Goal: Task Accomplishment & Management: Use online tool/utility

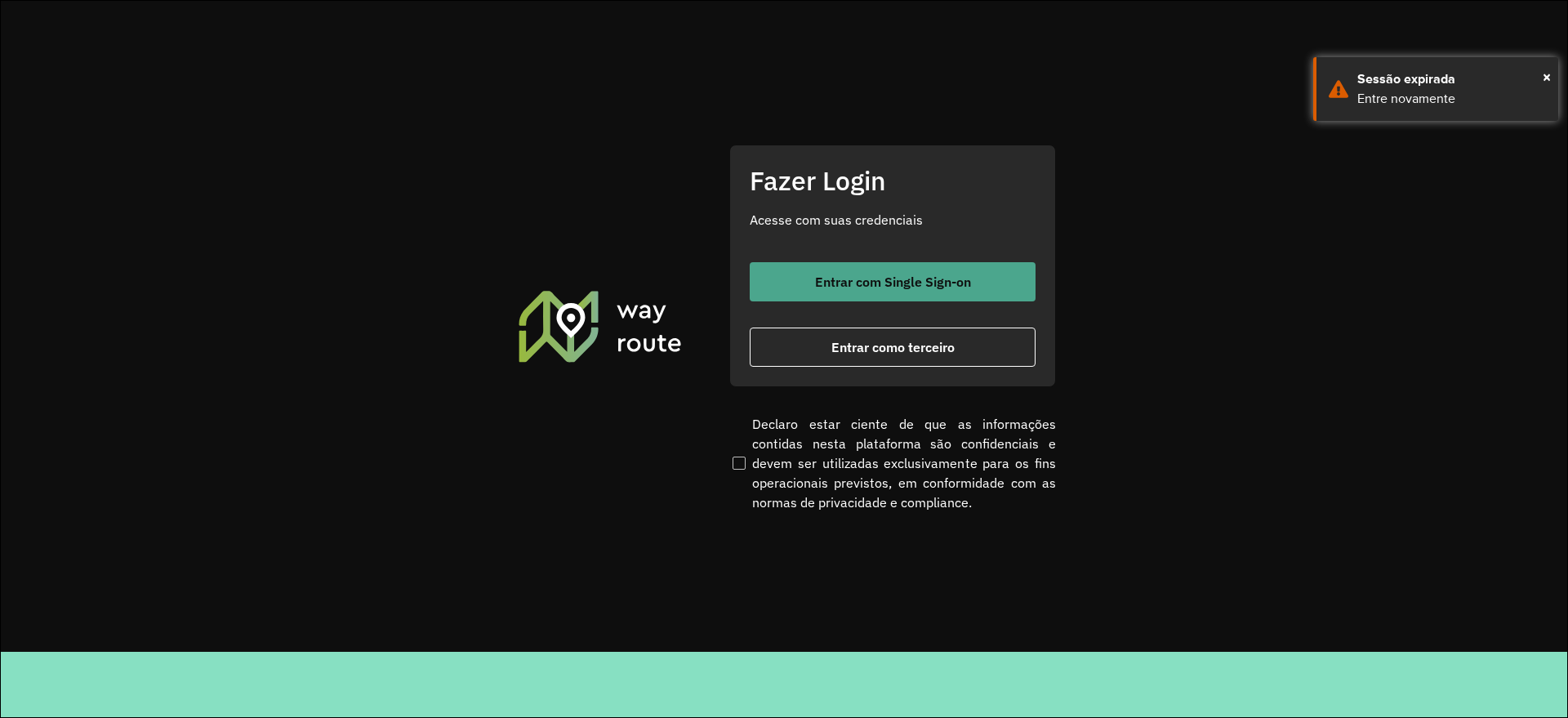
click at [840, 275] on span "Entrar com Single Sign-on" at bounding box center [893, 281] width 156 height 13
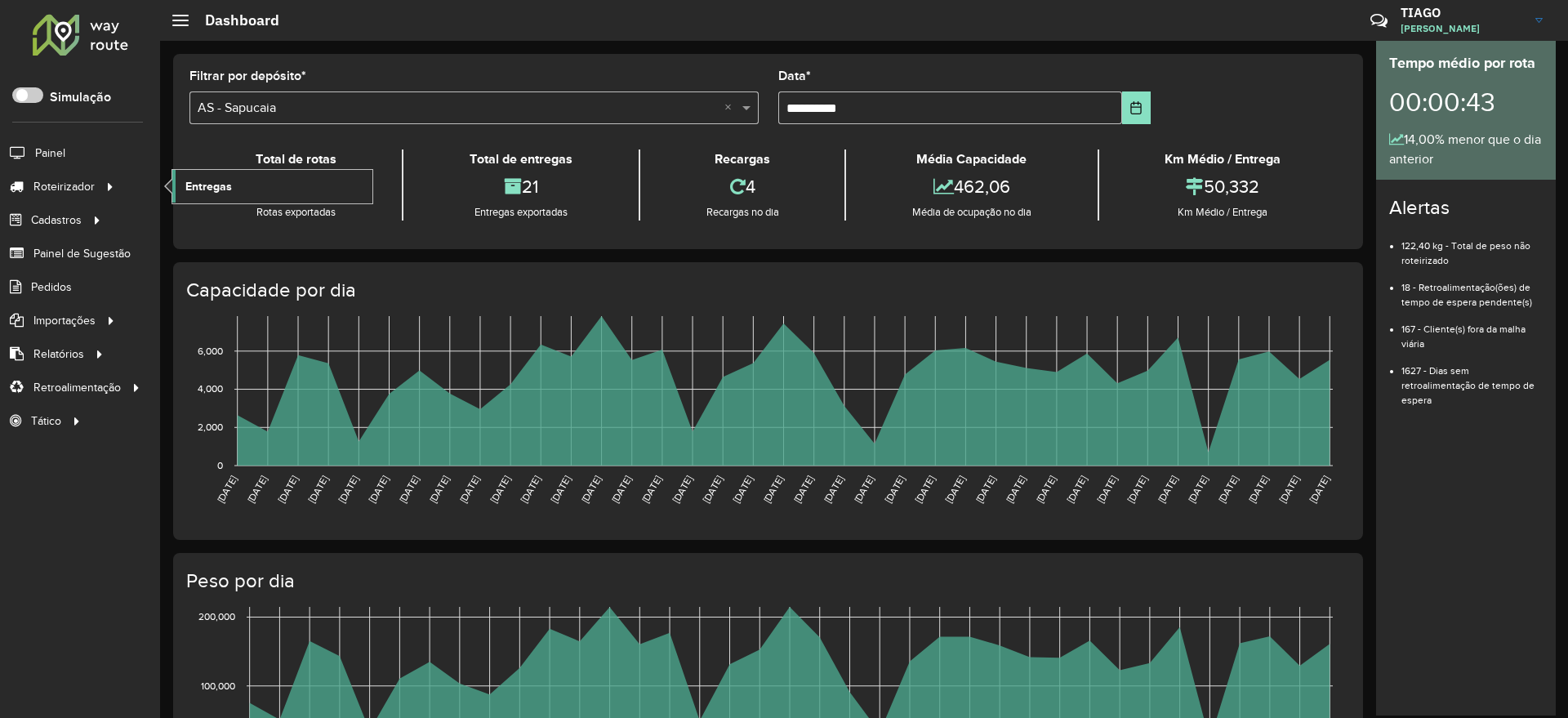
click at [212, 185] on span "Entregas" at bounding box center [208, 186] width 47 height 17
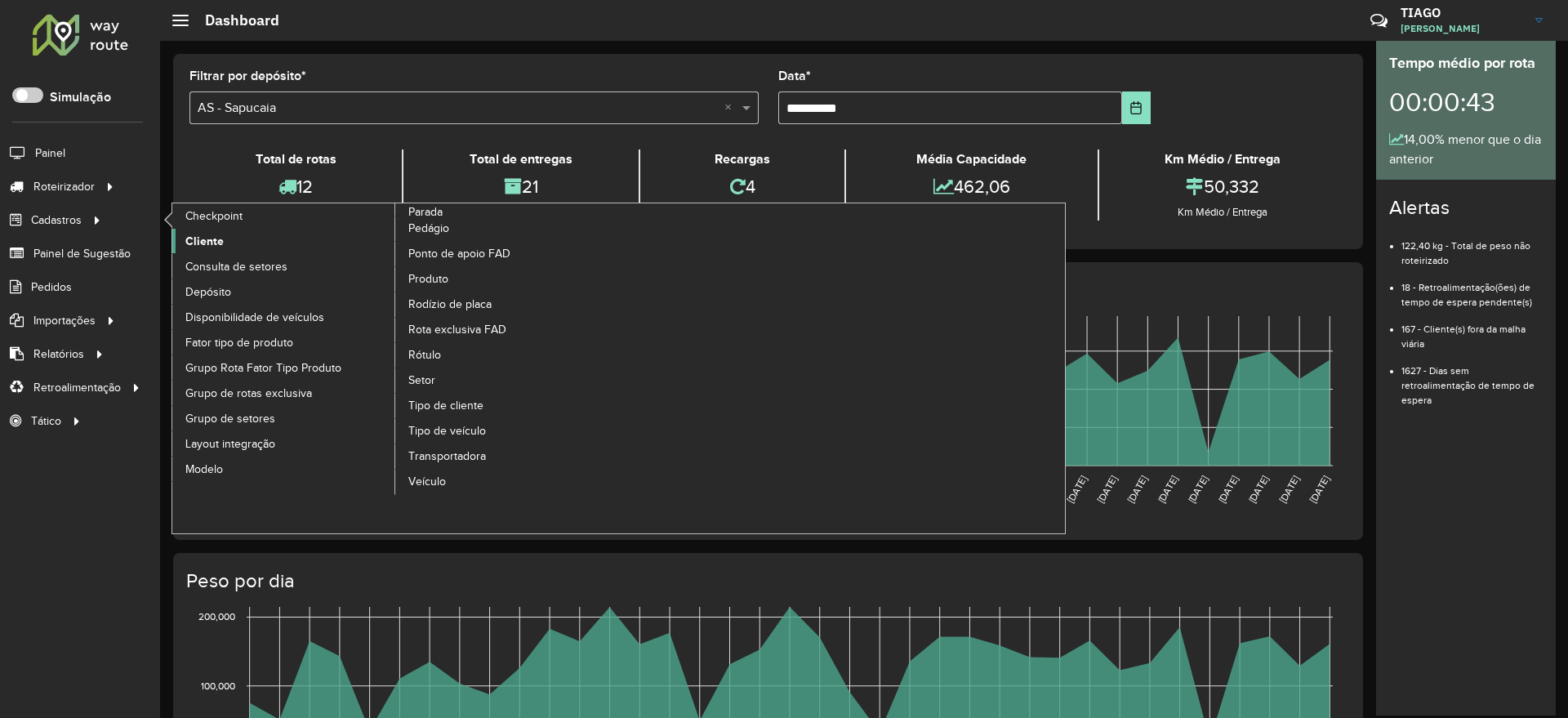
click at [213, 245] on span "Cliente" at bounding box center [204, 241] width 38 height 17
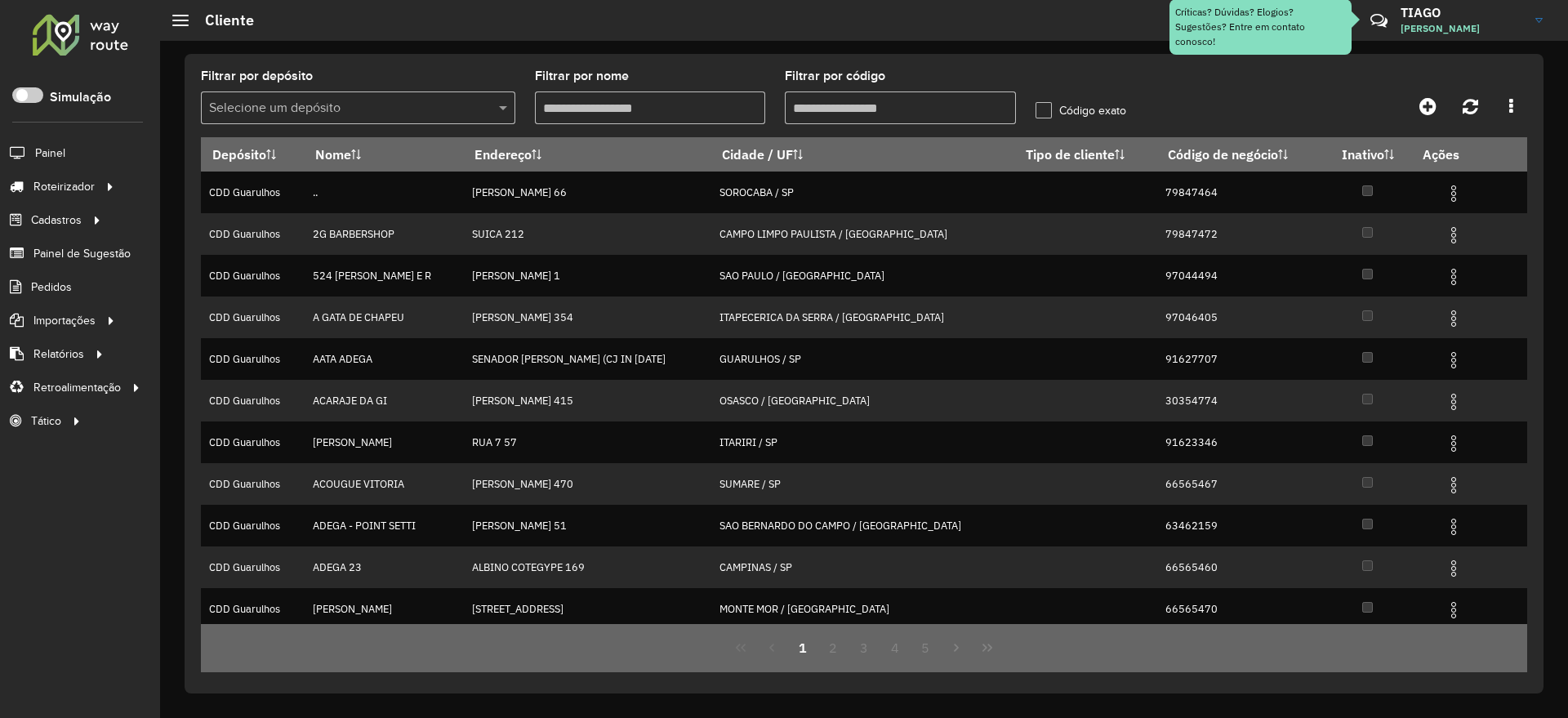
click at [335, 121] on div "Selecione um depósito" at bounding box center [357, 108] width 314 height 33
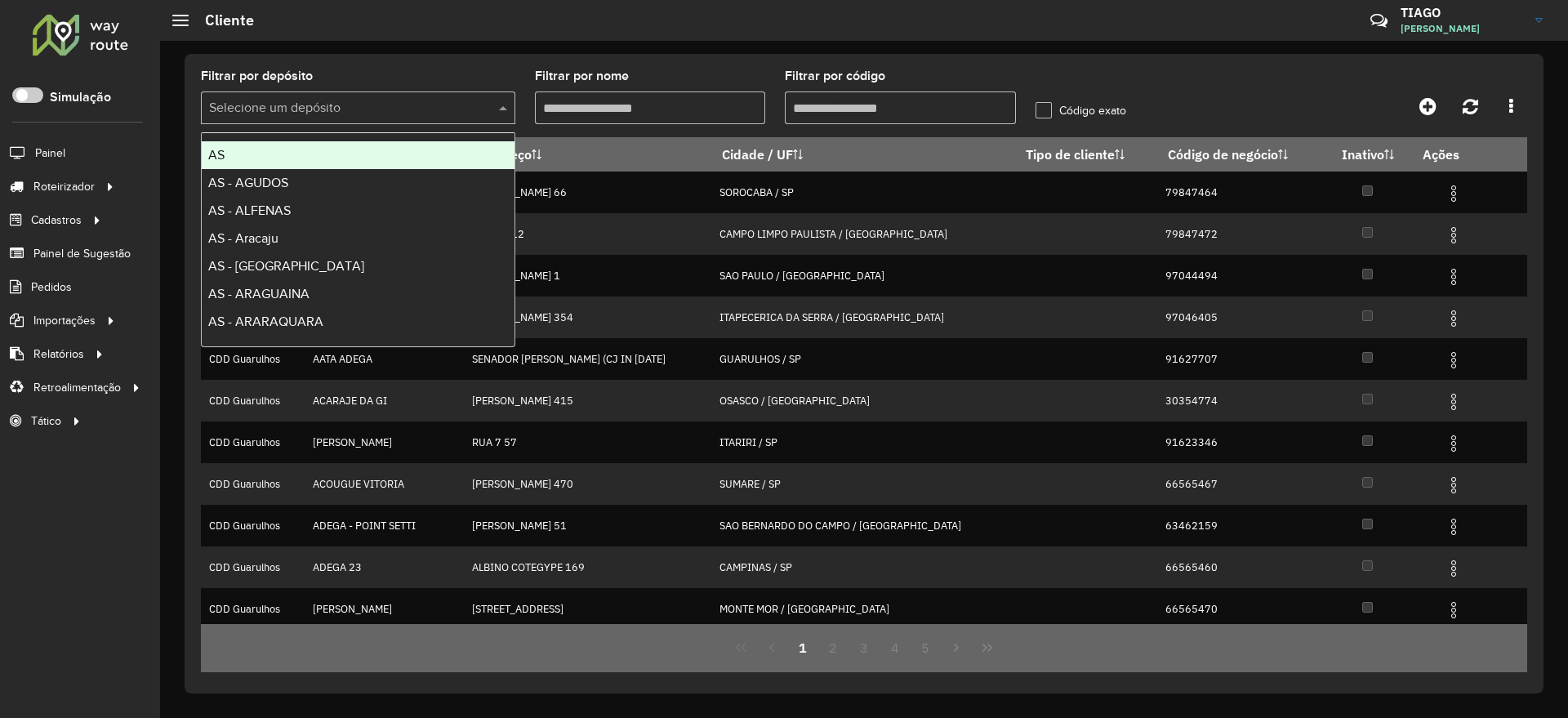
click at [332, 116] on input "text" at bounding box center [342, 108] width 266 height 19
type input "***"
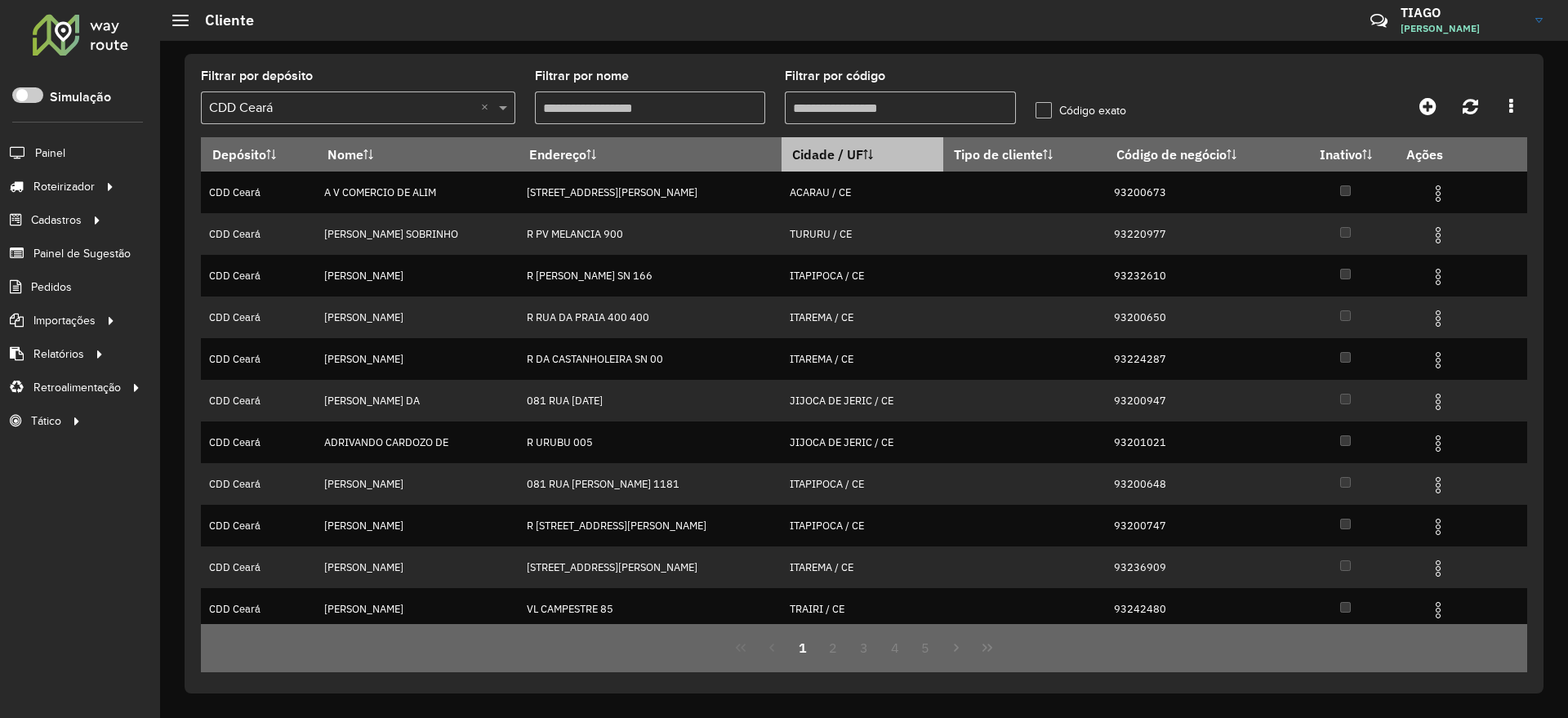
drag, startPoint x: 815, startPoint y: 101, endPoint x: 870, endPoint y: 169, distance: 87.5
click at [815, 101] on input "Filtrar por código" at bounding box center [900, 108] width 231 height 33
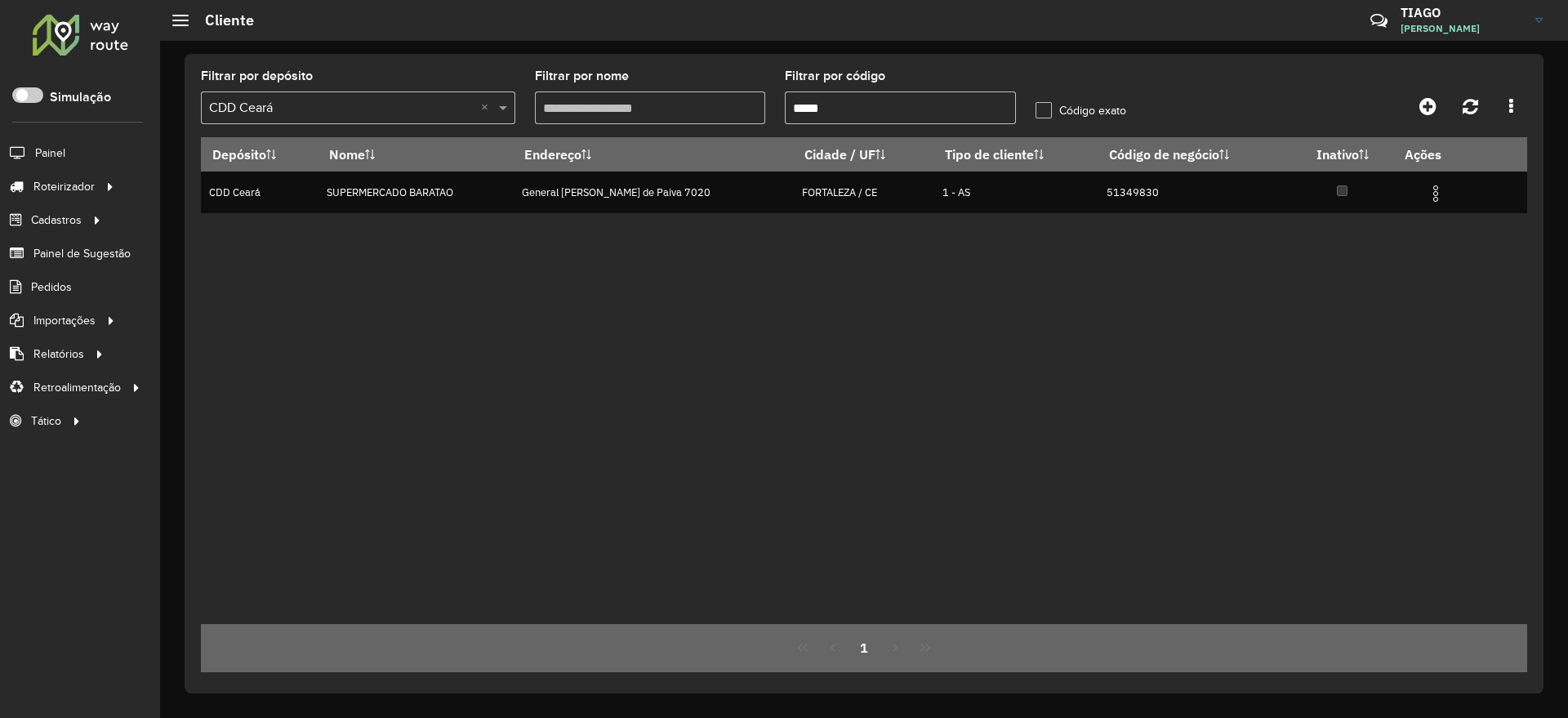
drag, startPoint x: 836, startPoint y: 109, endPoint x: 659, endPoint y: 101, distance: 177.2
click at [662, 100] on formly-group "Filtrar por depósito Selecione um depósito × CDD Ceará × Filtrar por nome Filtr…" at bounding box center [691, 103] width 1001 height 67
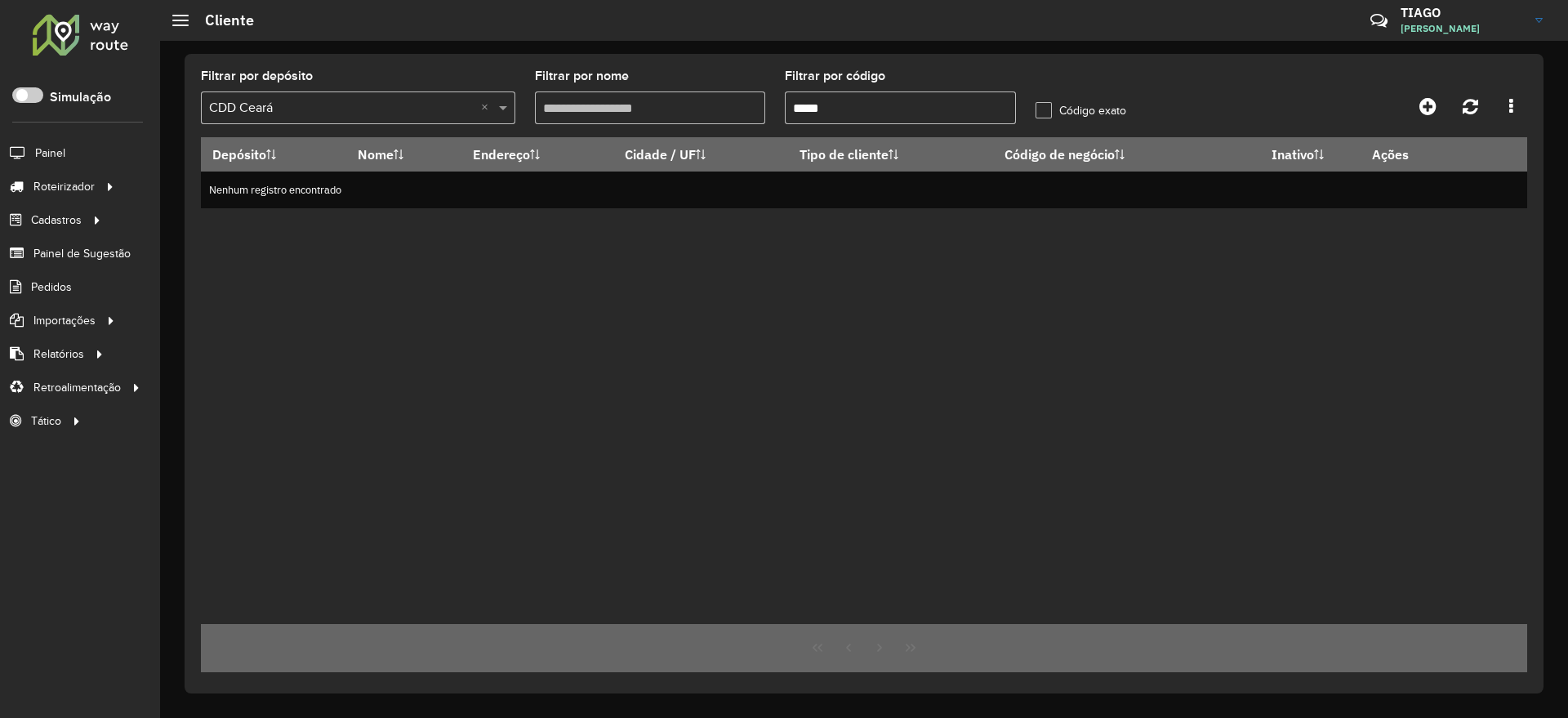
type input "*****"
click at [84, 248] on span "Painel de Sugestão" at bounding box center [84, 253] width 102 height 17
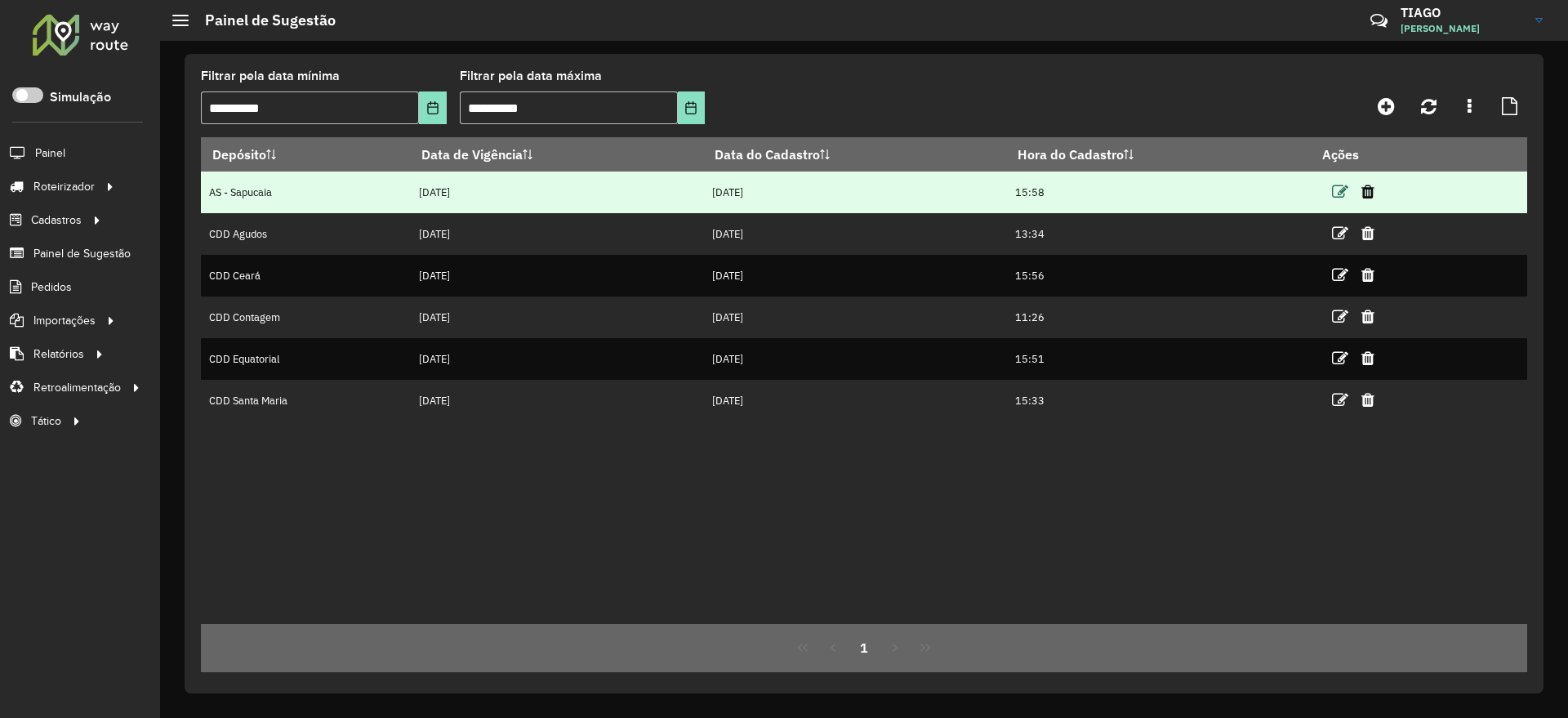
click at [1345, 190] on icon at bounding box center [1340, 192] width 16 height 16
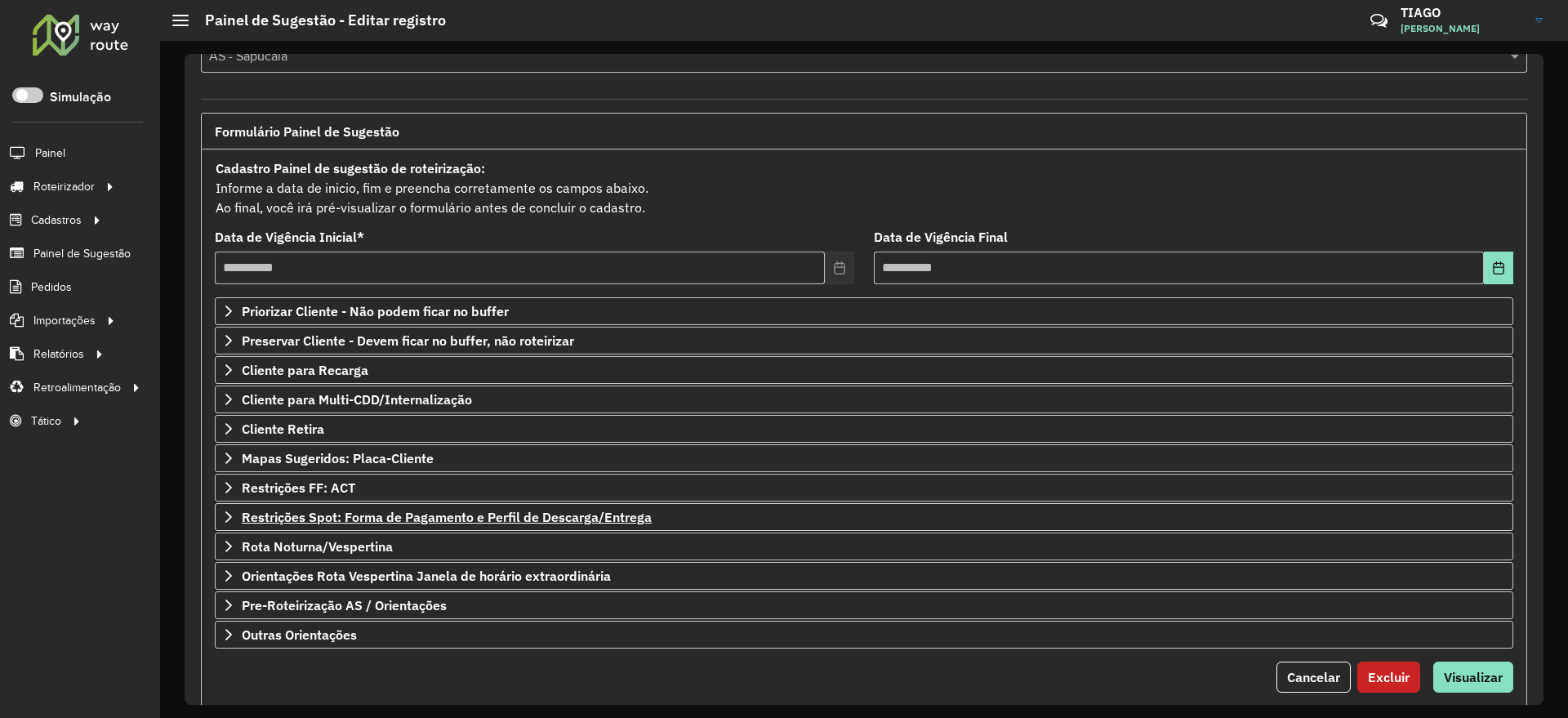
scroll to position [96, 0]
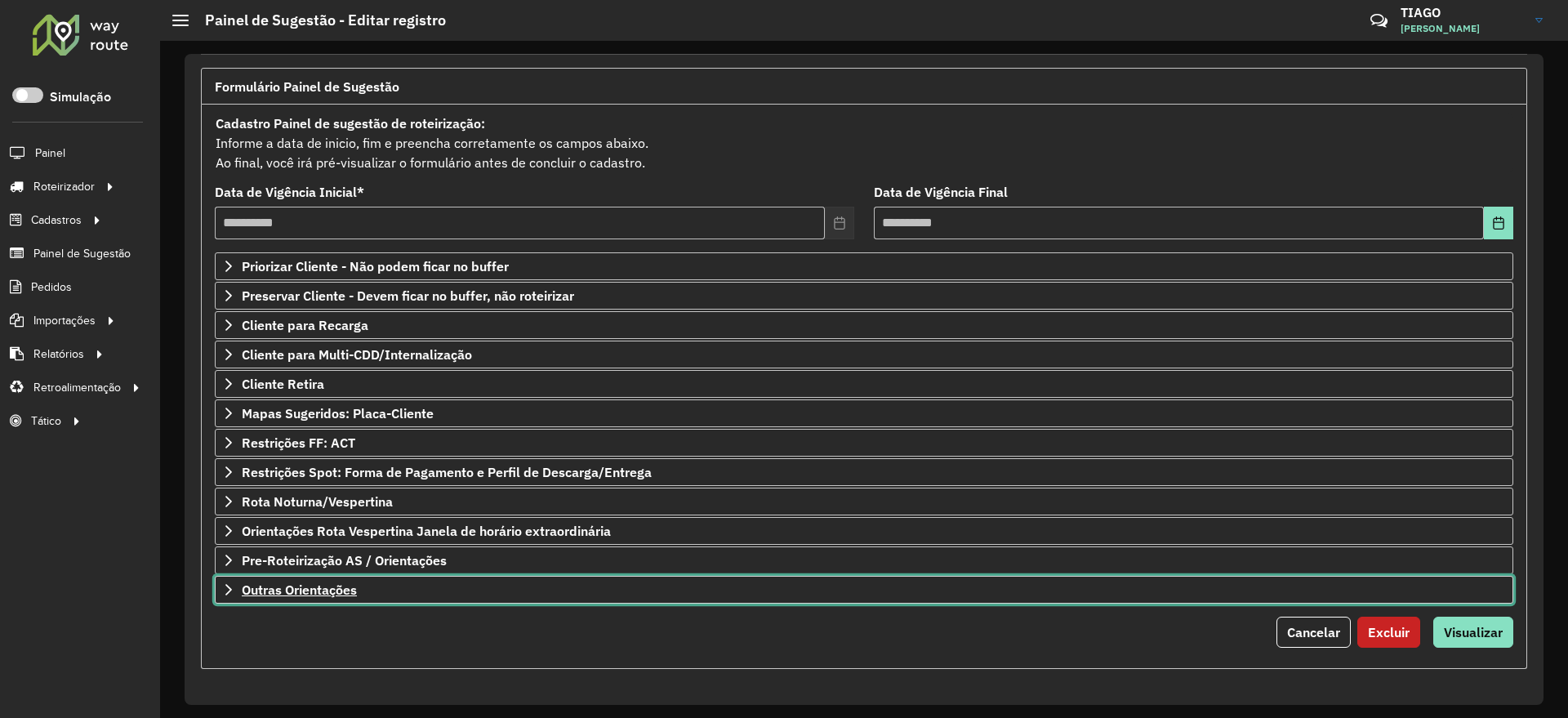
click at [325, 595] on span "Outras Orientações" at bounding box center [299, 590] width 115 height 13
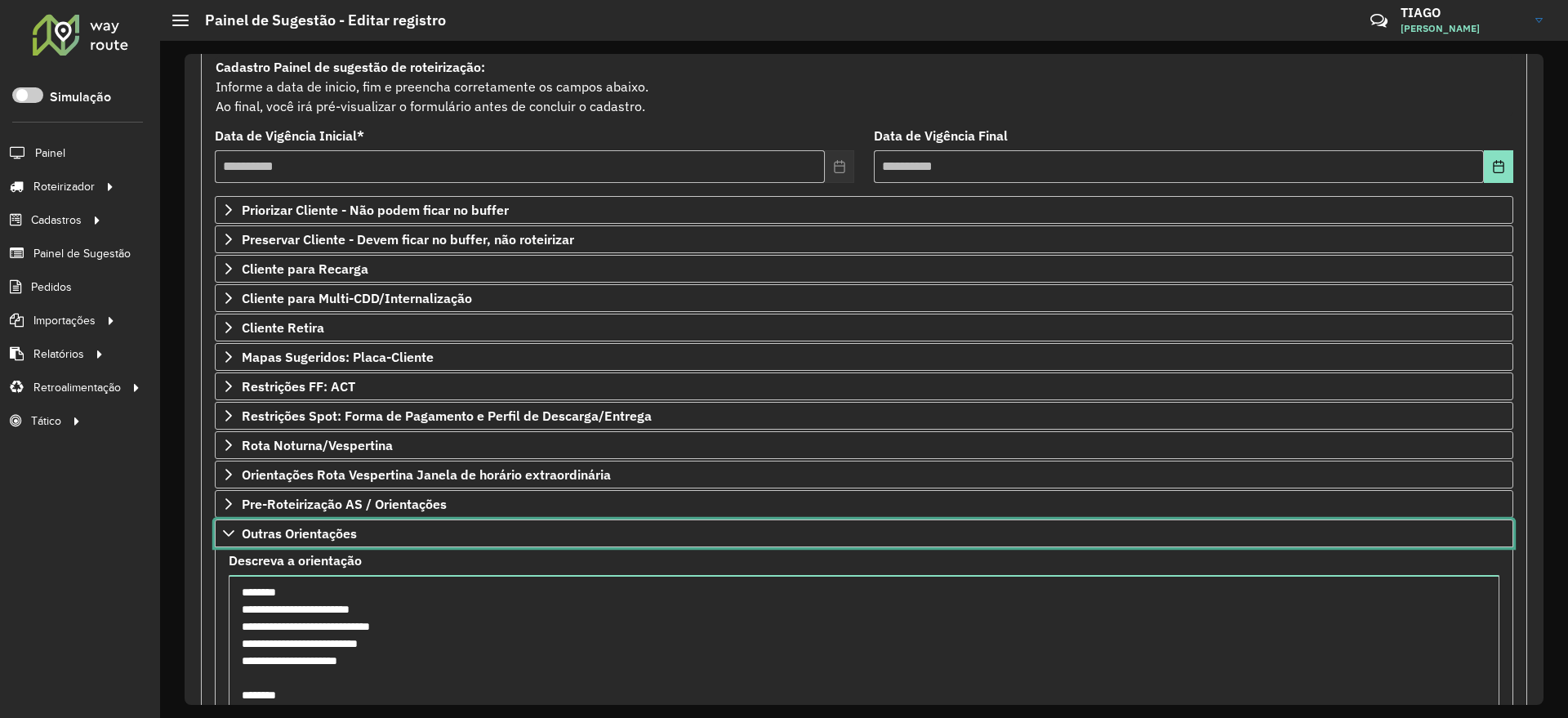
scroll to position [283, 0]
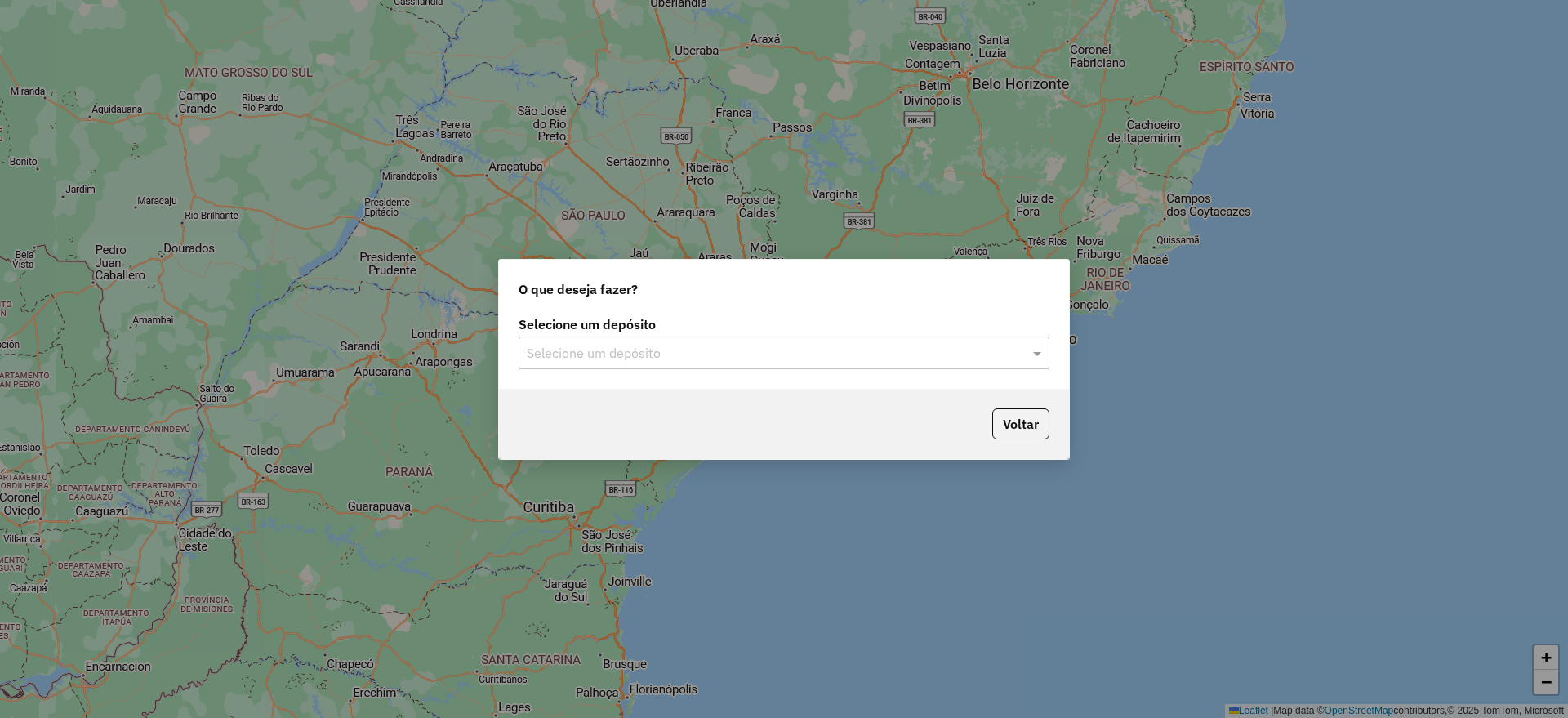
click at [746, 355] on input "text" at bounding box center [768, 353] width 482 height 19
type input "****"
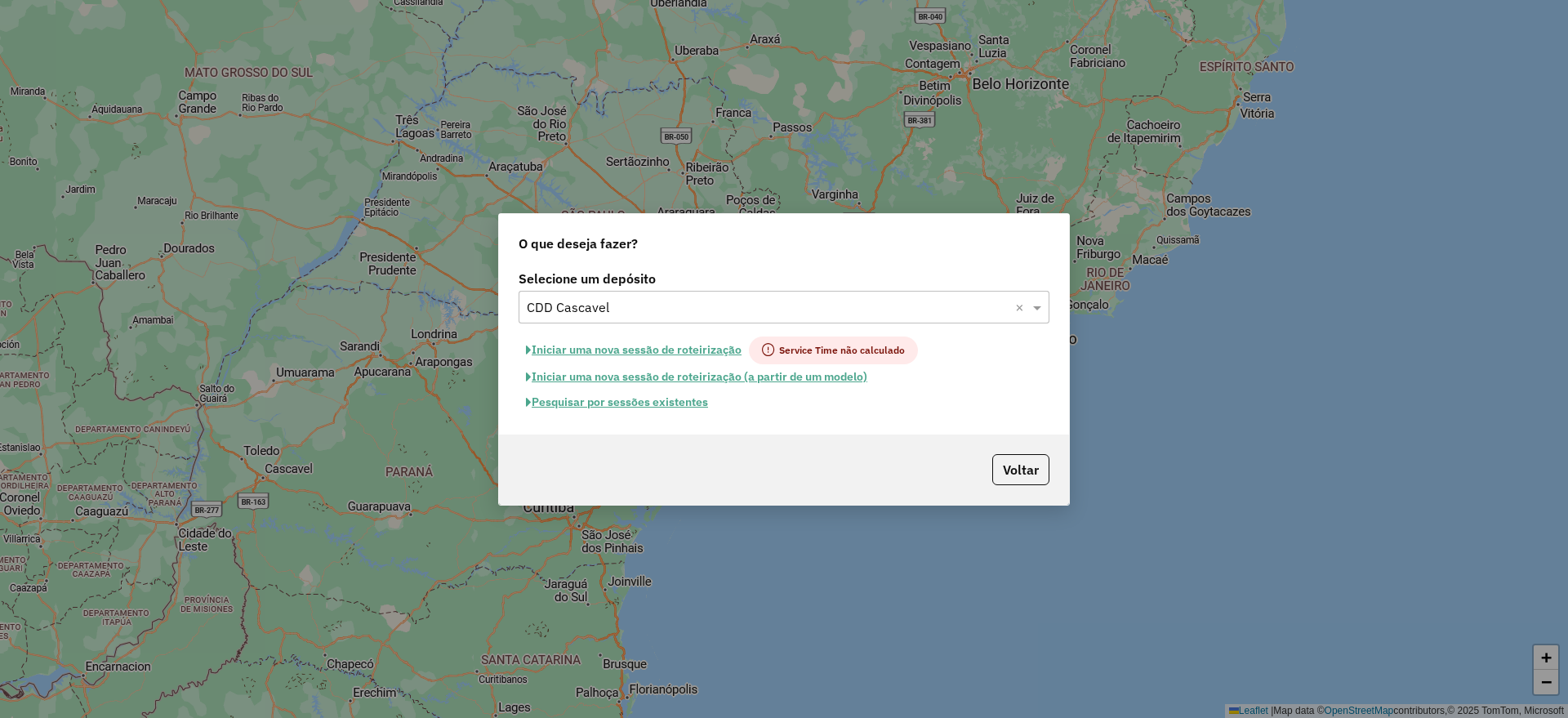
click at [682, 397] on button "Pesquisar por sessões existentes" at bounding box center [616, 402] width 197 height 26
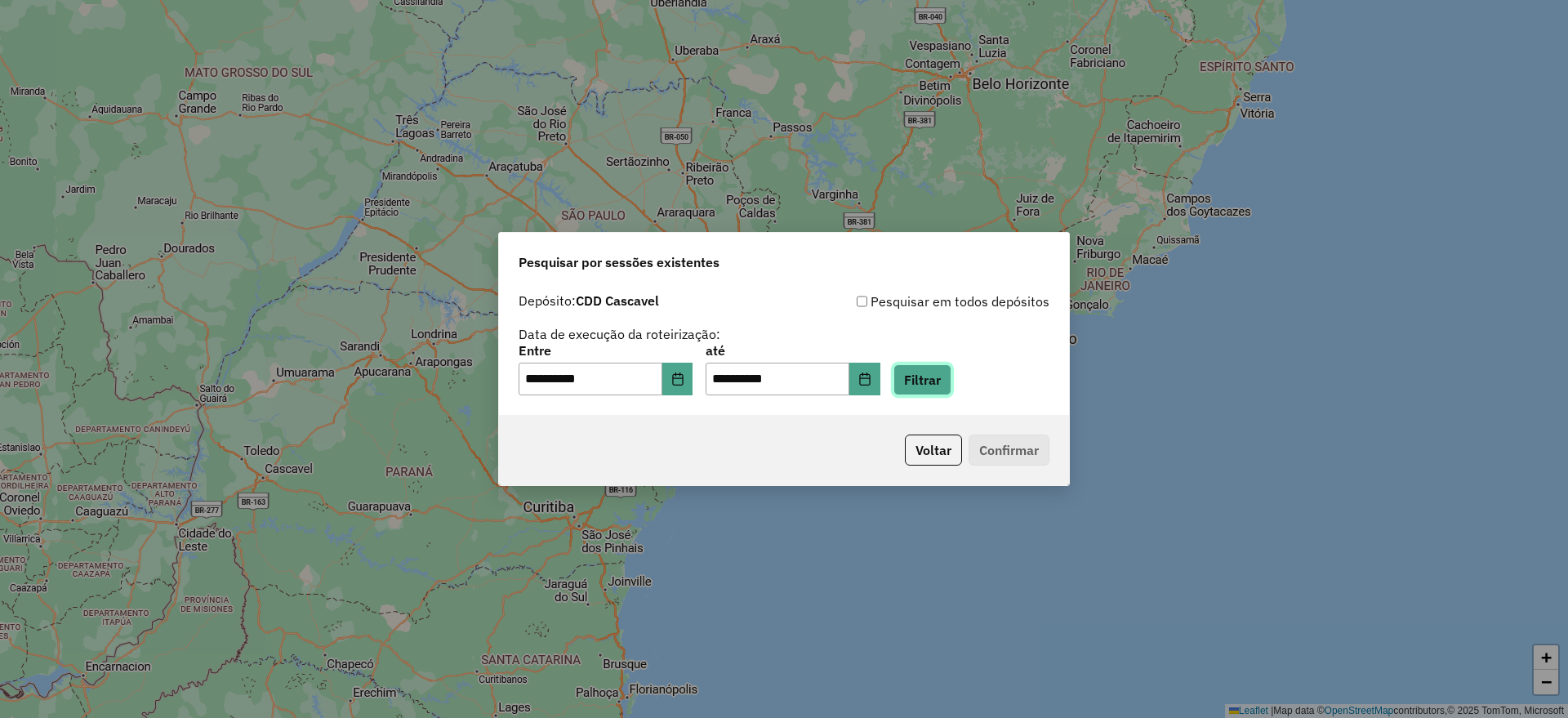
click at [938, 386] on button "Filtrar" at bounding box center [921, 380] width 58 height 31
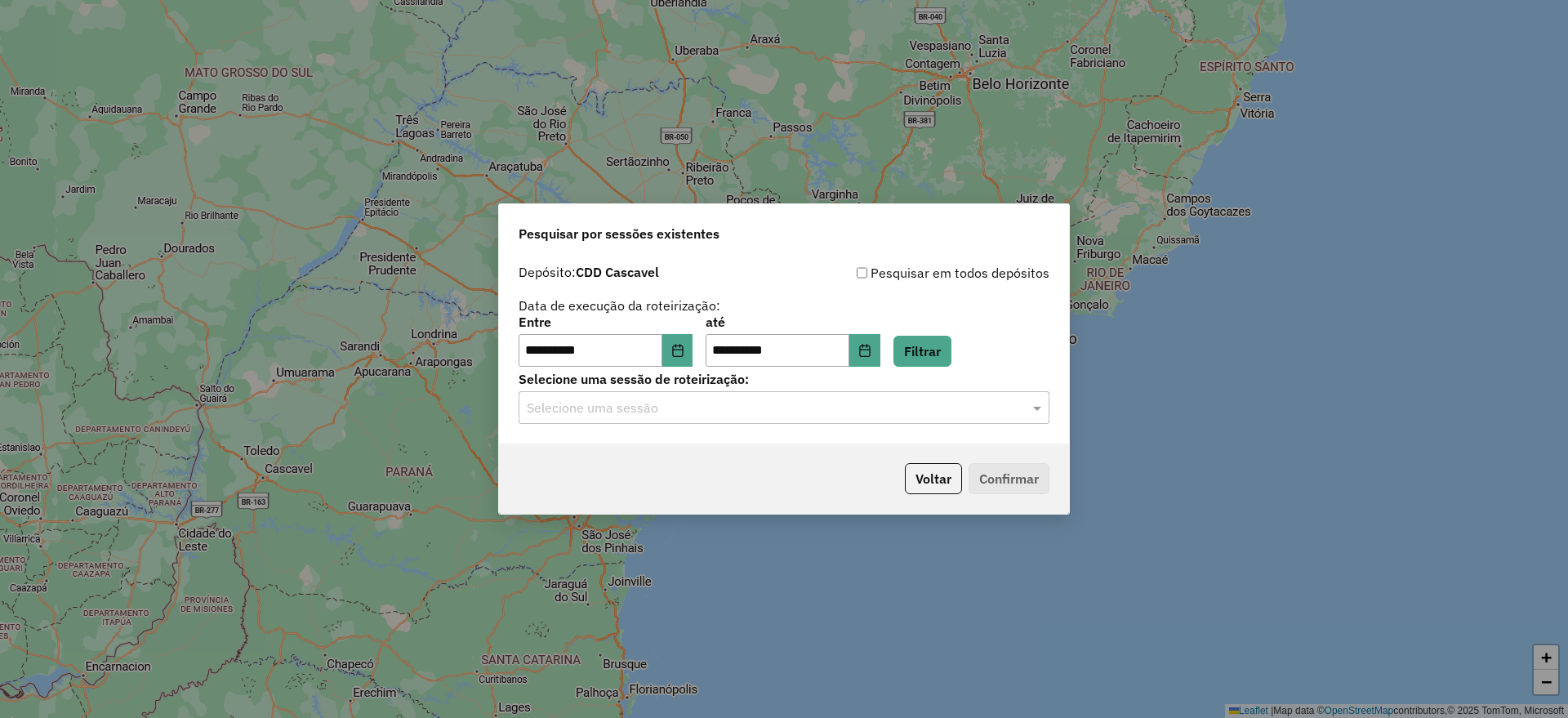
click at [761, 406] on input "text" at bounding box center [768, 408] width 482 height 19
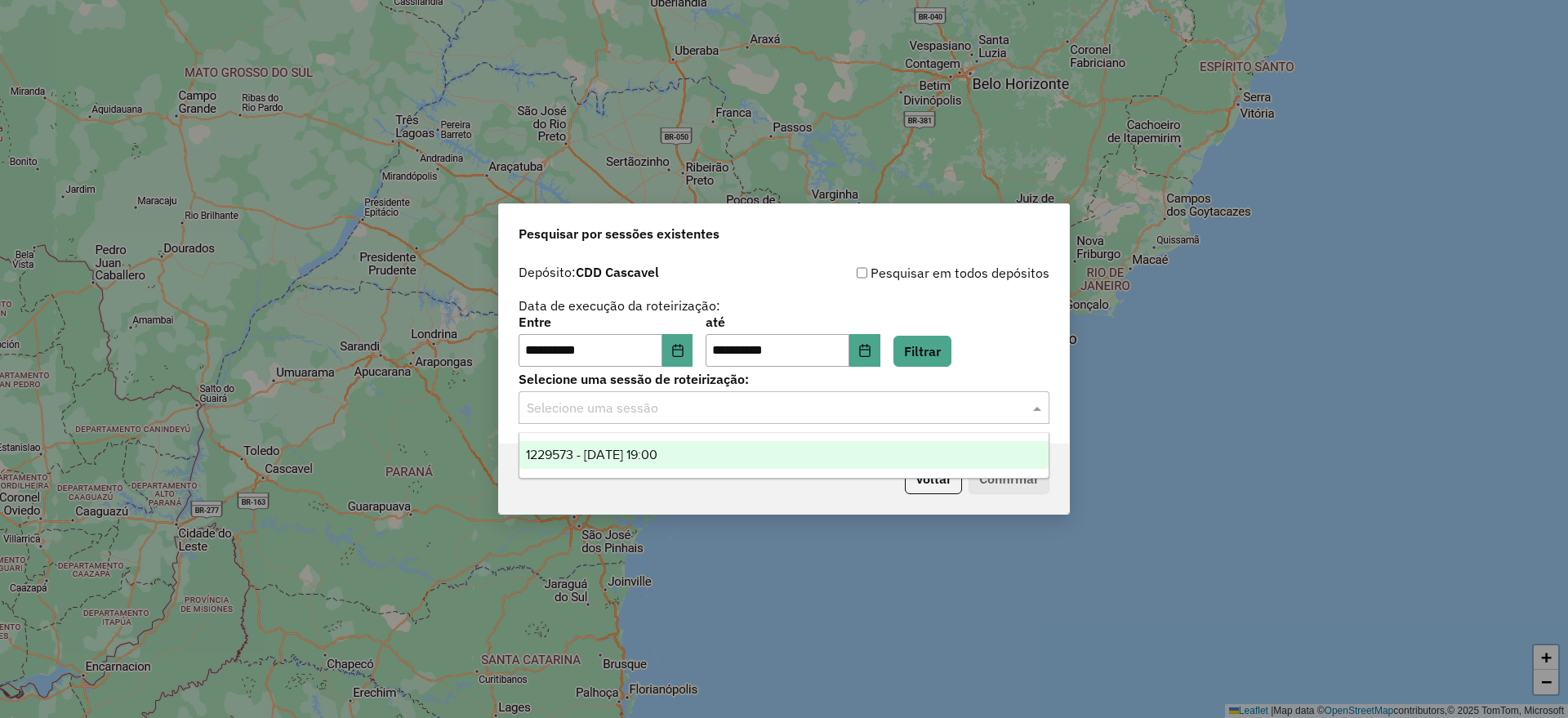
click at [658, 459] on span "1229573 - 14/08/2025 19:00" at bounding box center [592, 454] width 132 height 14
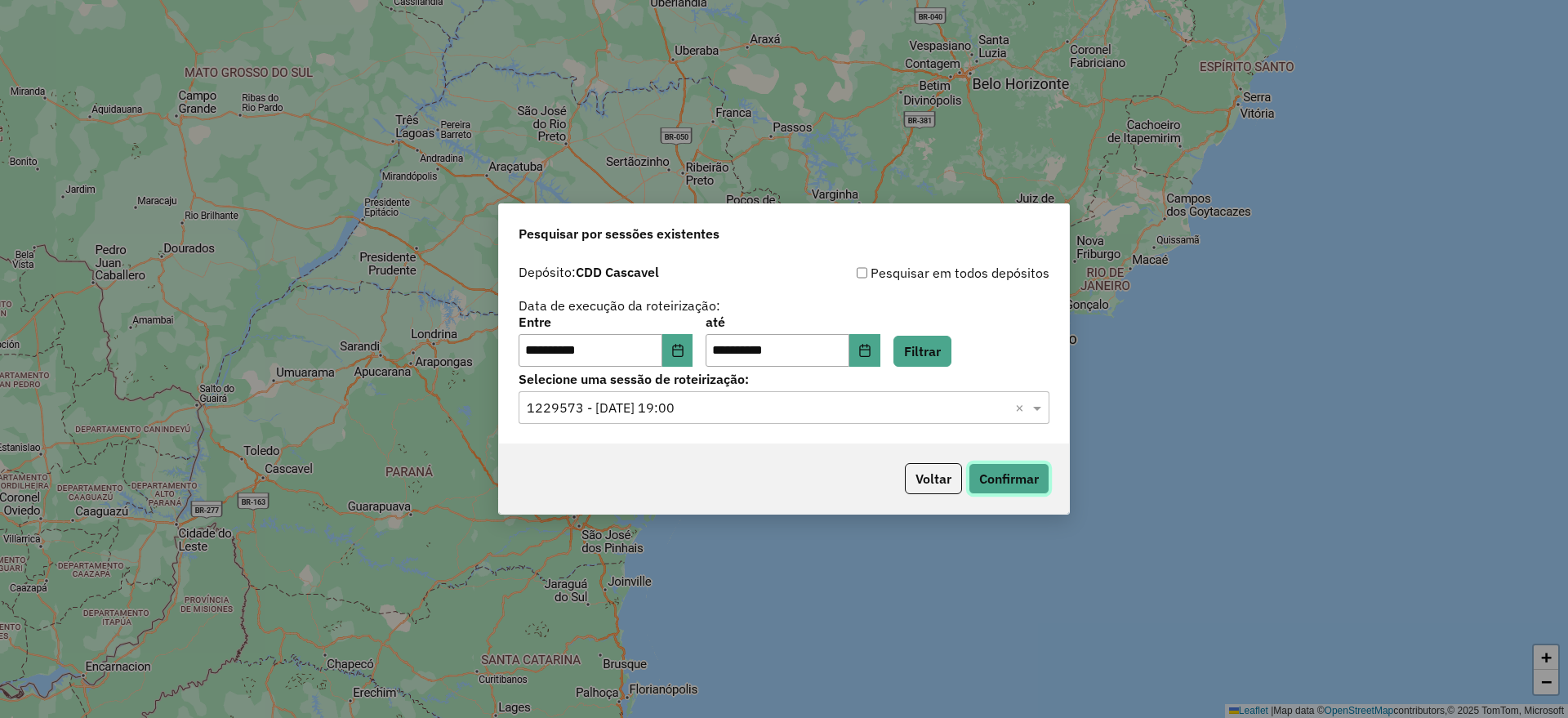
click at [1020, 481] on button "Confirmar" at bounding box center [1008, 479] width 81 height 31
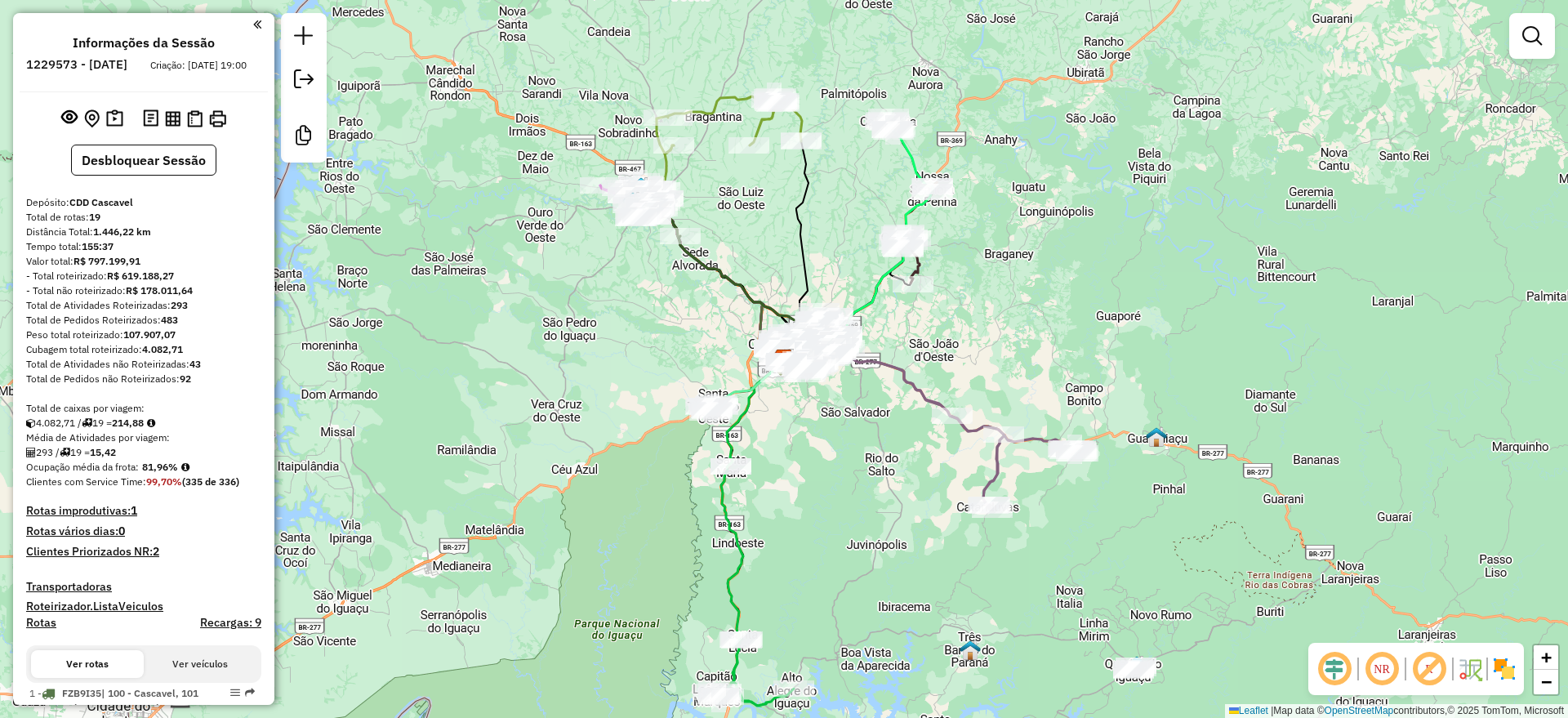
click at [1329, 669] on em at bounding box center [1334, 669] width 39 height 39
click at [1412, 669] on em at bounding box center [1429, 669] width 39 height 39
click at [114, 128] on img at bounding box center [114, 118] width 17 height 19
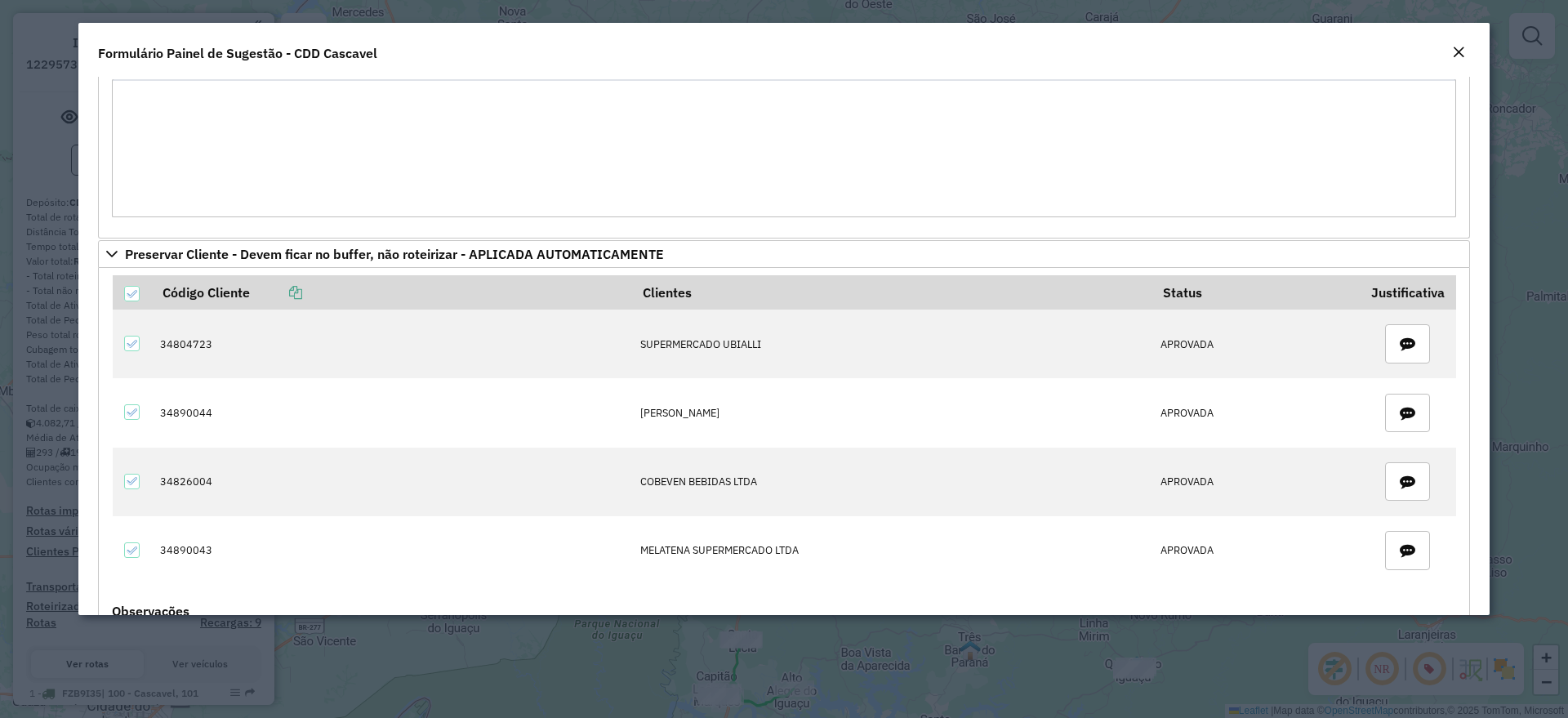
scroll to position [1541, 0]
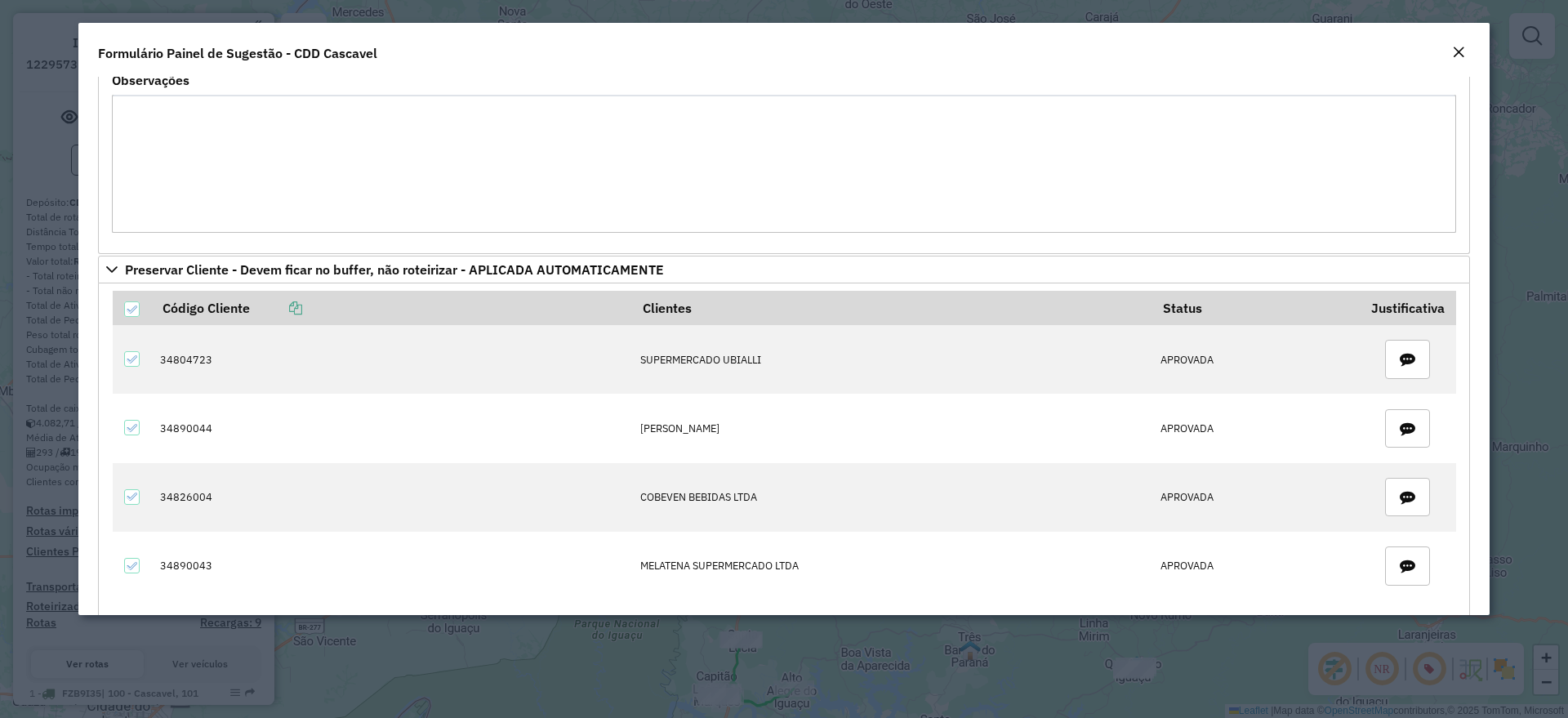
click at [1457, 48] on em "Close" at bounding box center [1458, 52] width 13 height 13
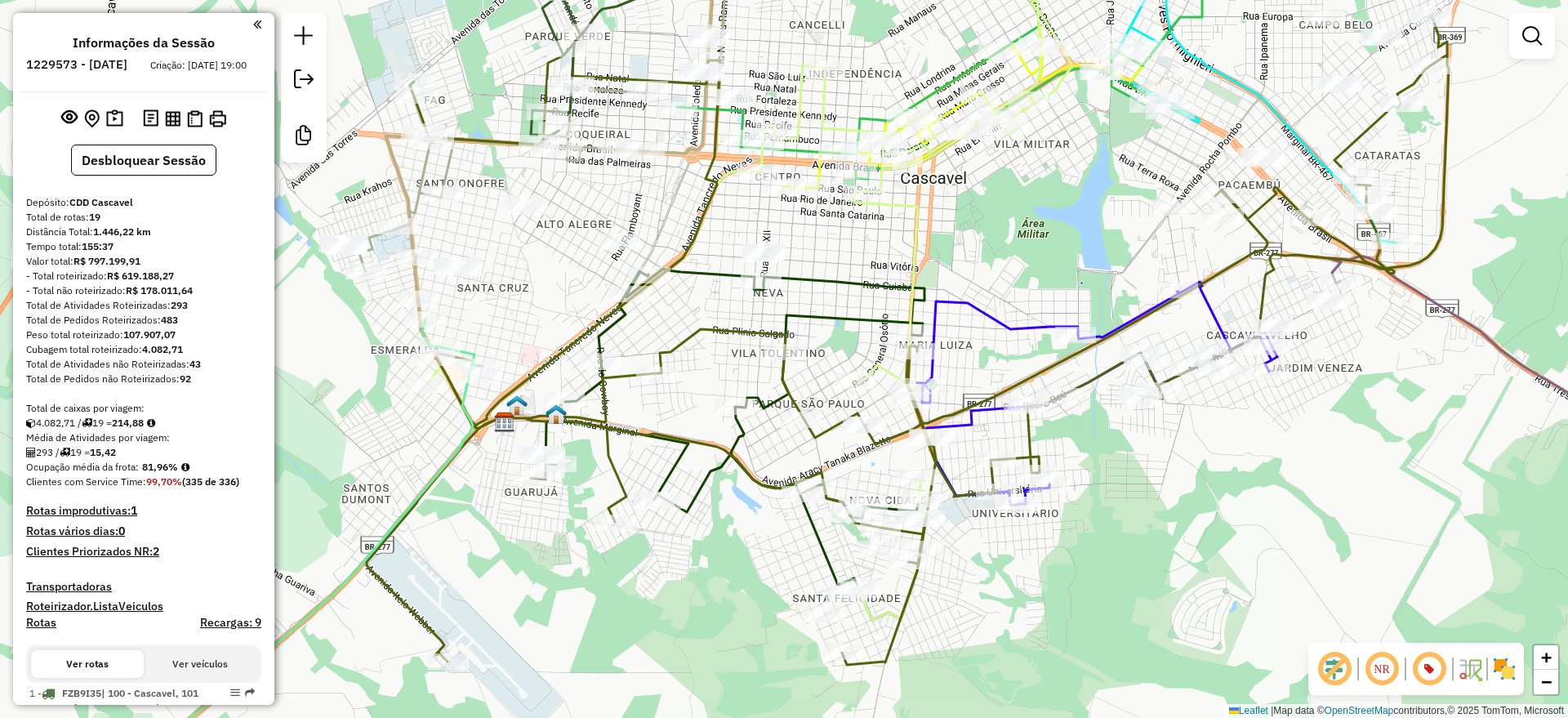
click at [426, 162] on icon at bounding box center [547, 180] width 376 height 387
select select "**********"
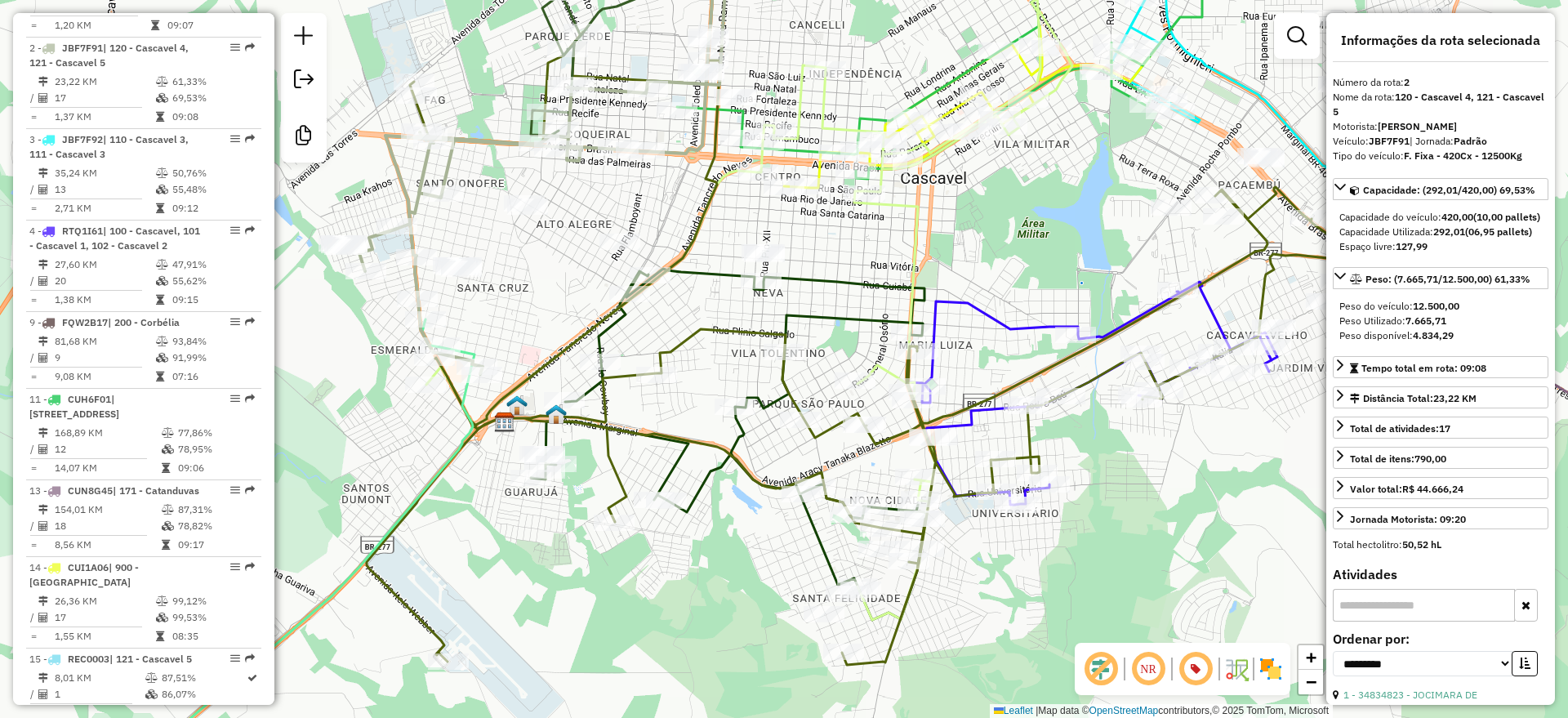
scroll to position [790, 0]
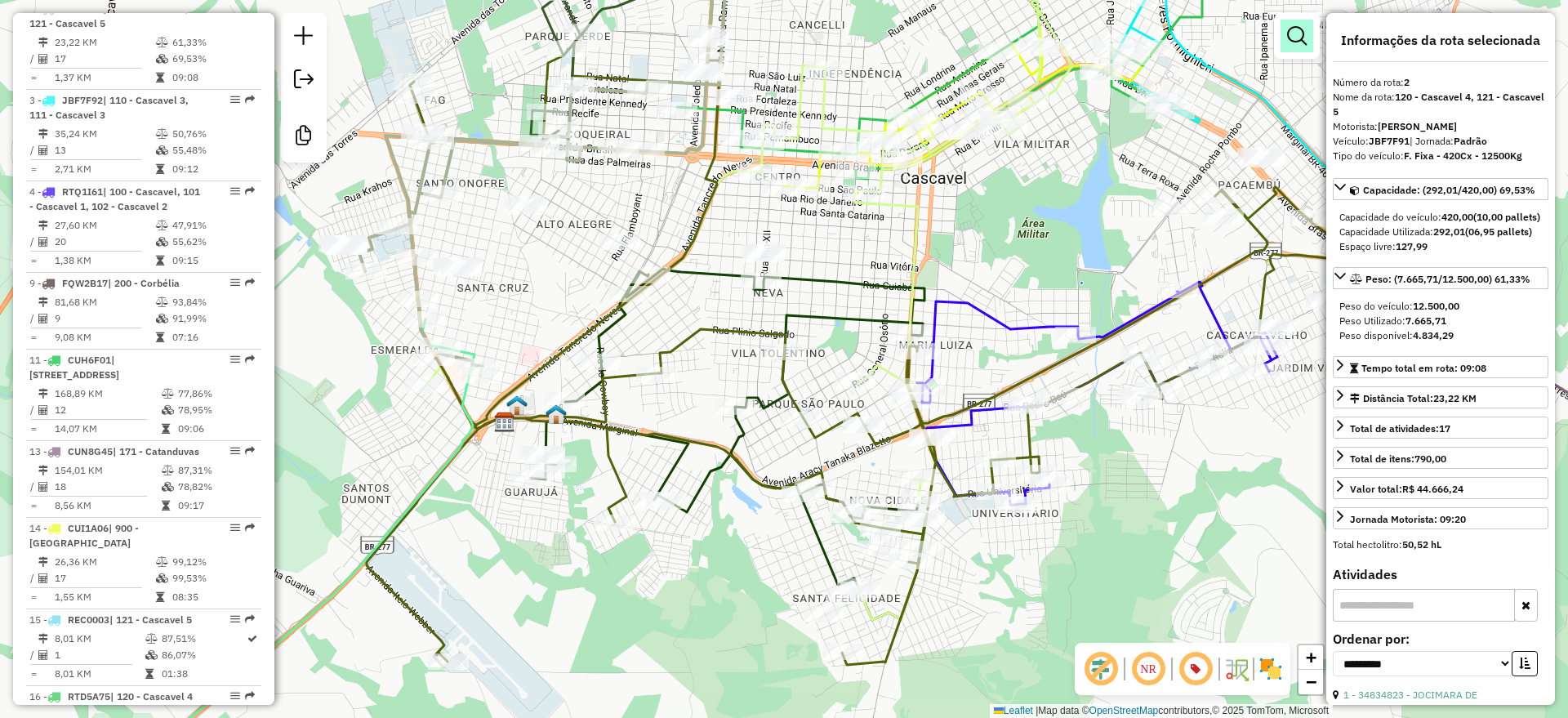
click at [1283, 36] on link at bounding box center [1297, 36] width 33 height 33
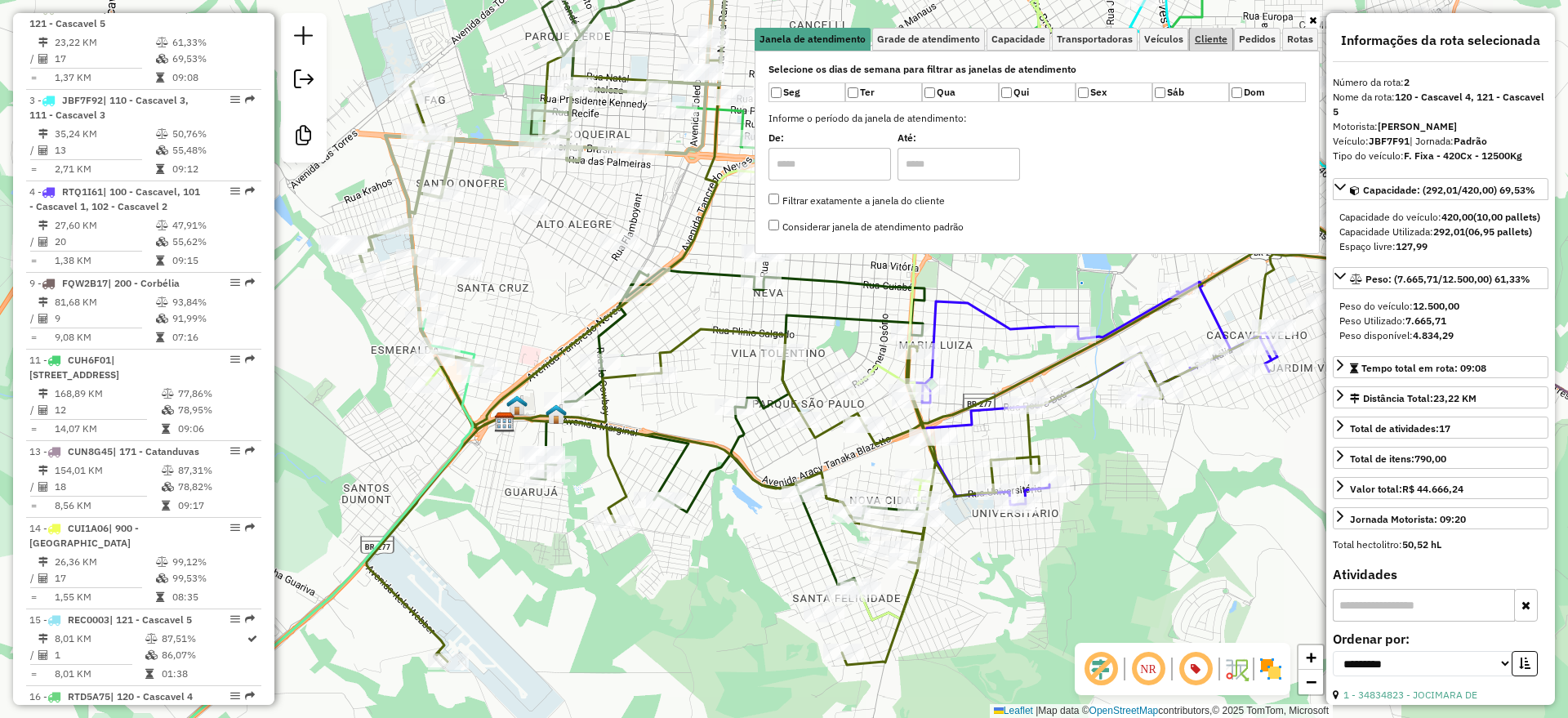
click at [1216, 38] on span "Cliente" at bounding box center [1211, 38] width 33 height 10
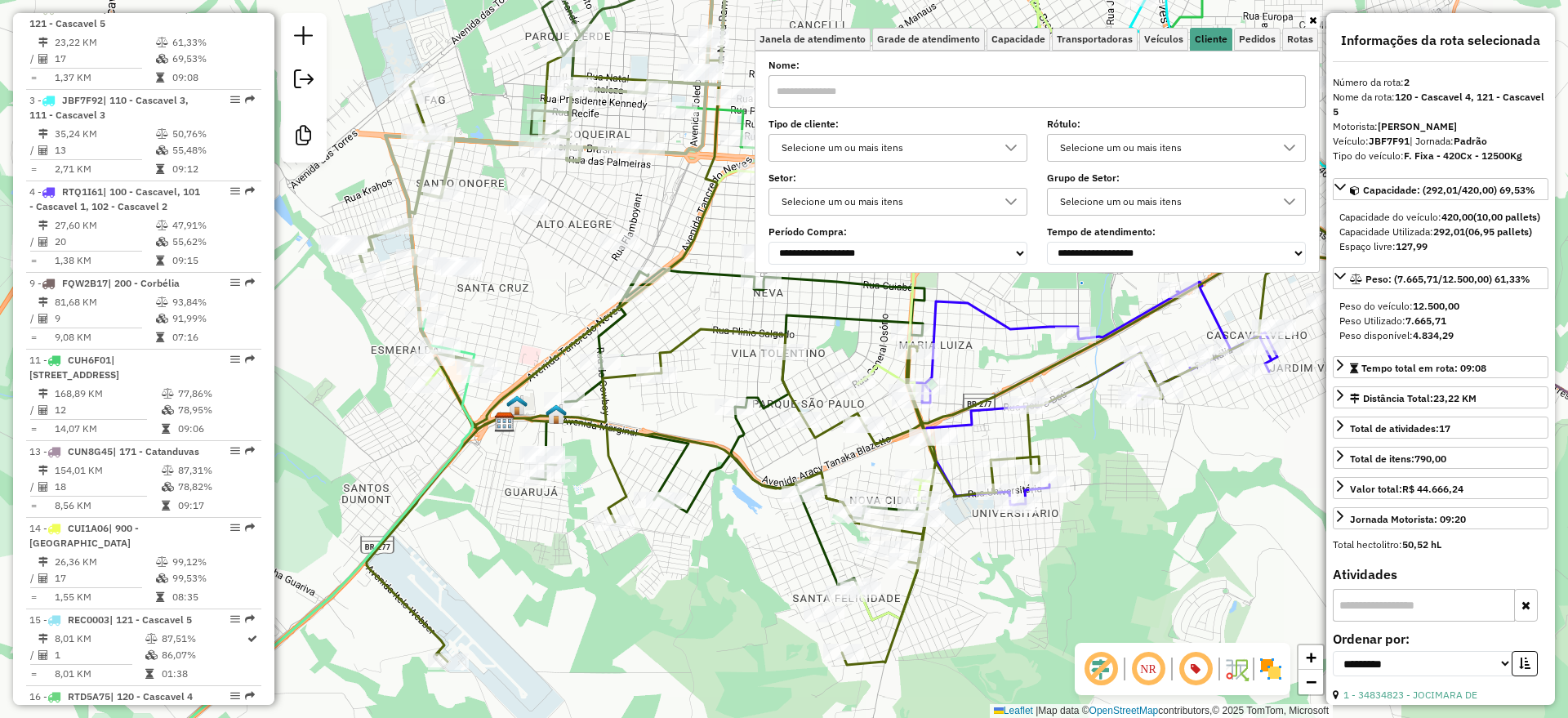
click at [900, 154] on div "Selecione um ou mais itens" at bounding box center [886, 147] width 220 height 27
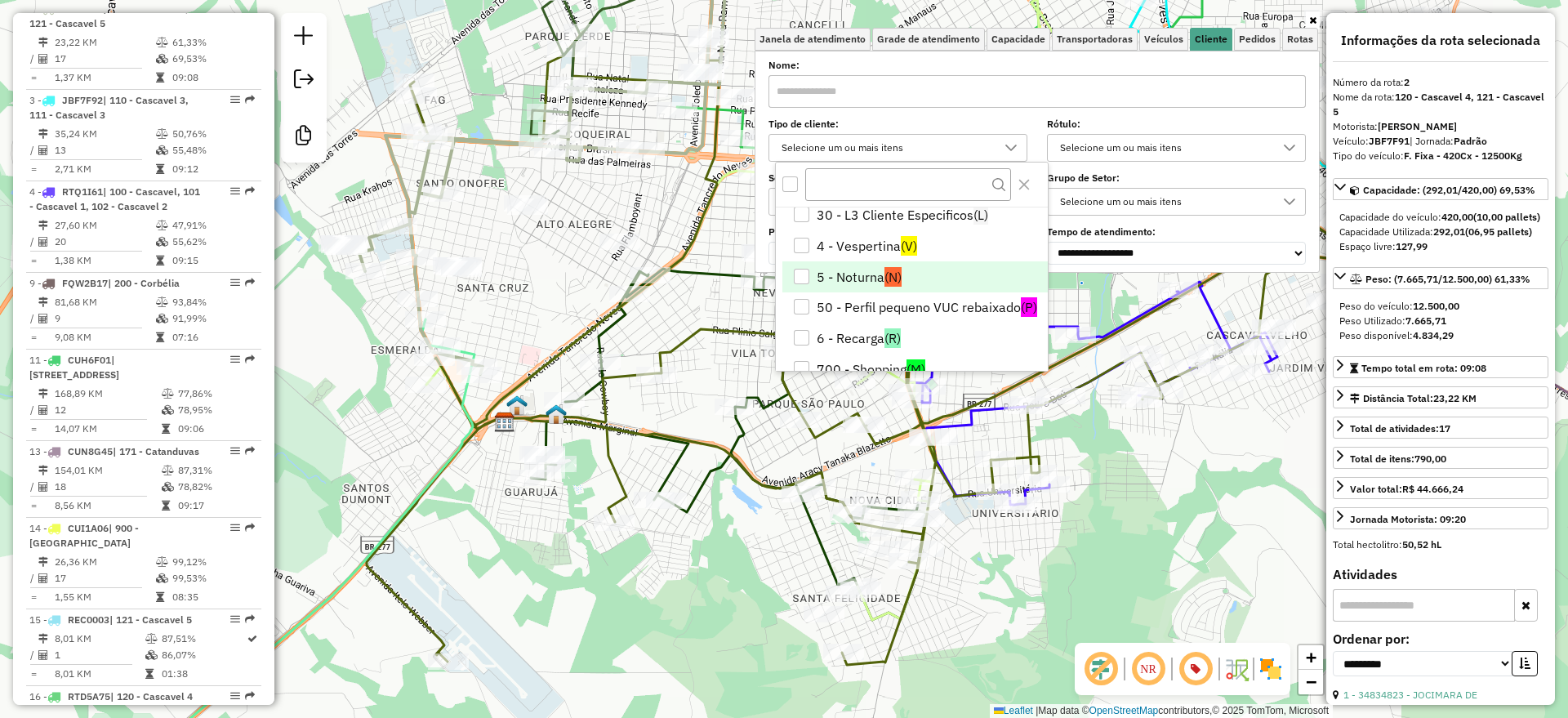
scroll to position [102, 0]
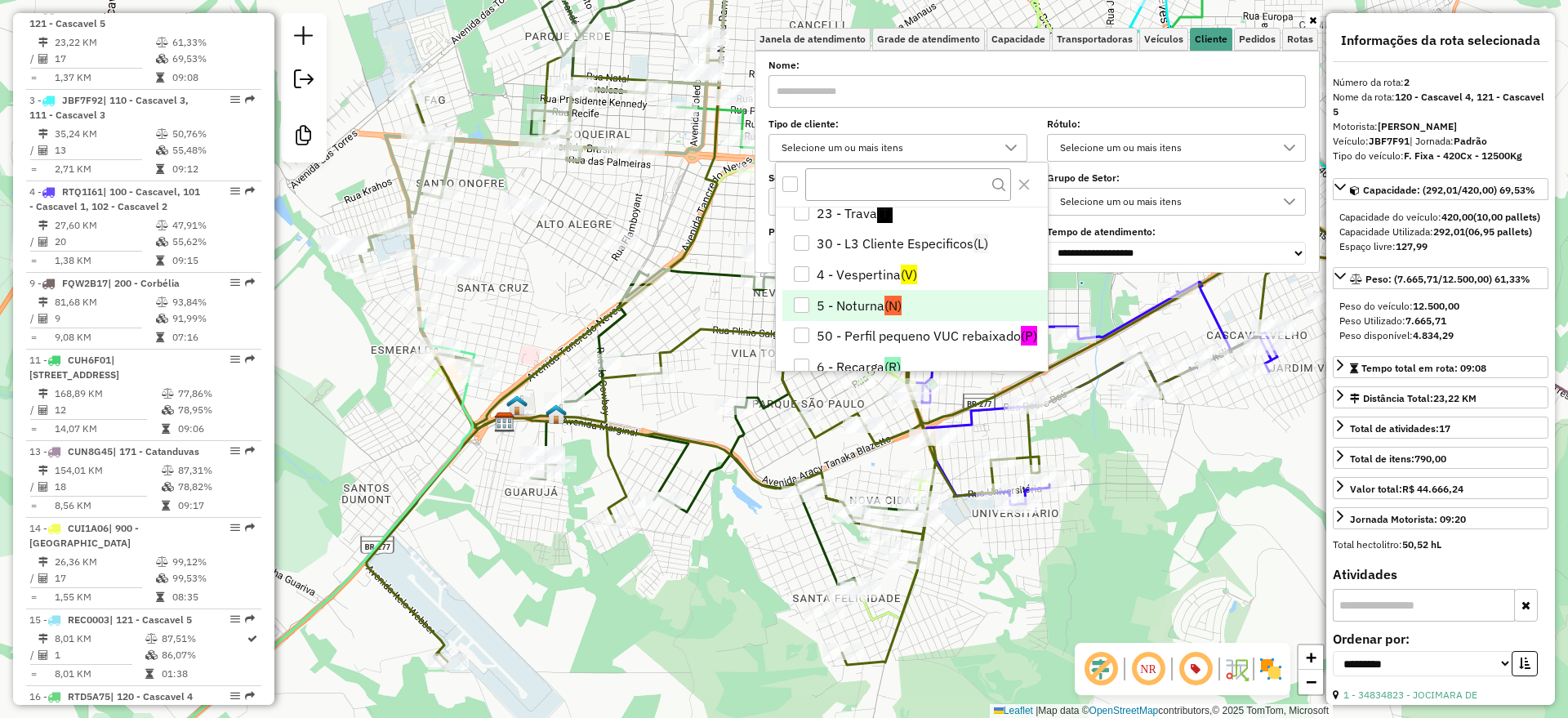
click at [853, 298] on li "5 - Noturna (N)" at bounding box center [915, 306] width 266 height 31
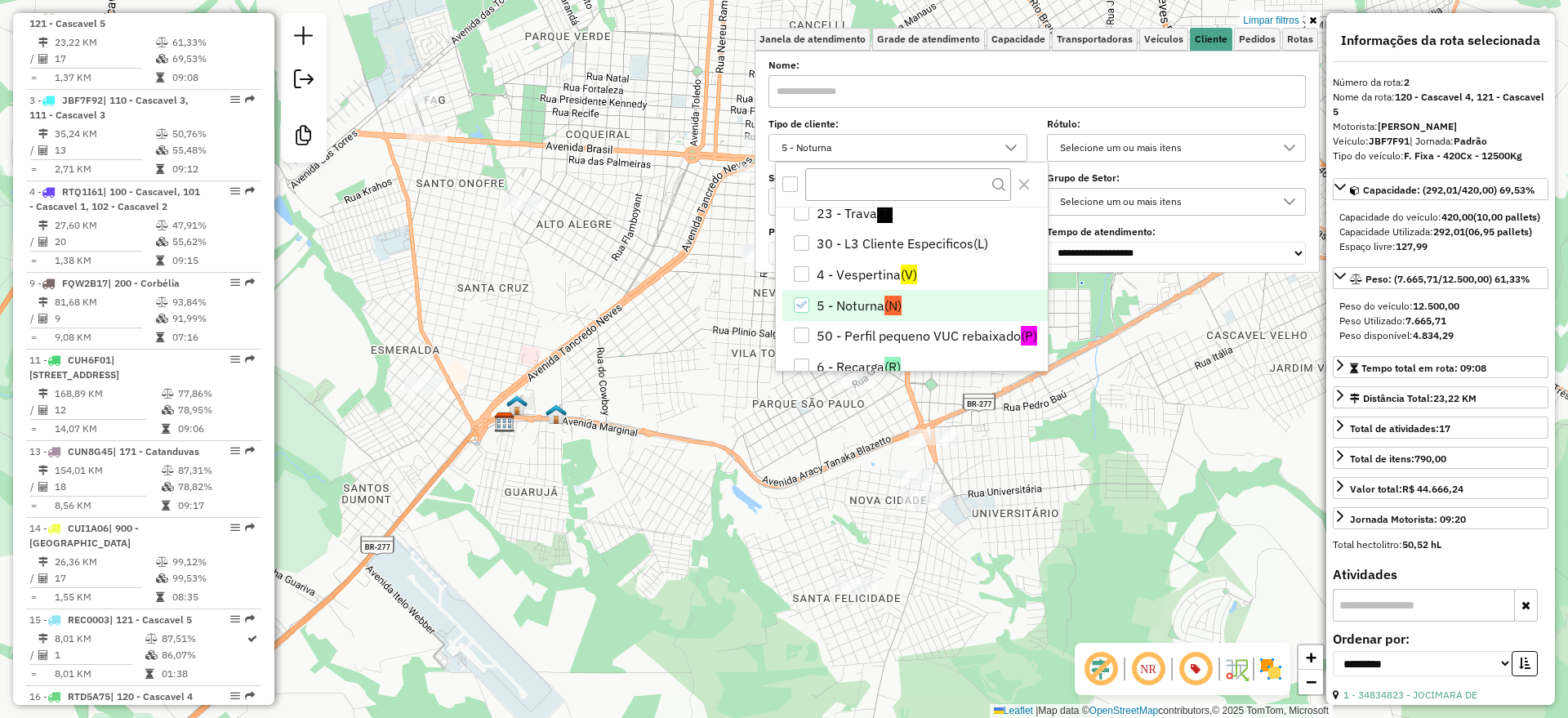
click at [622, 374] on div "Limpar filtros Janela de atendimento Grade de atendimento Capacidade Transporta…" at bounding box center [784, 359] width 1568 height 718
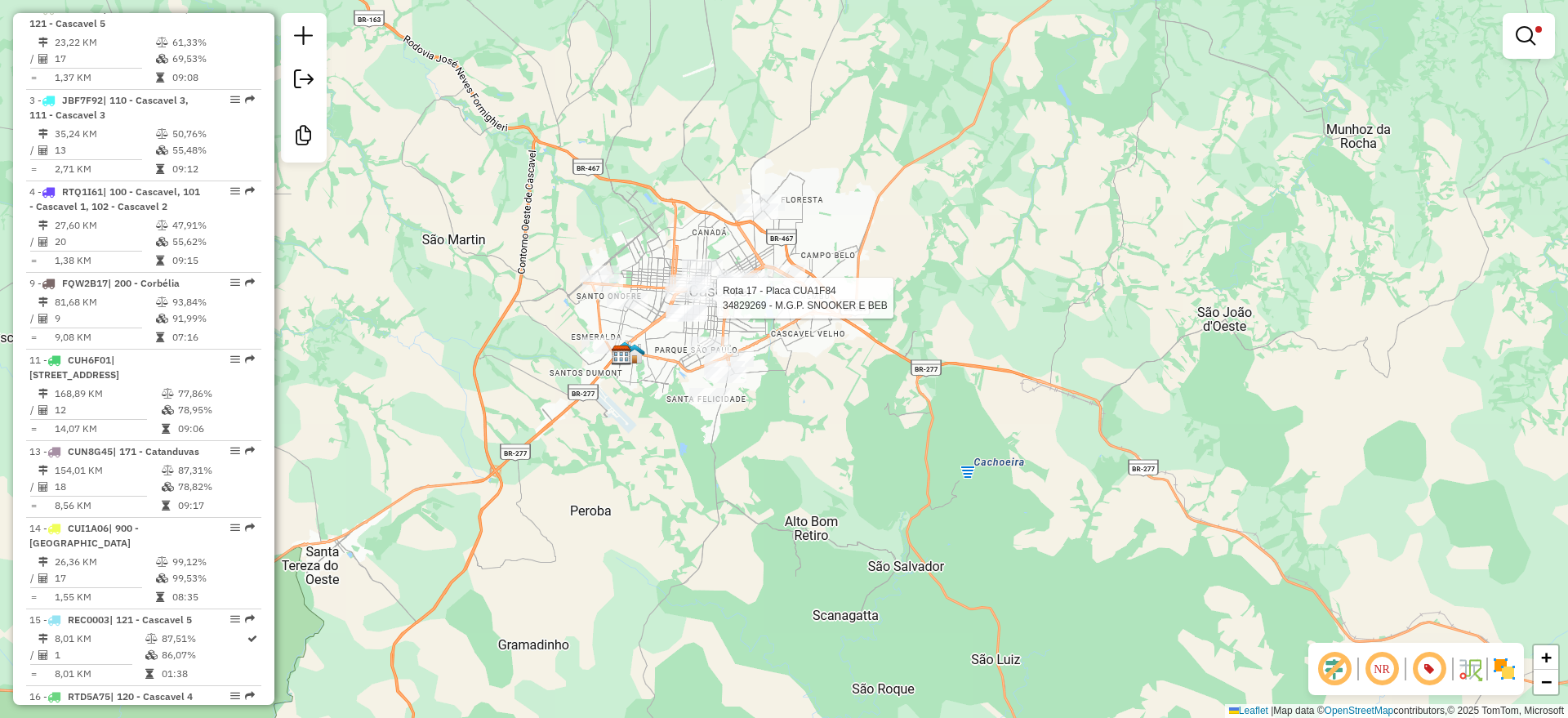
select select "**********"
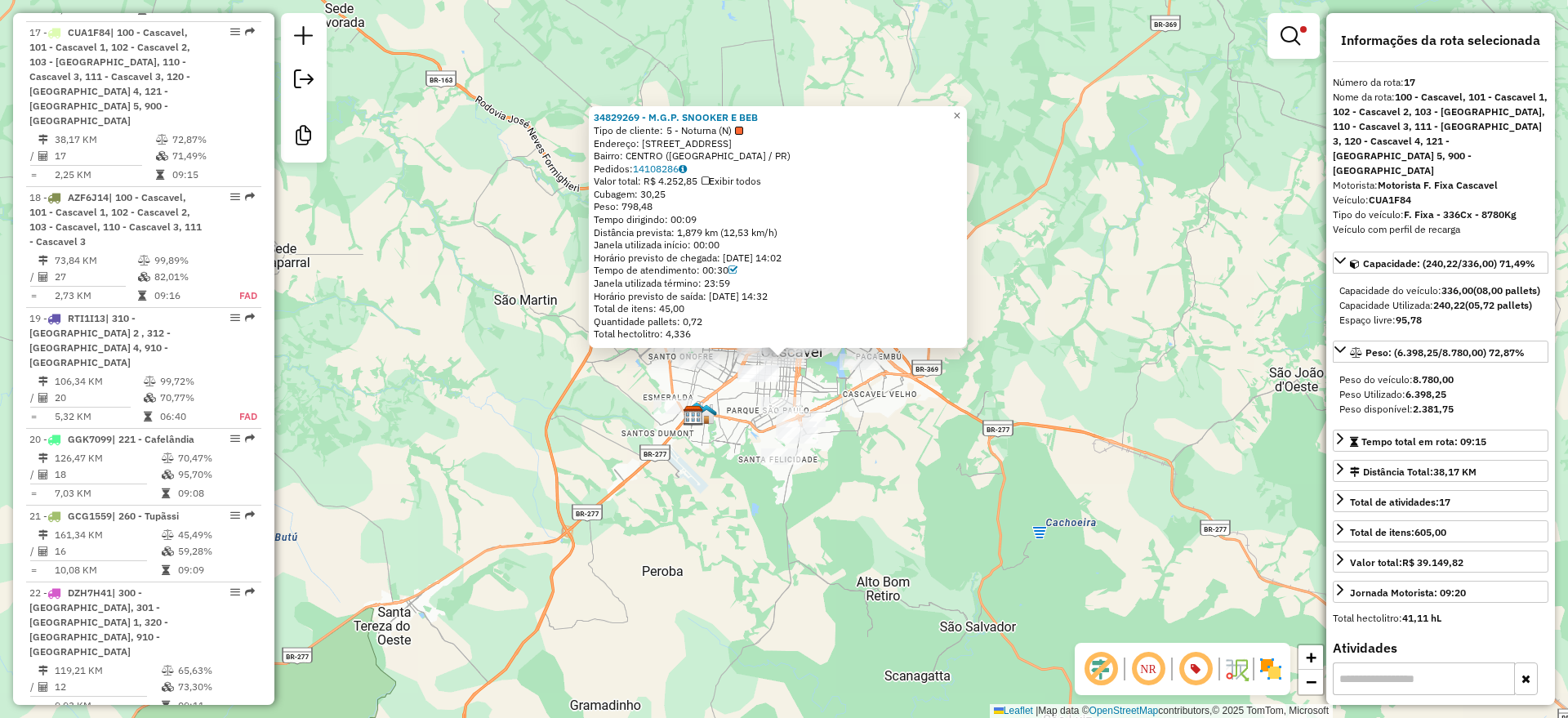
scroll to position [1570, 0]
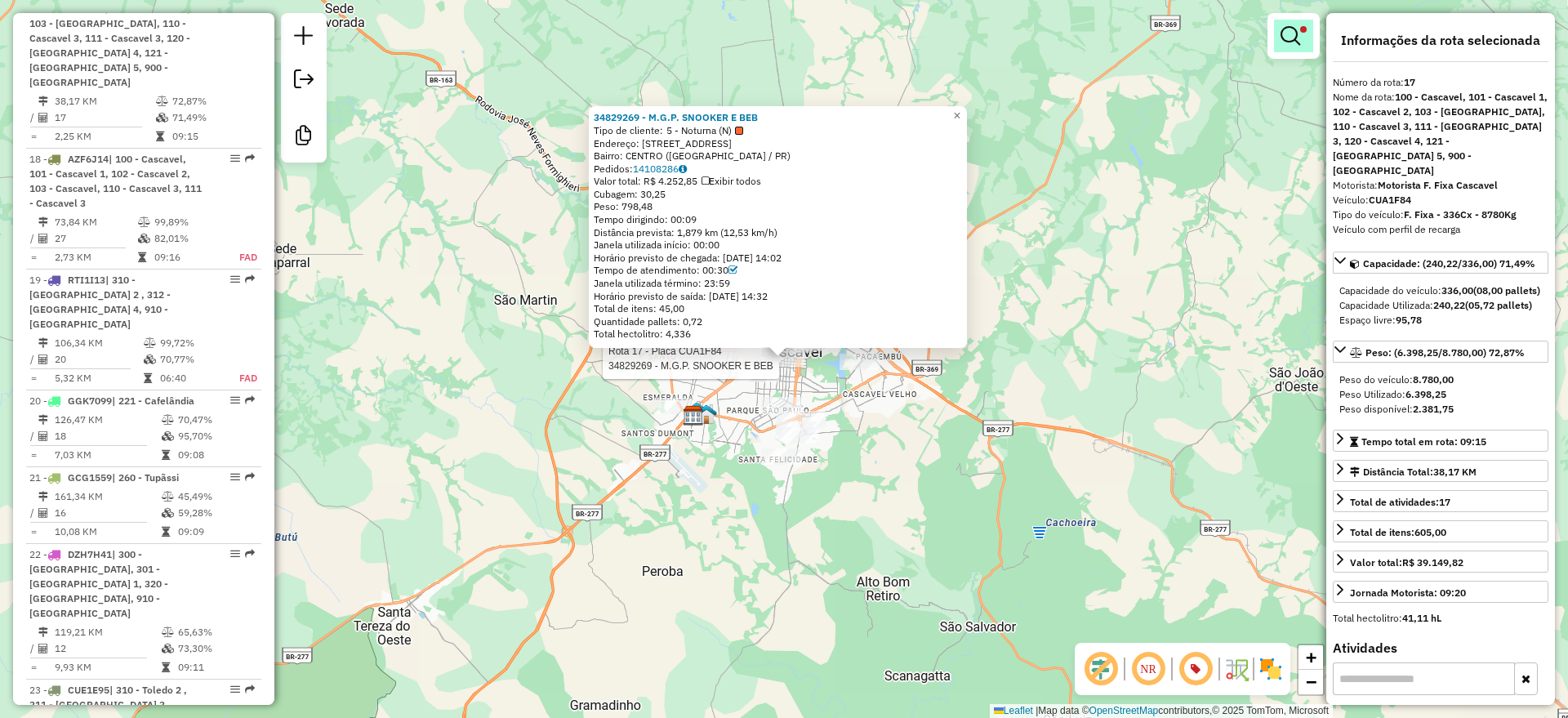
click at [1301, 34] on link at bounding box center [1293, 36] width 39 height 33
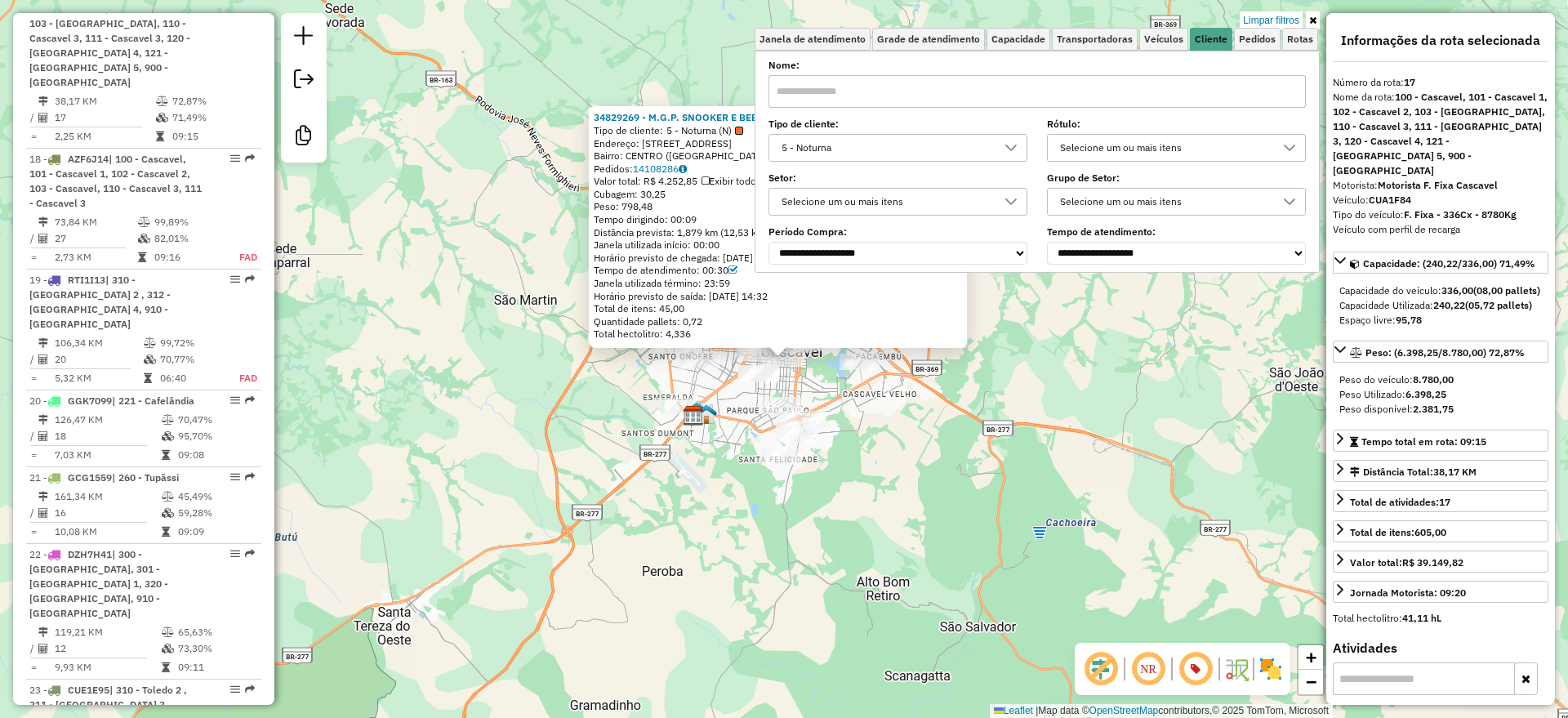
click at [1279, 19] on link "Limpar filtros" at bounding box center [1270, 20] width 63 height 18
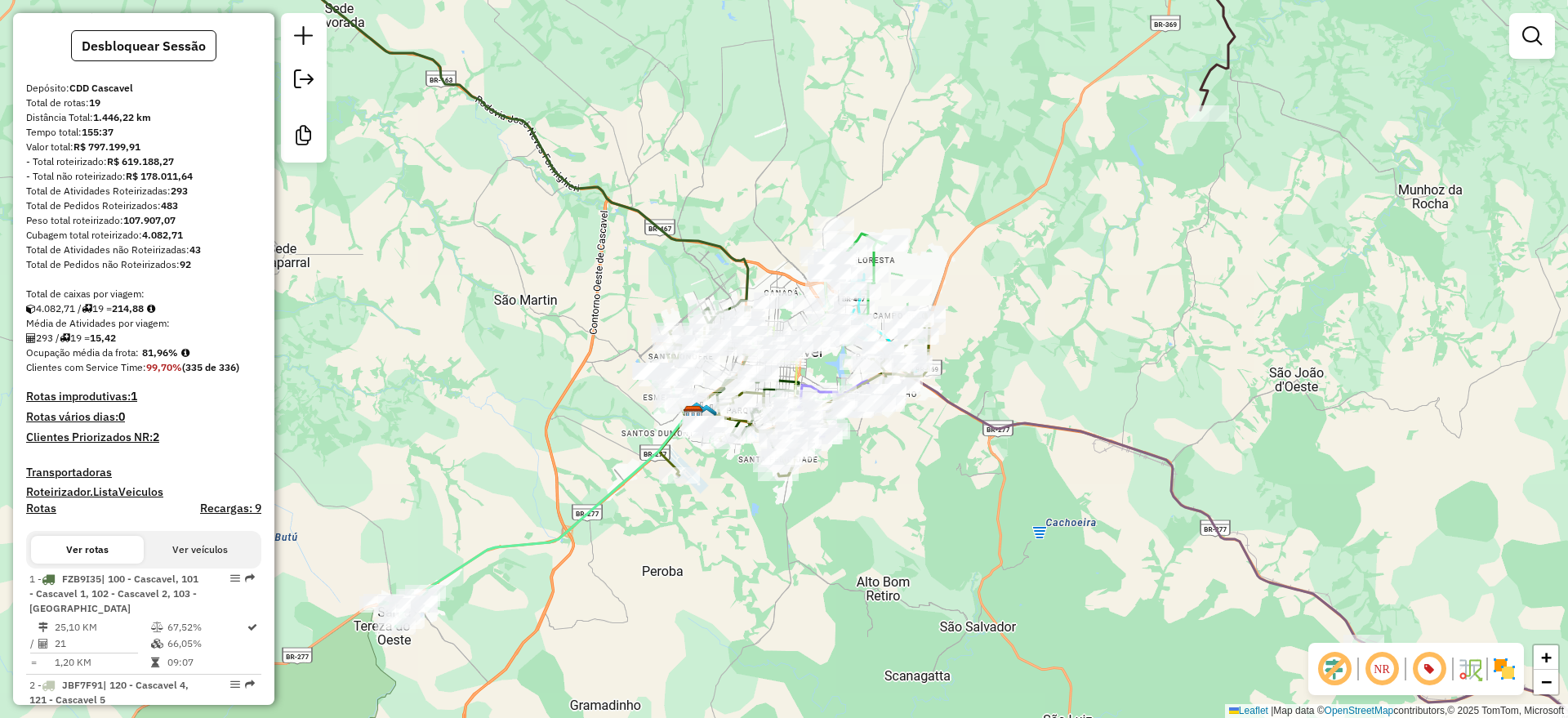
scroll to position [0, 0]
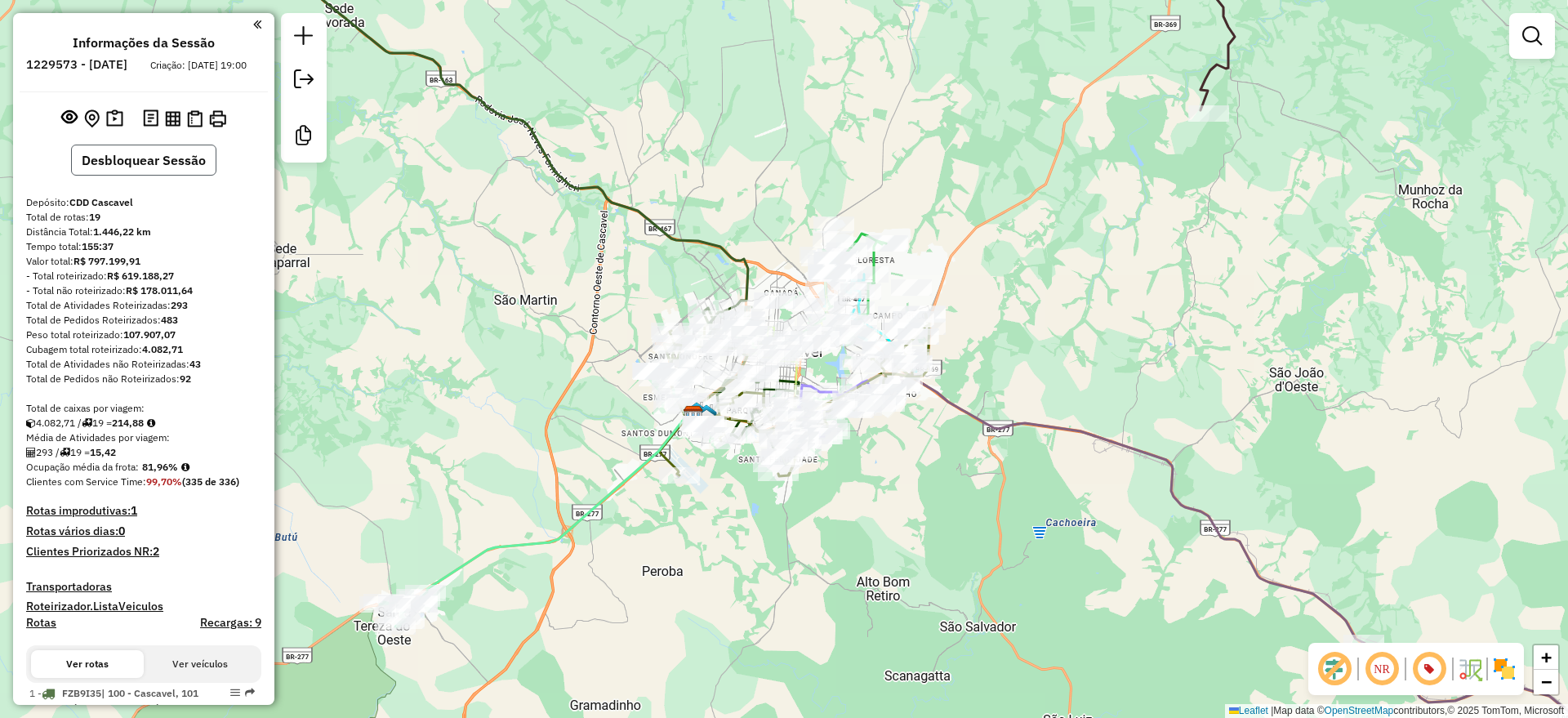
click at [147, 176] on button "Desbloquear Sessão" at bounding box center [144, 160] width 146 height 31
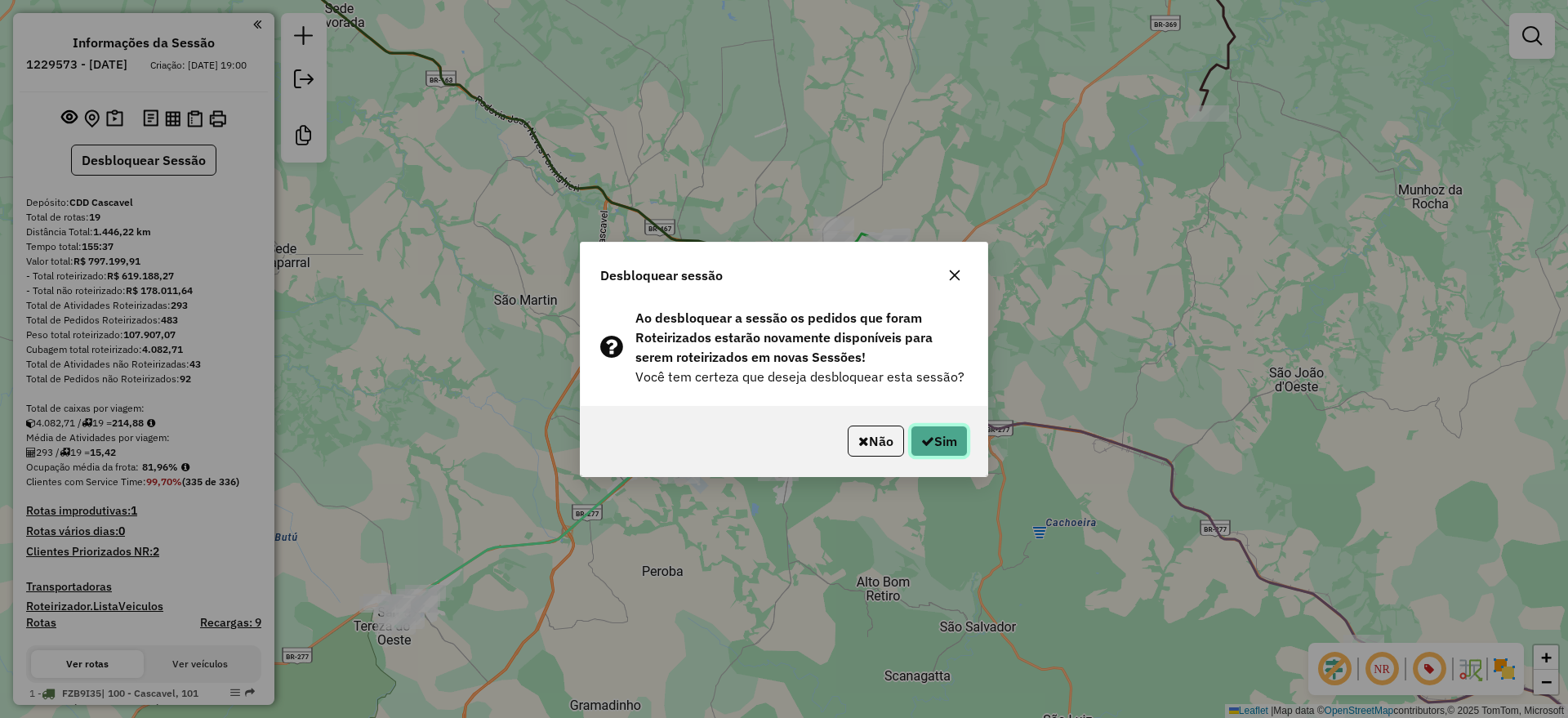
click at [940, 451] on button "Sim" at bounding box center [939, 441] width 57 height 31
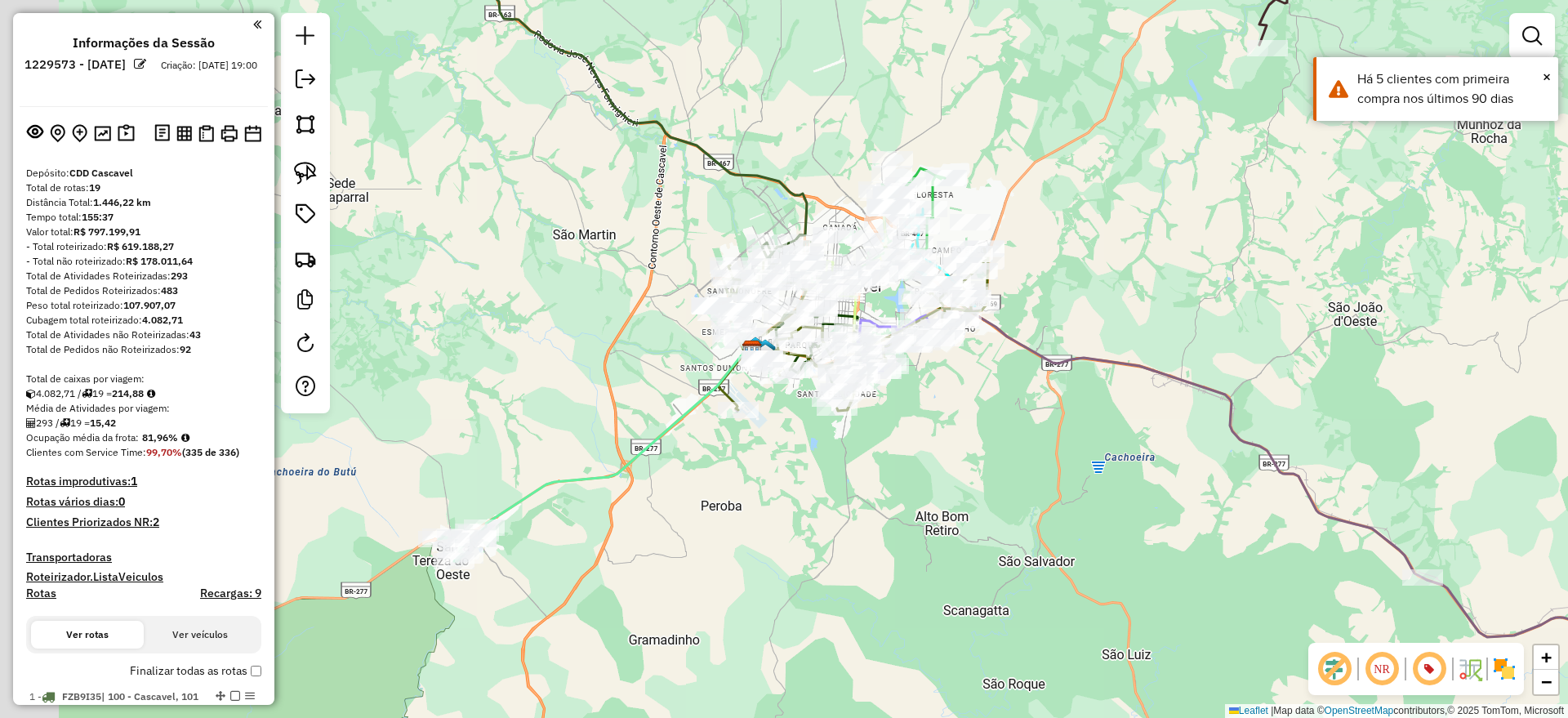
drag, startPoint x: 683, startPoint y: 581, endPoint x: 799, endPoint y: 333, distance: 273.8
click at [806, 339] on div "Janela de atendimento Grade de atendimento Capacidade Transportadoras Veículos …" at bounding box center [784, 359] width 1568 height 718
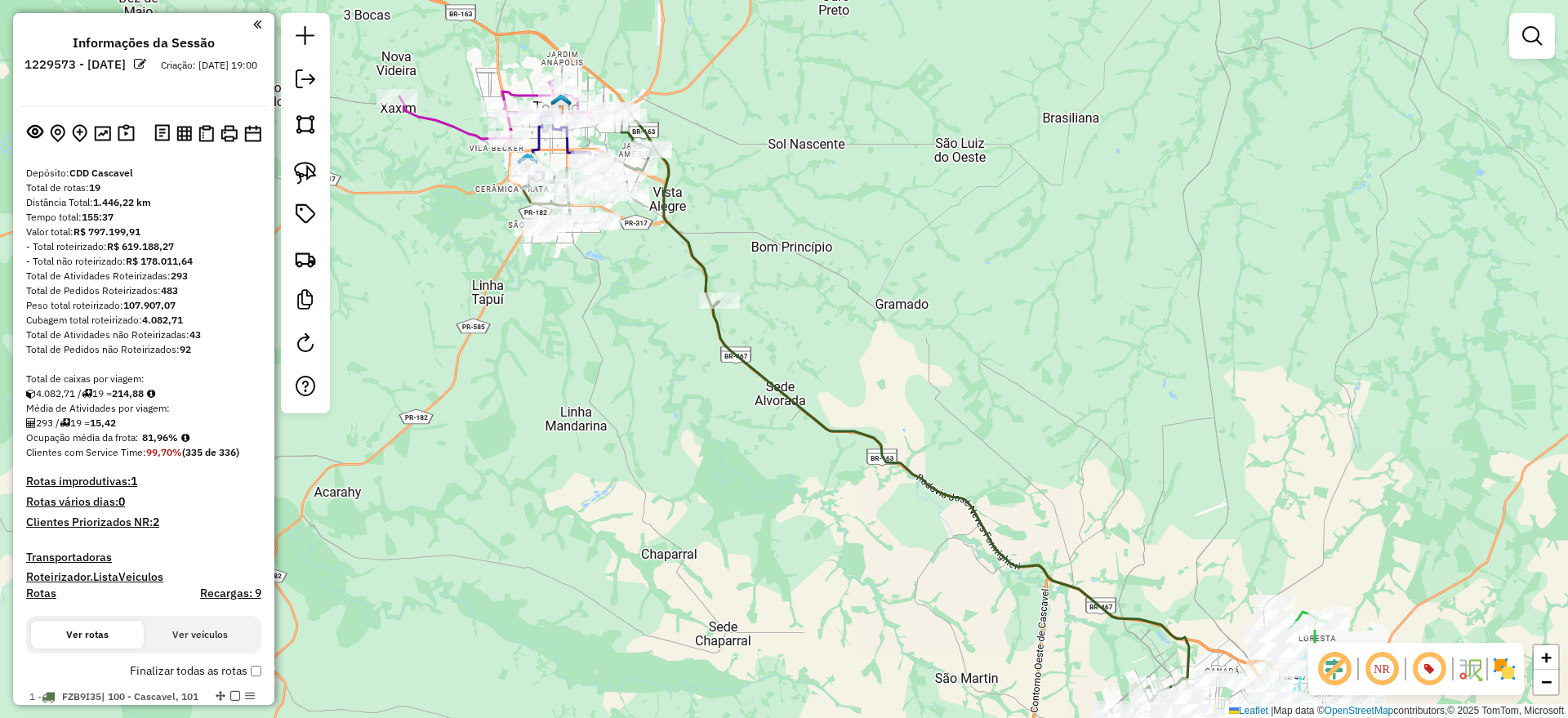
click at [463, 131] on icon at bounding box center [495, 109] width 192 height 59
select select "**********"
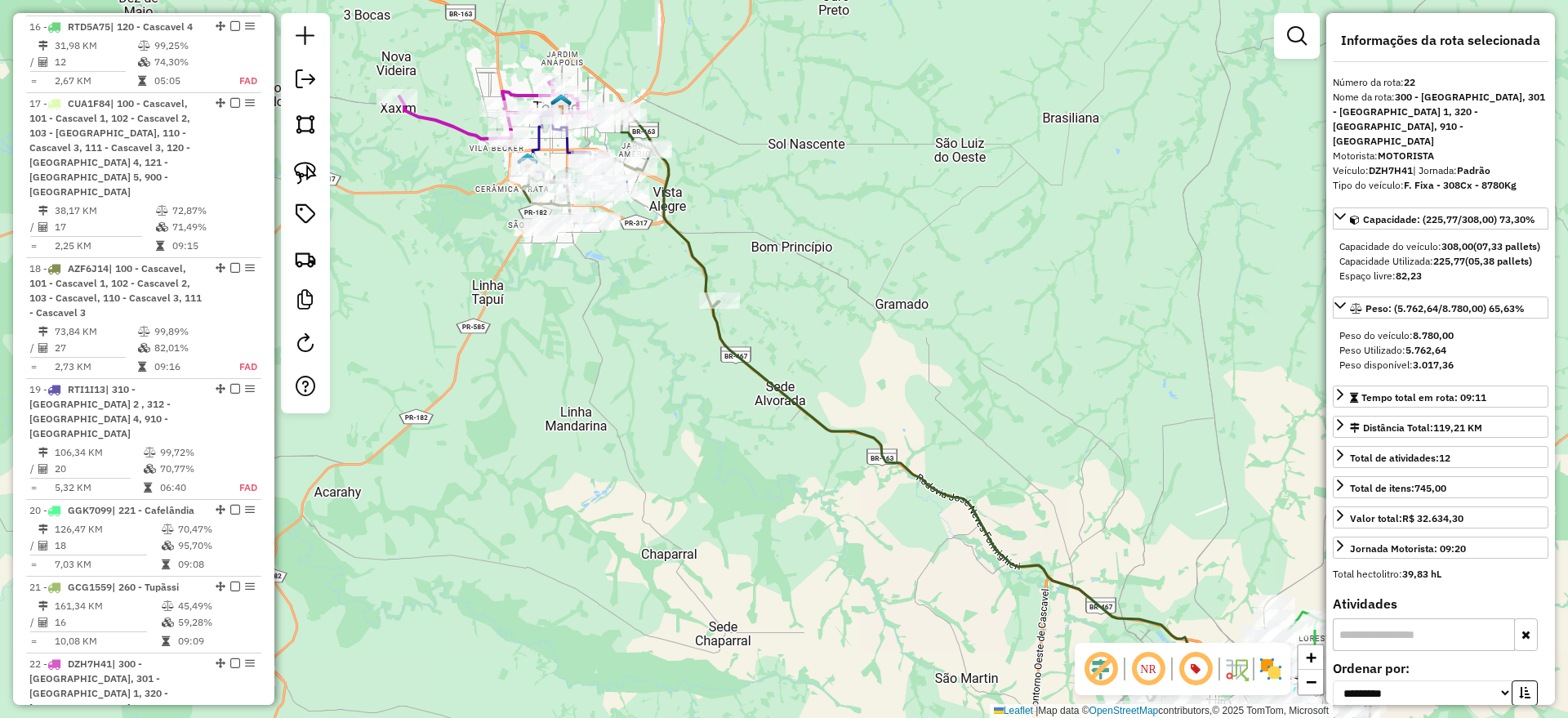
scroll to position [2089, 0]
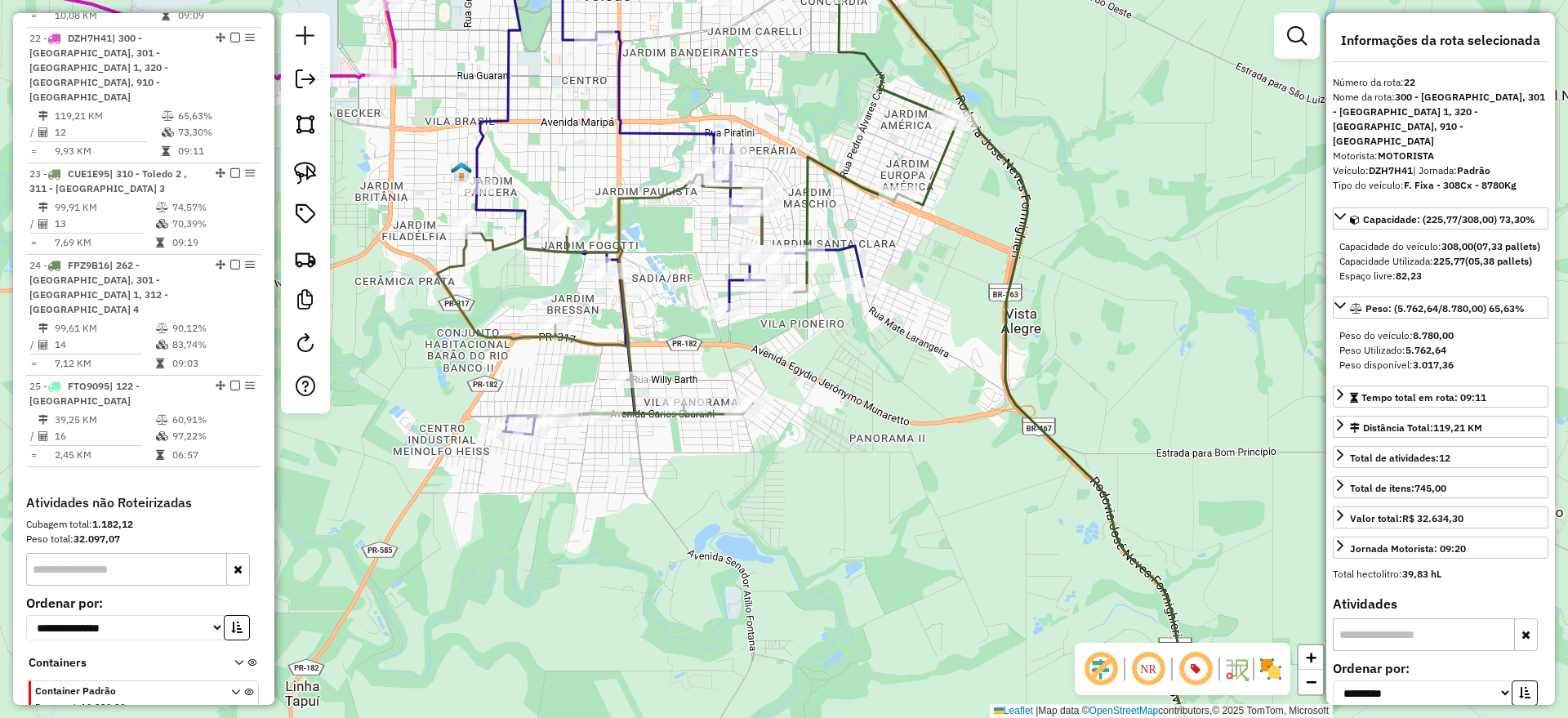
click at [506, 114] on icon at bounding box center [670, 208] width 388 height 451
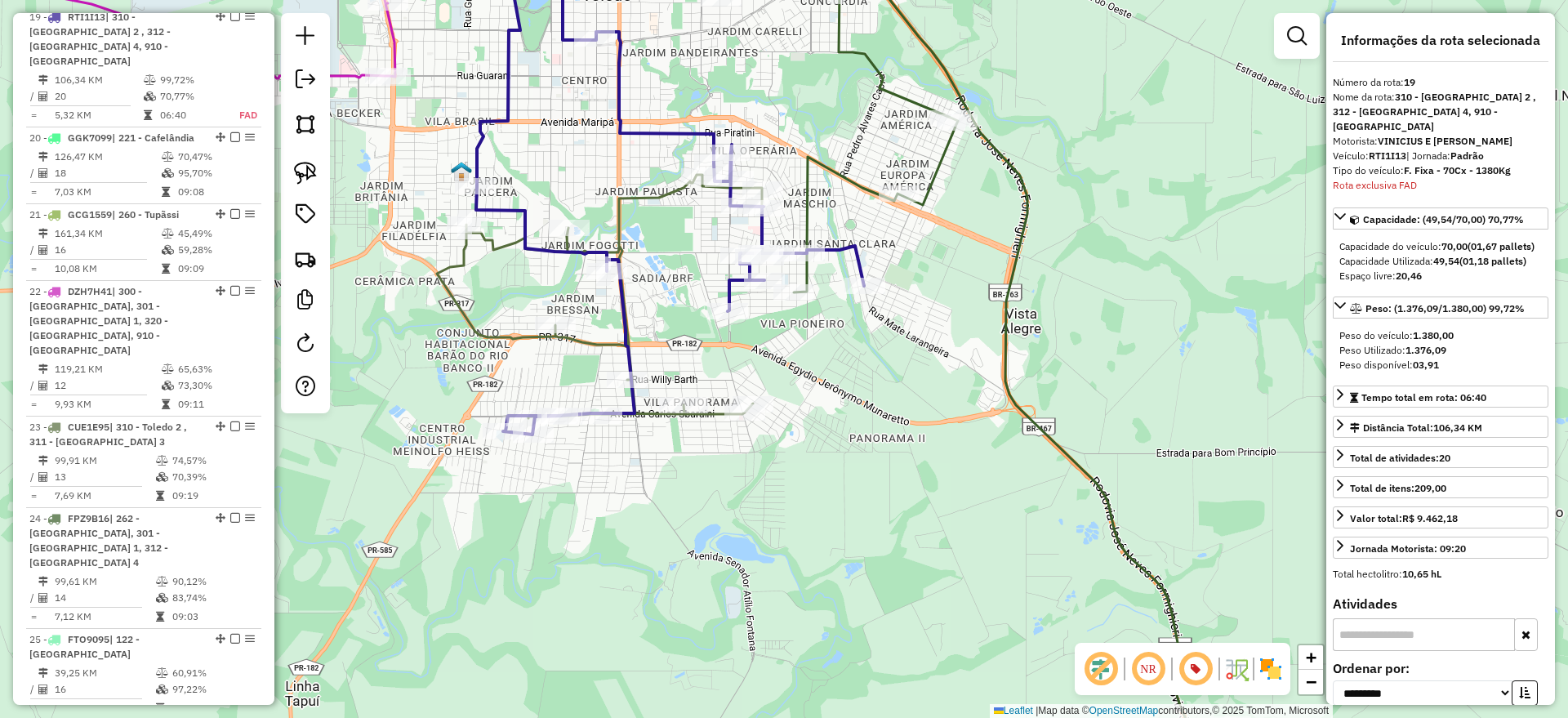
scroll to position [1829, 0]
click at [495, 242] on icon at bounding box center [599, 297] width 325 height 244
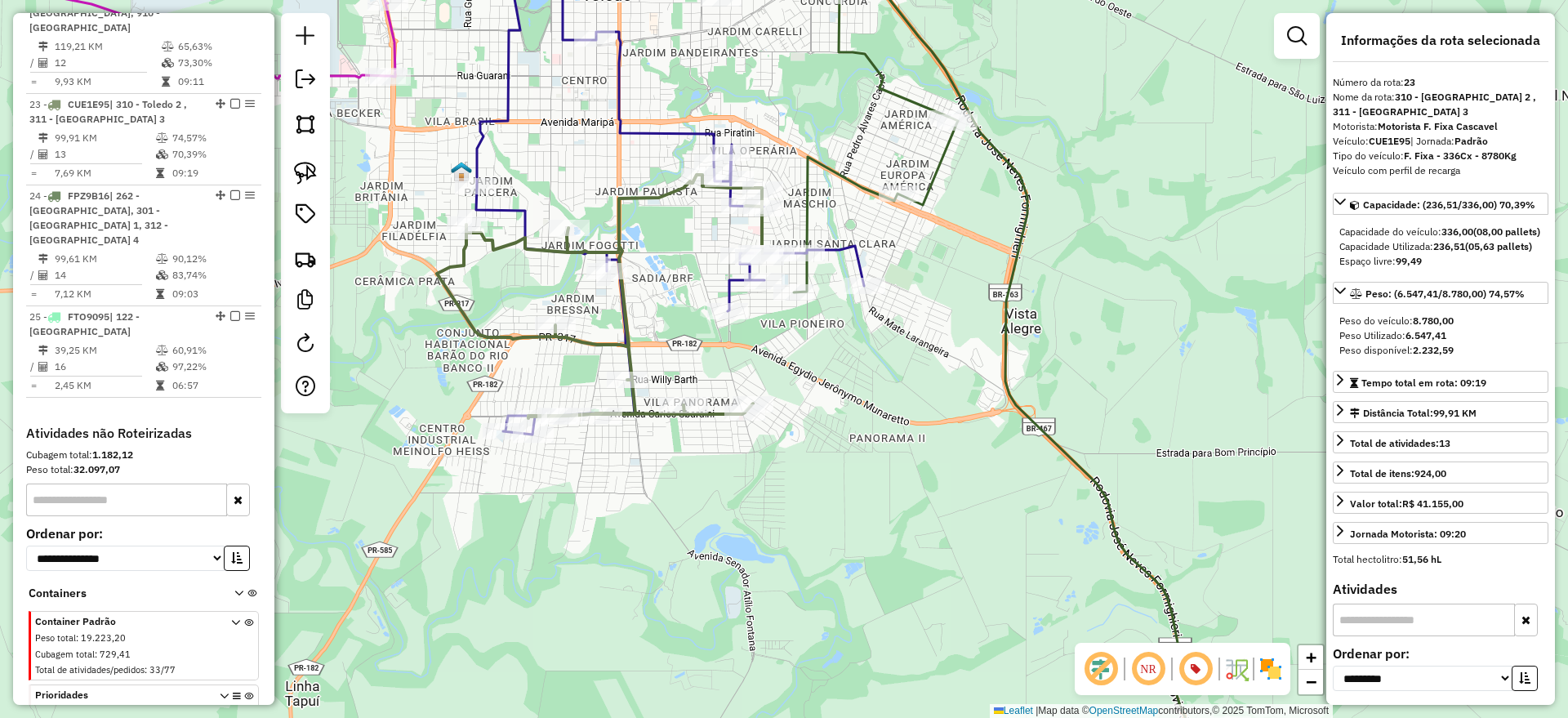
scroll to position [2195, 0]
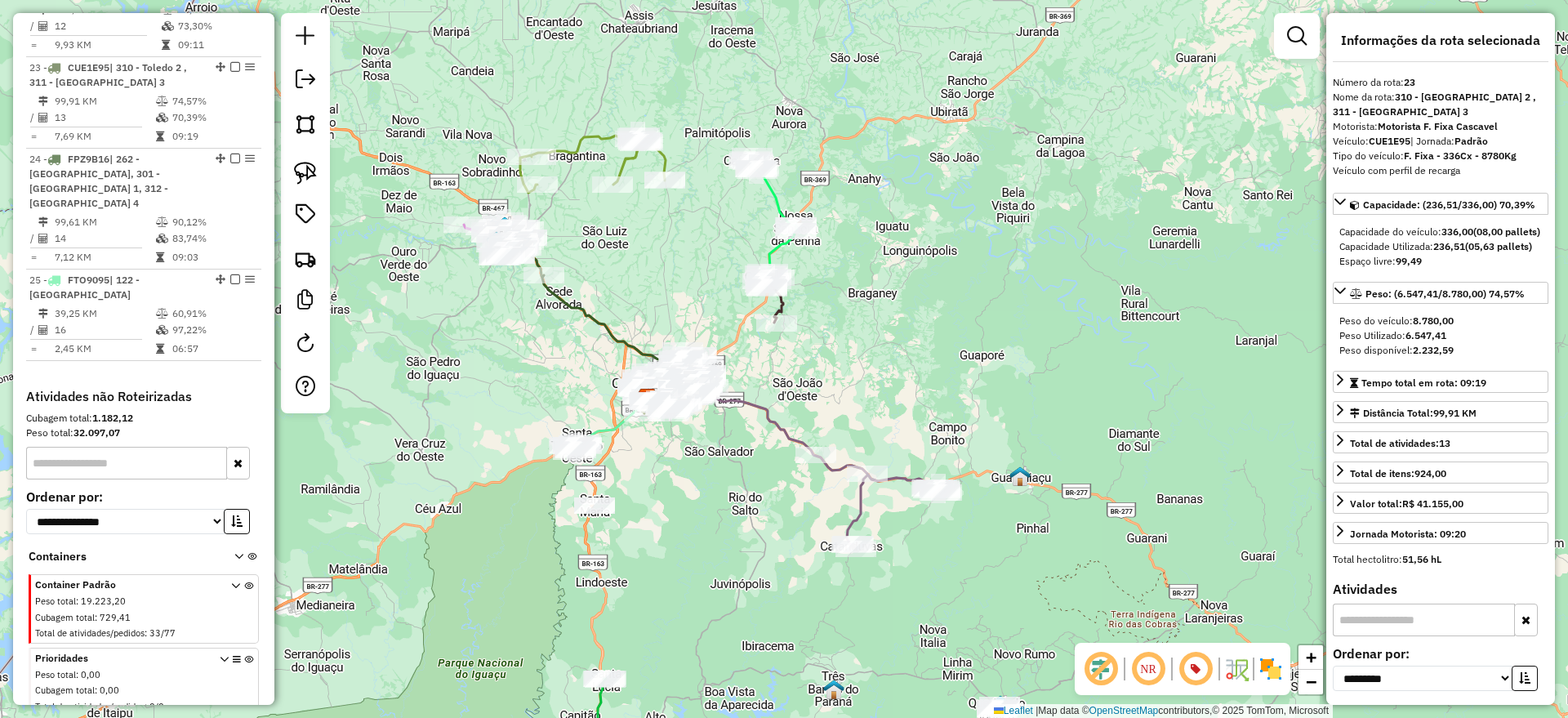
click at [580, 144] on icon at bounding box center [593, 164] width 146 height 57
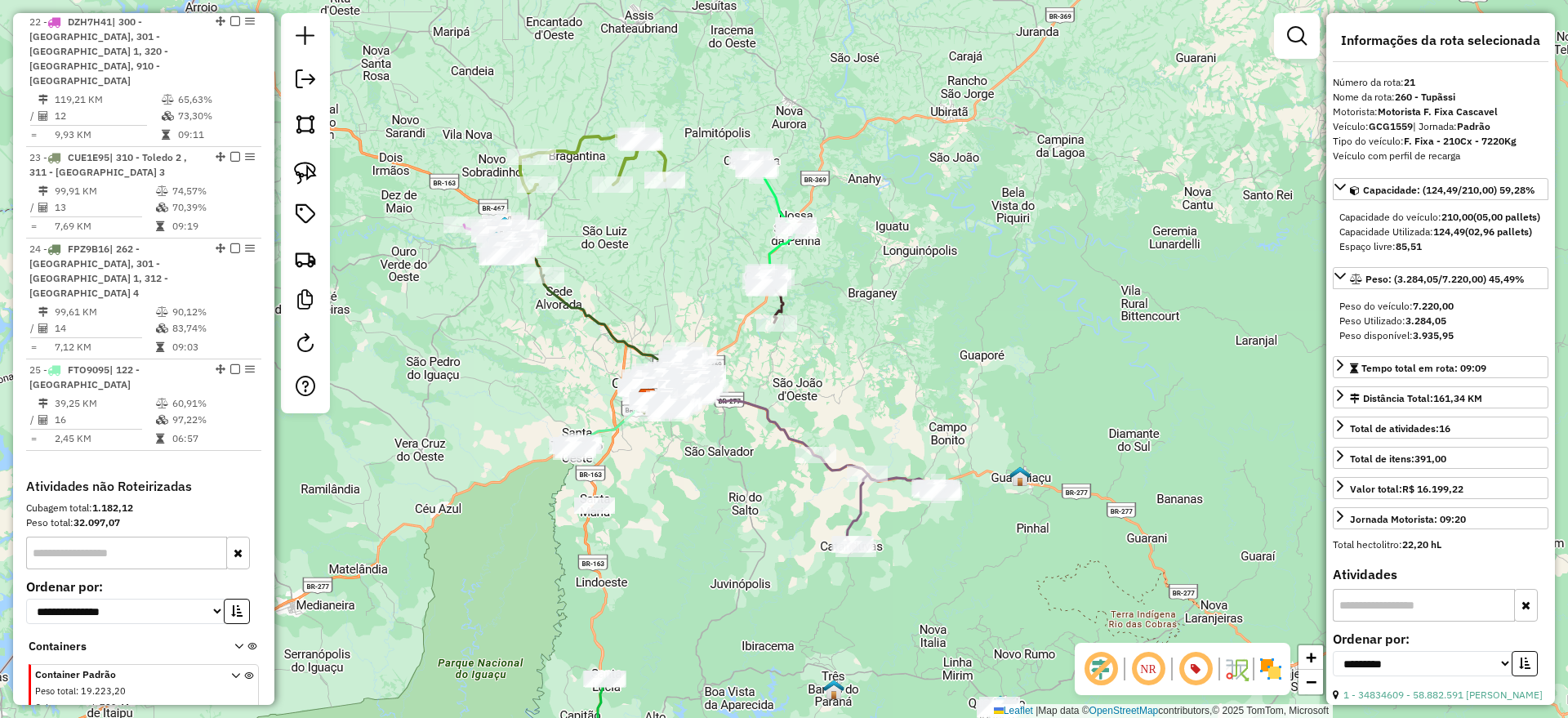
scroll to position [2012, 0]
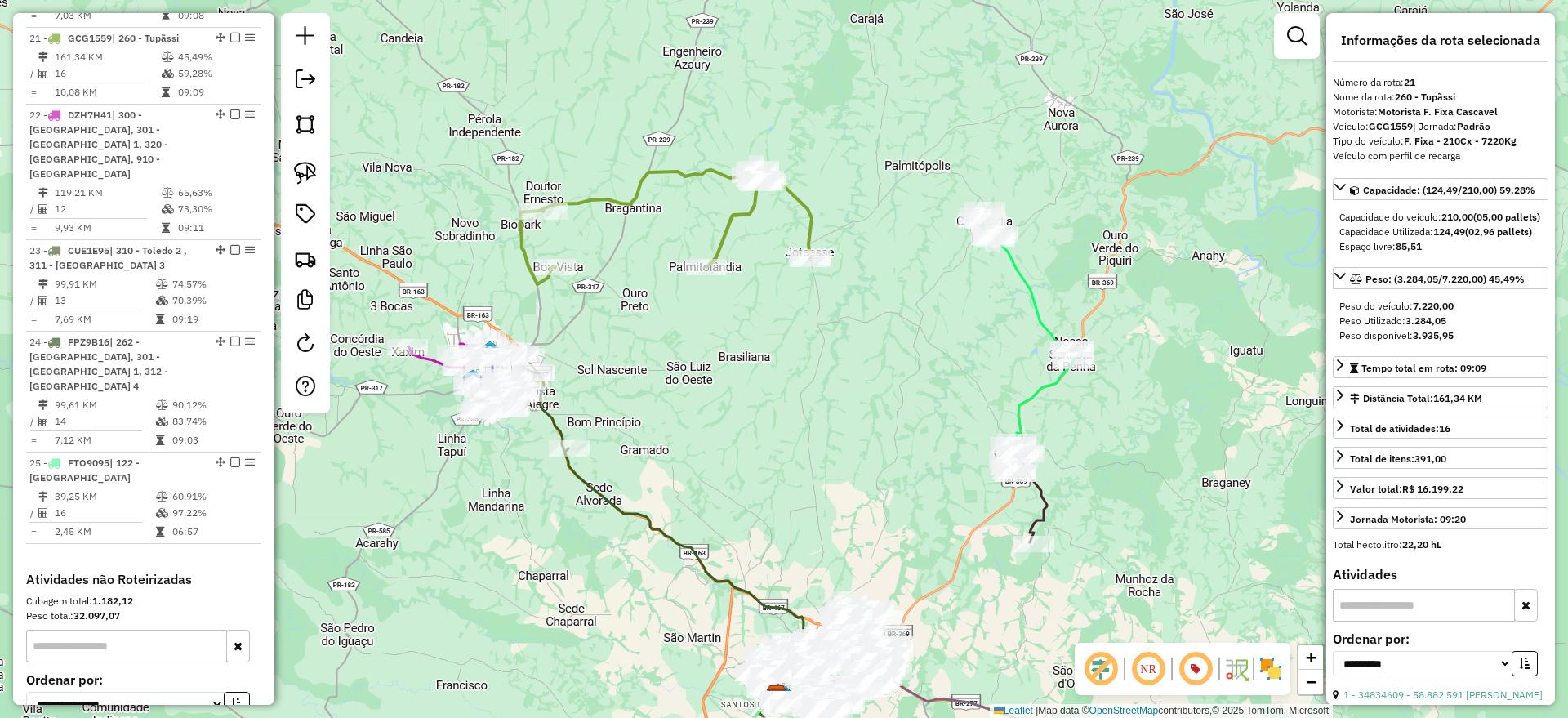
click at [1020, 264] on icon at bounding box center [1024, 332] width 98 height 245
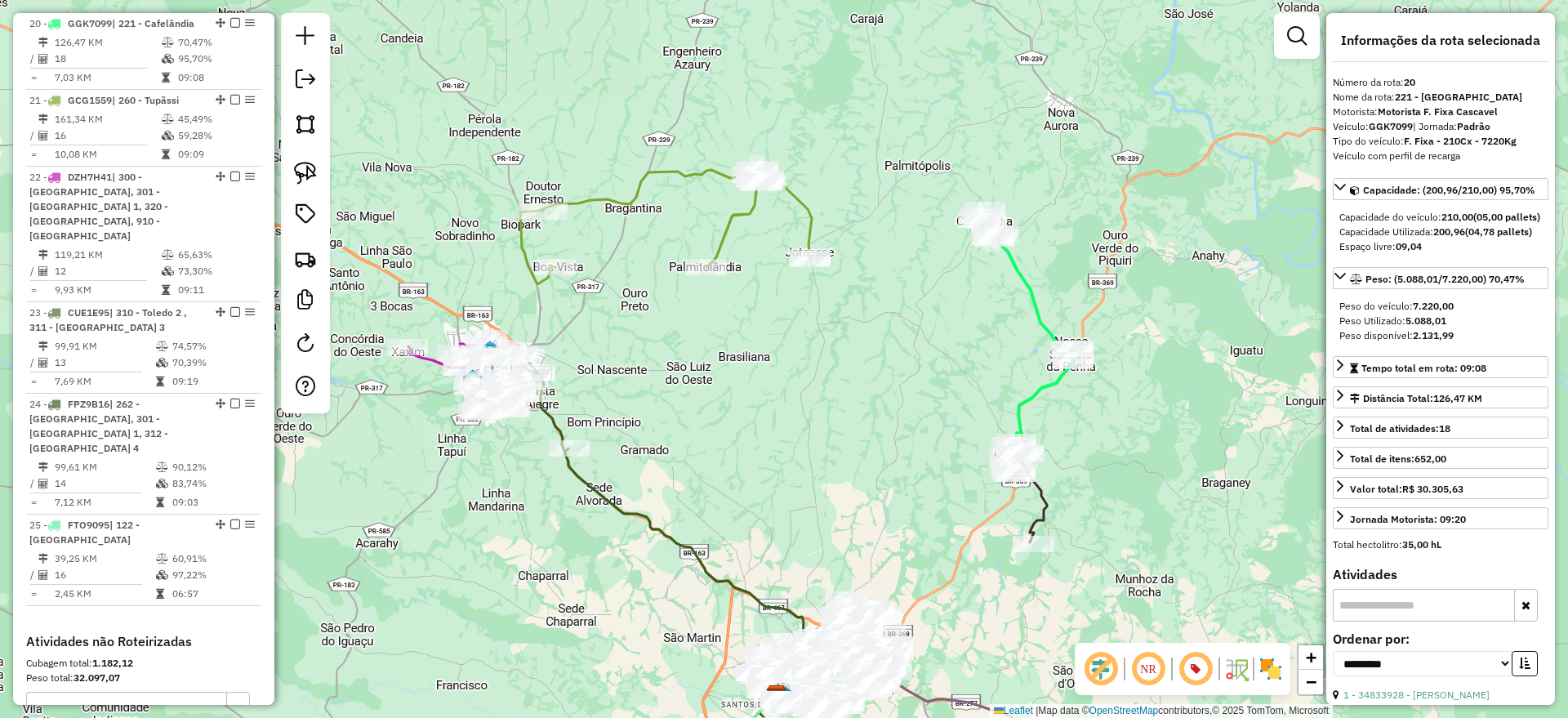
scroll to position [1935, 0]
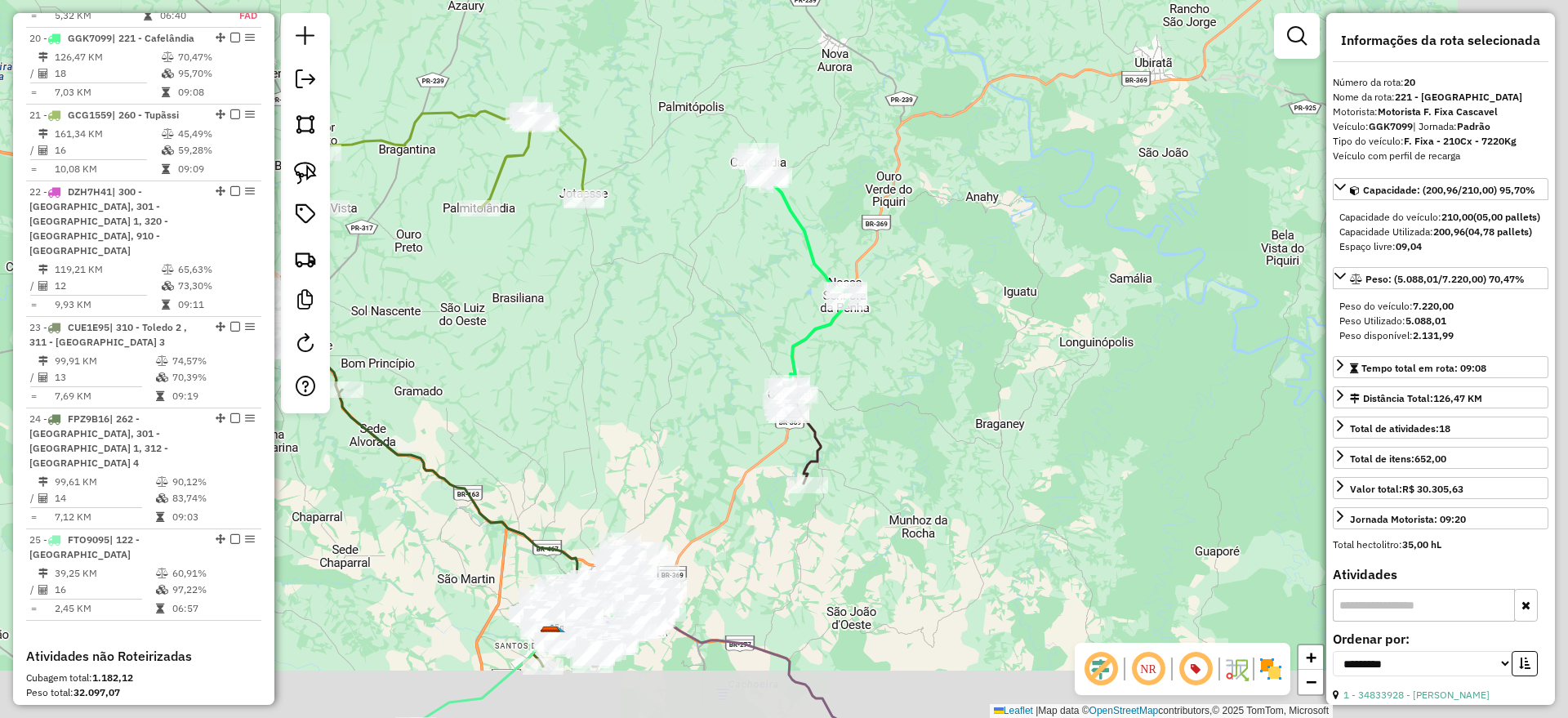
drag, startPoint x: 950, startPoint y: 335, endPoint x: 724, endPoint y: 276, distance: 233.6
click at [724, 276] on div "Janela de atendimento Grade de atendimento Capacidade Transportadoras Veículos …" at bounding box center [784, 359] width 1568 height 718
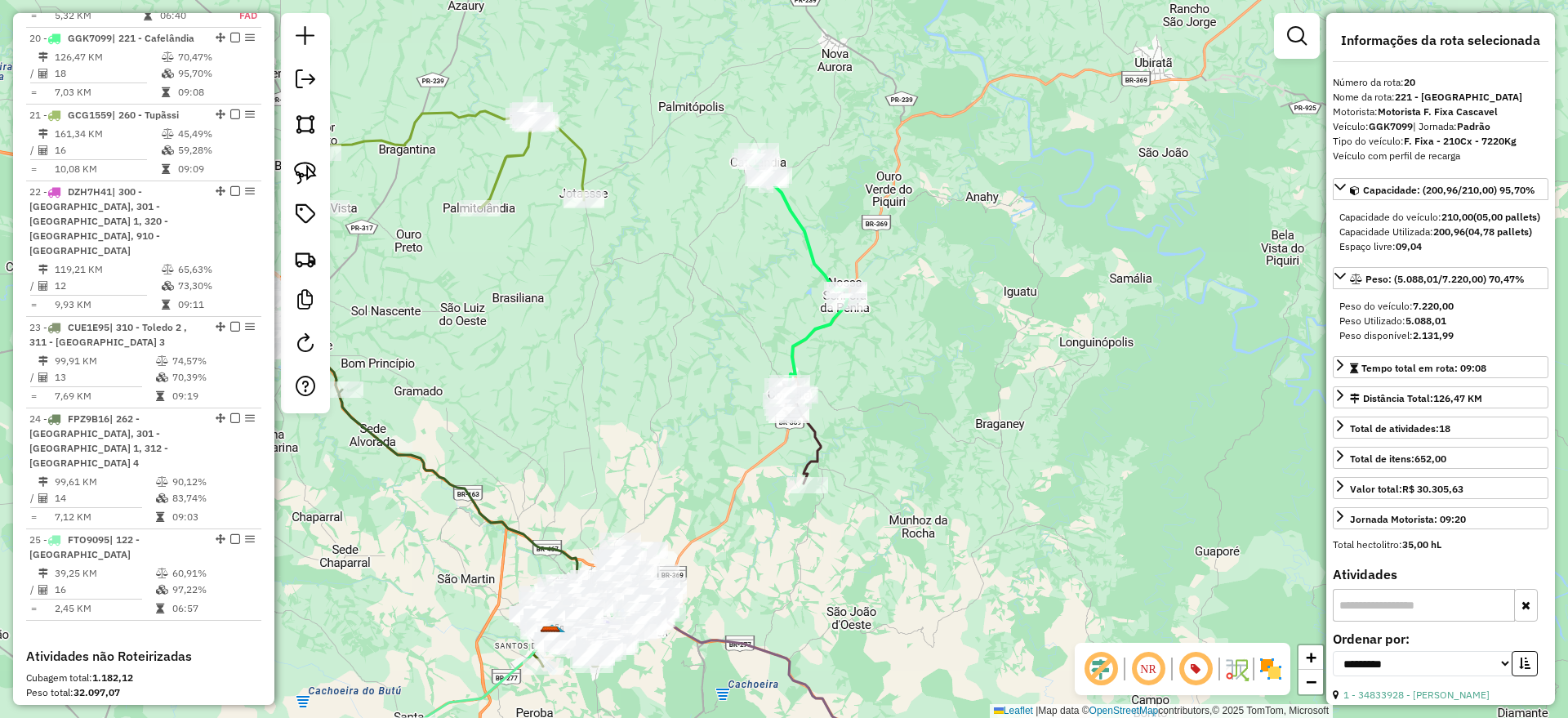
click at [817, 432] on icon at bounding box center [802, 434] width 37 height 99
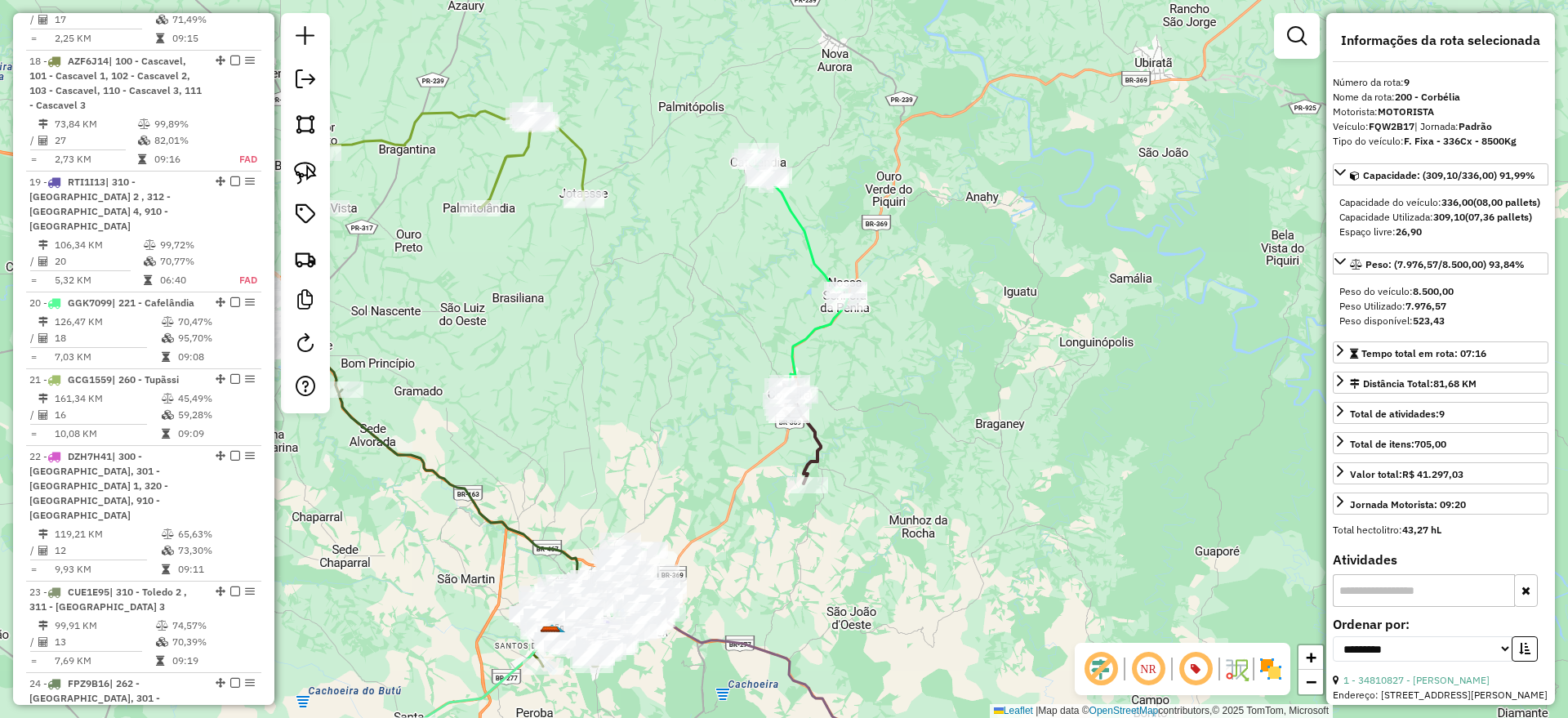
scroll to position [1053, 0]
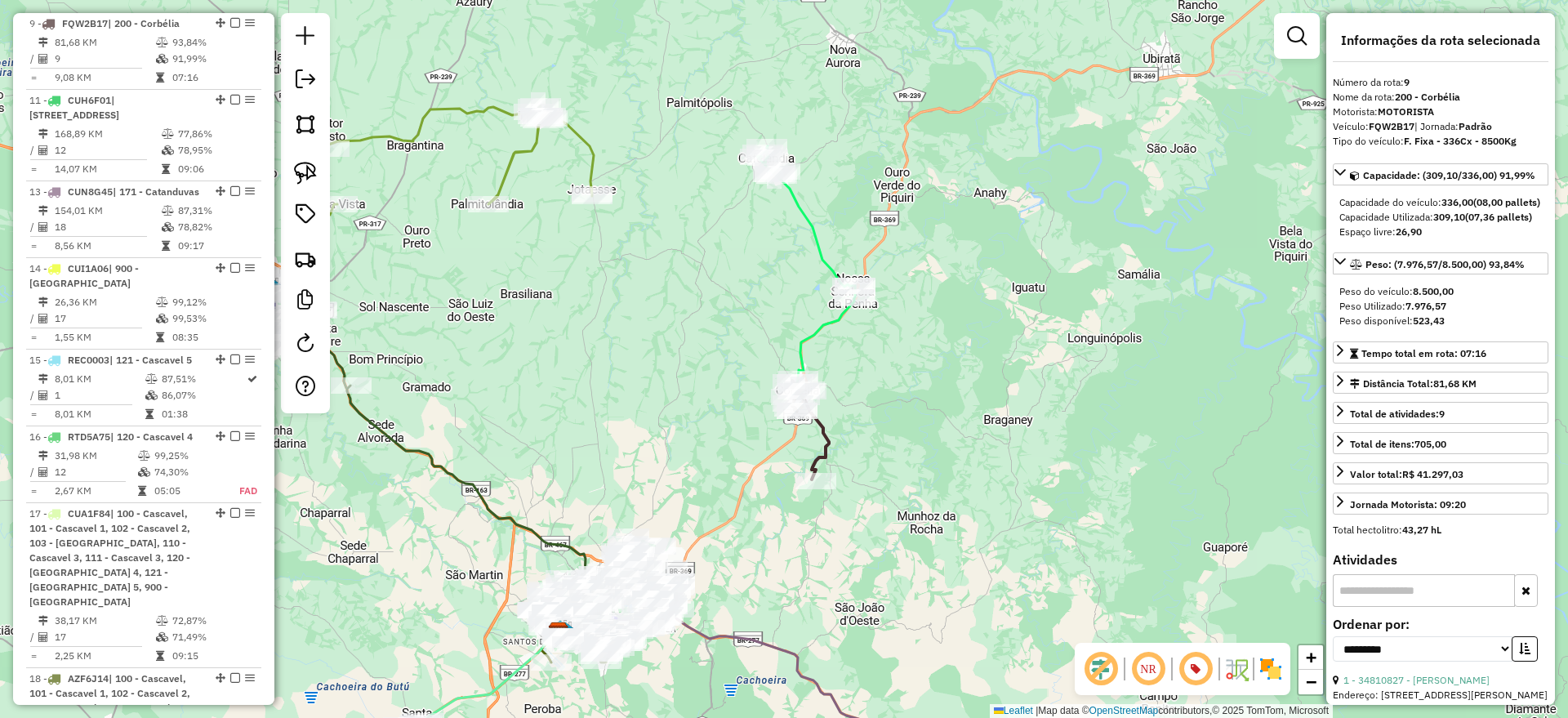
drag, startPoint x: 636, startPoint y: 455, endPoint x: 695, endPoint y: 103, distance: 356.9
click at [709, 111] on div "Janela de atendimento Grade de atendimento Capacidade Transportadoras Veículos …" at bounding box center [784, 359] width 1568 height 718
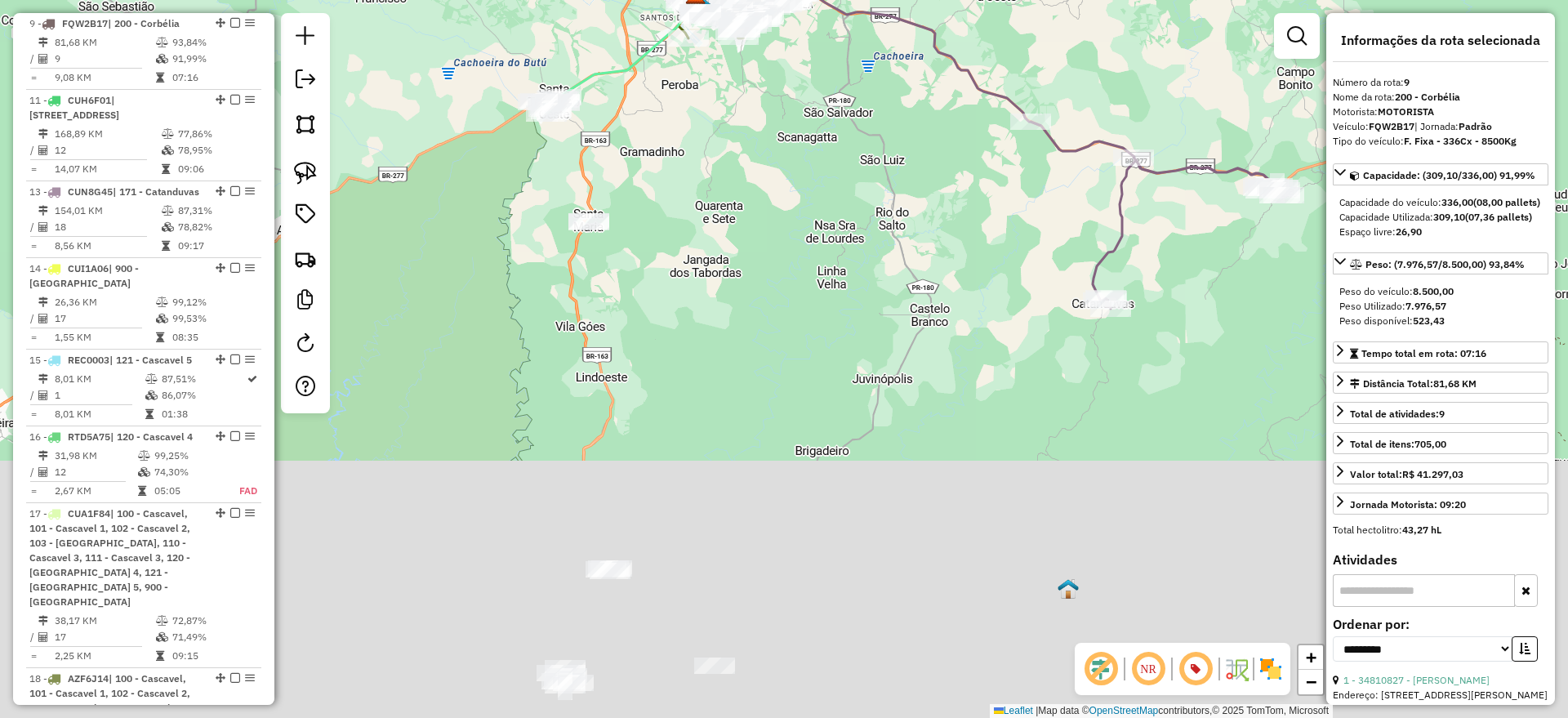
drag, startPoint x: 770, startPoint y: 397, endPoint x: 678, endPoint y: 230, distance: 190.7
click at [692, 220] on div "Janela de atendimento Grade de atendimento Capacidade Transportadoras Veículos …" at bounding box center [784, 359] width 1568 height 718
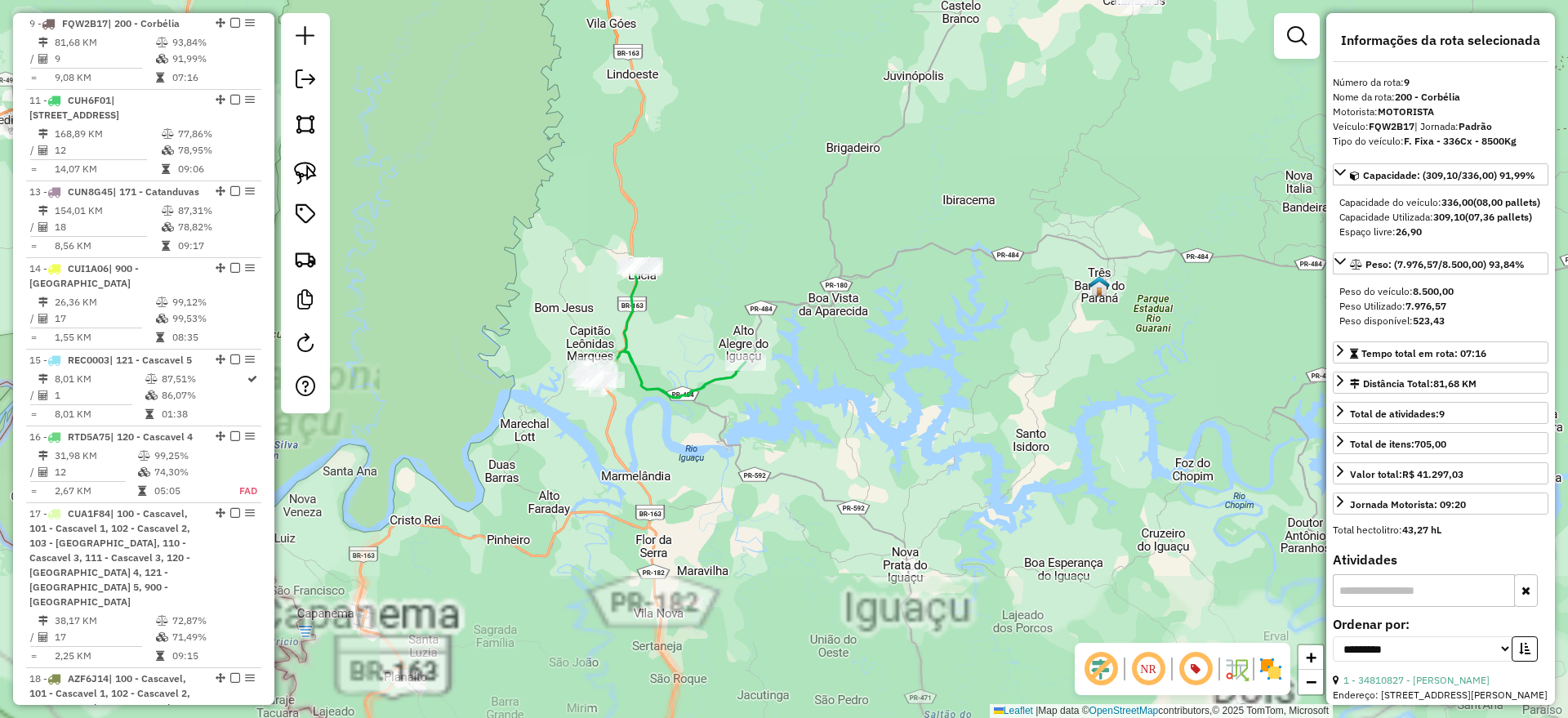
click at [672, 390] on icon at bounding box center [669, 332] width 155 height 132
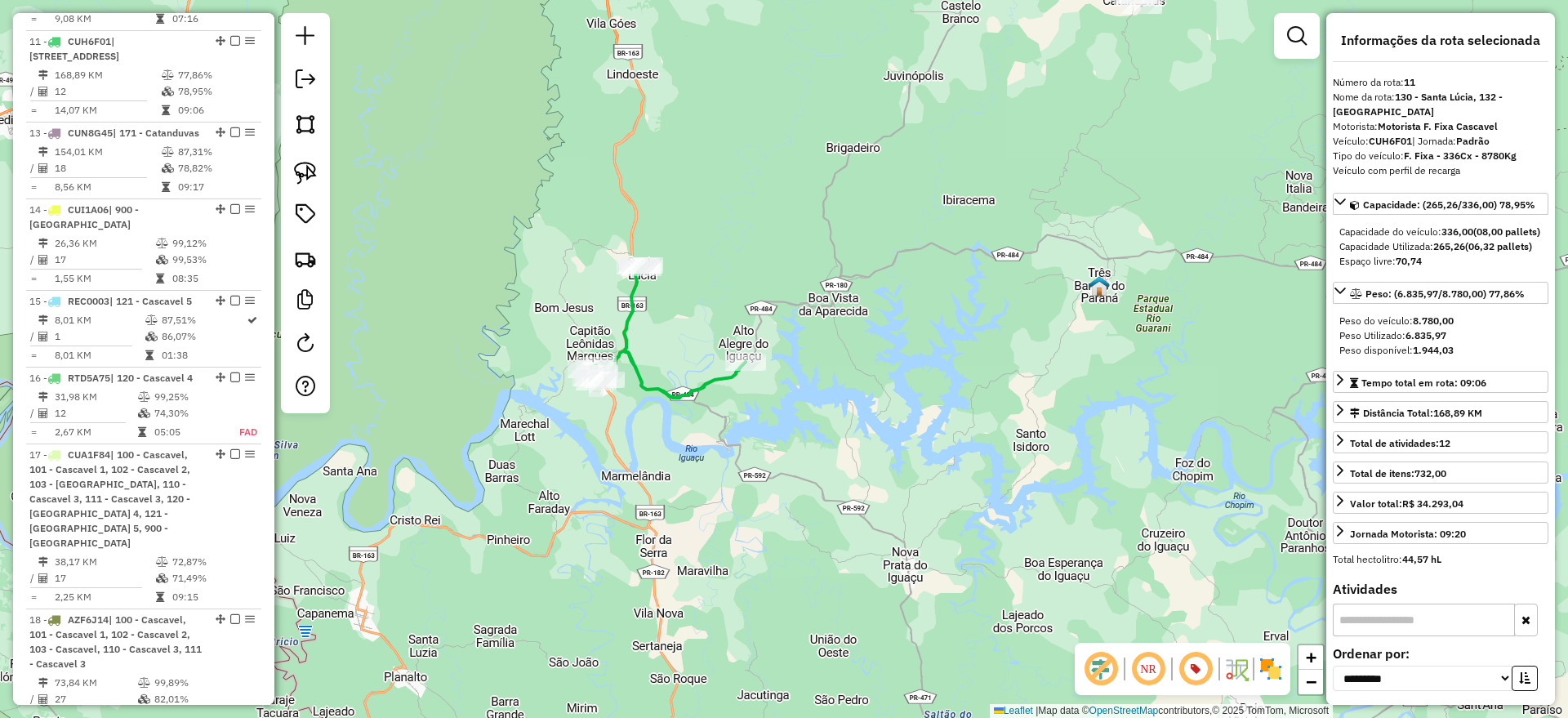
scroll to position [1130, 0]
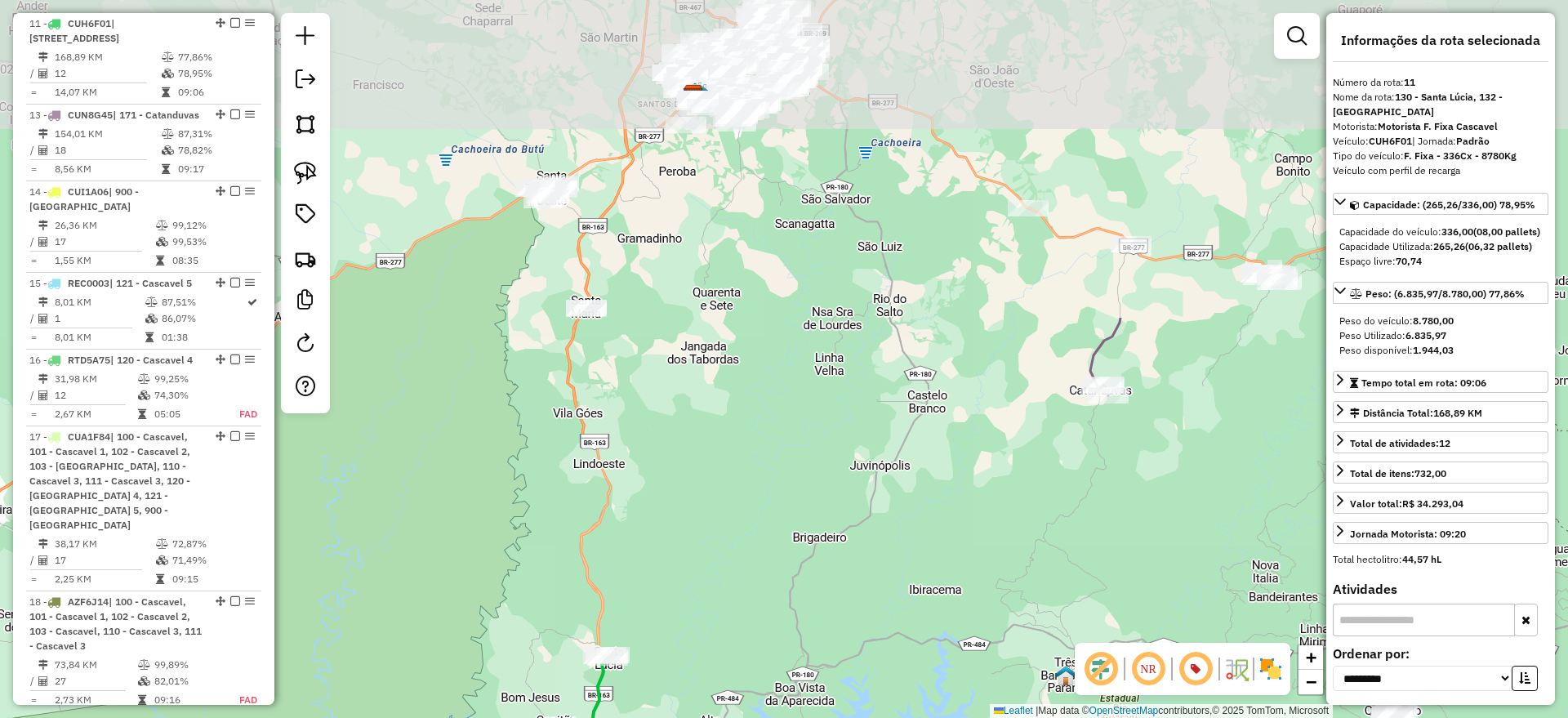
drag, startPoint x: 772, startPoint y: 199, endPoint x: 722, endPoint y: 606, distance: 410.1
click at [730, 616] on div "Janela de atendimento Grade de atendimento Capacidade Transportadoras Veículos …" at bounding box center [784, 359] width 1568 height 718
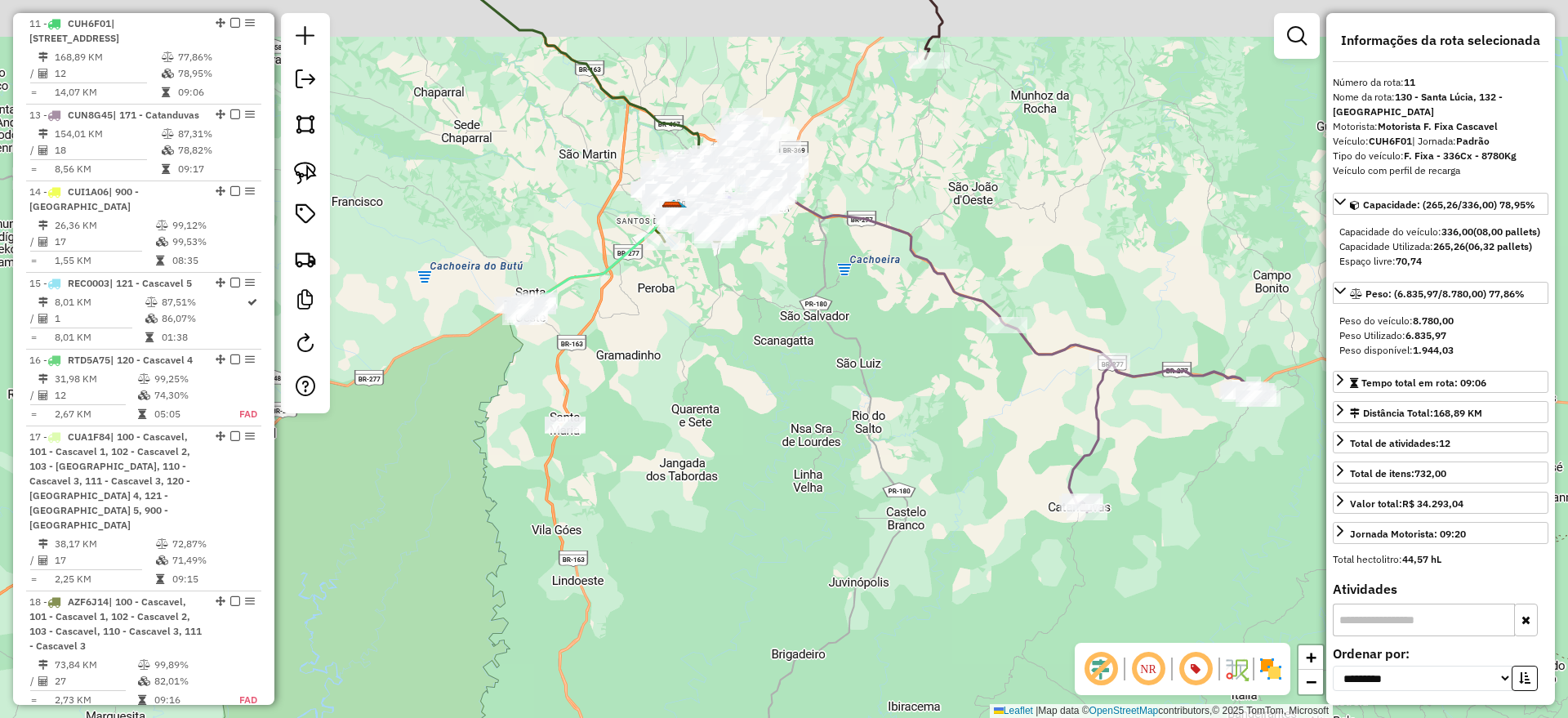
drag, startPoint x: 829, startPoint y: 405, endPoint x: 630, endPoint y: 392, distance: 199.4
click at [631, 408] on div "Janela de atendimento Grade de atendimento Capacidade Transportadoras Veículos …" at bounding box center [784, 359] width 1568 height 718
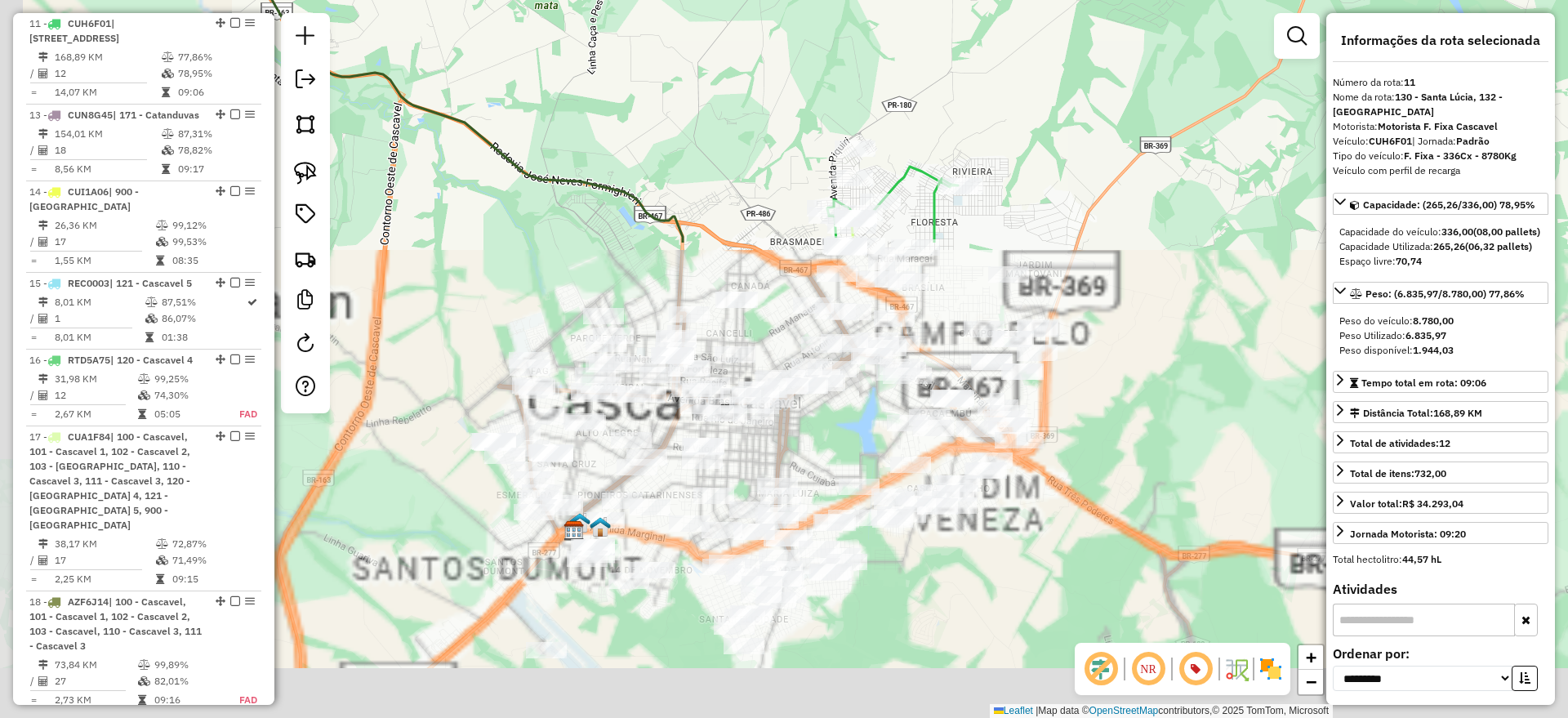
drag, startPoint x: 694, startPoint y: 433, endPoint x: 790, endPoint y: 90, distance: 356.2
click at [817, 0] on html "Aguarde... Pop-up bloqueado! Seu navegador bloqueou automáticamente a abertura …" at bounding box center [784, 359] width 1568 height 718
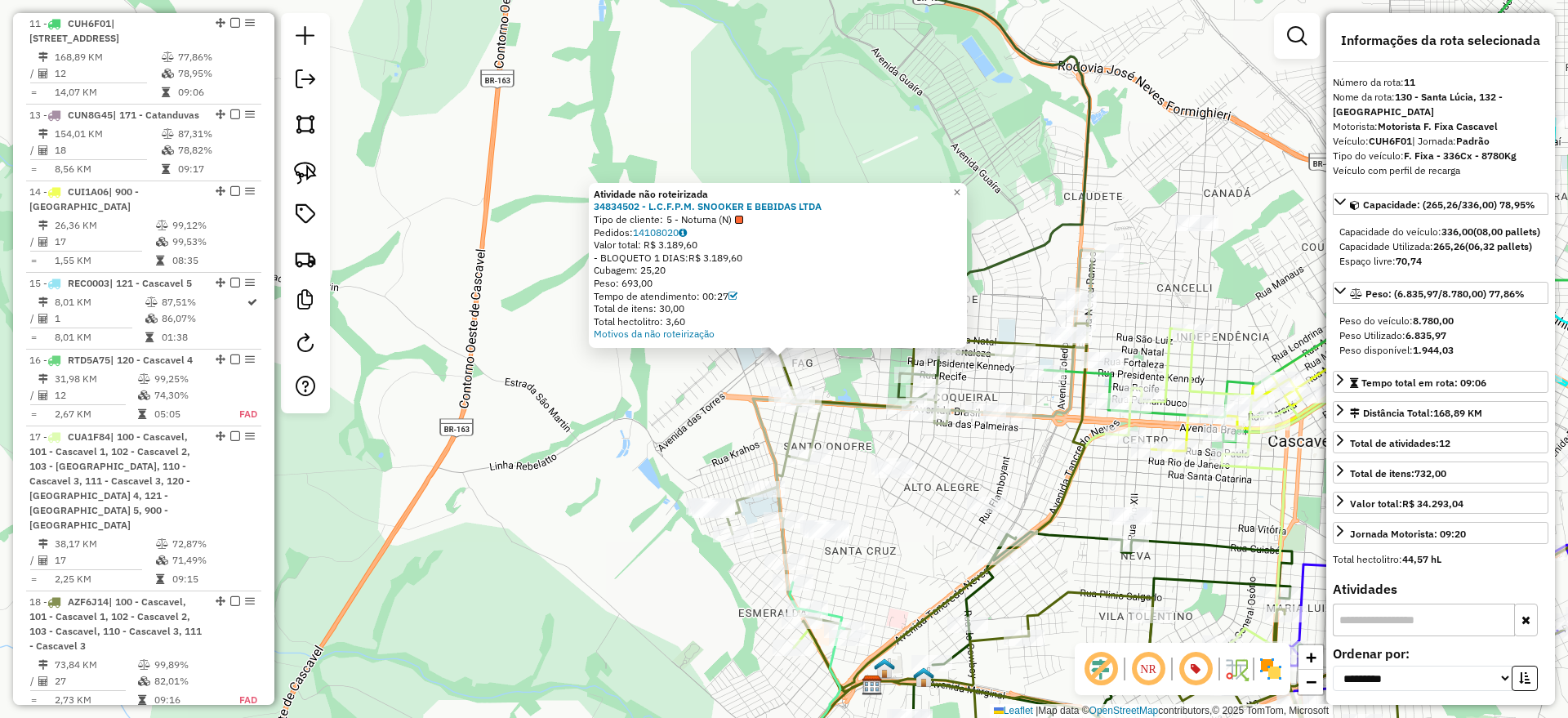
click at [526, 403] on div "Atividade não roteirizada 34834502 - L.C.F.P.M. SNOOKER E BEBIDAS LTDA Tipo de …" at bounding box center [784, 359] width 1568 height 718
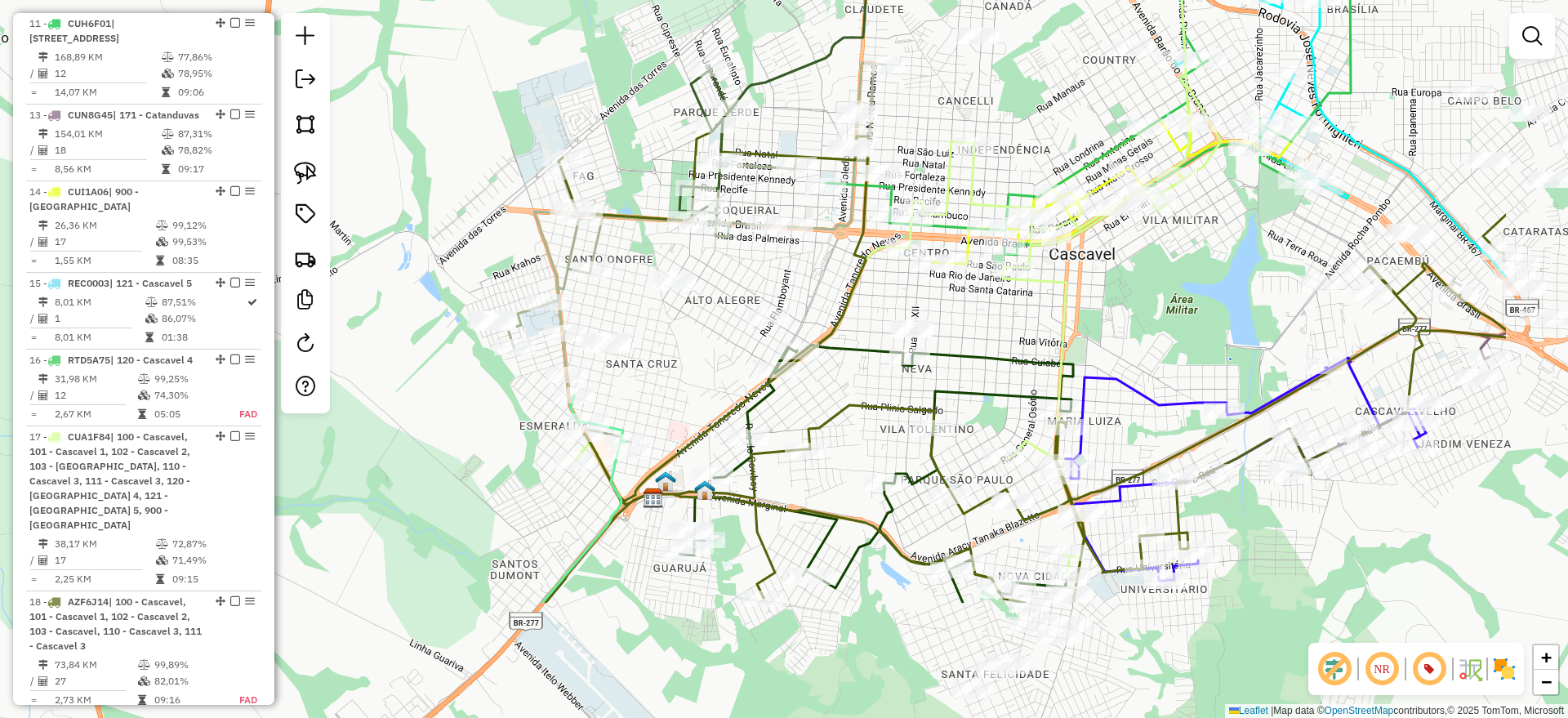
drag, startPoint x: 640, startPoint y: 462, endPoint x: 421, endPoint y: 277, distance: 286.7
click at [421, 277] on div "Janela de atendimento Grade de atendimento Capacidade Transportadoras Veículos …" at bounding box center [784, 359] width 1568 height 718
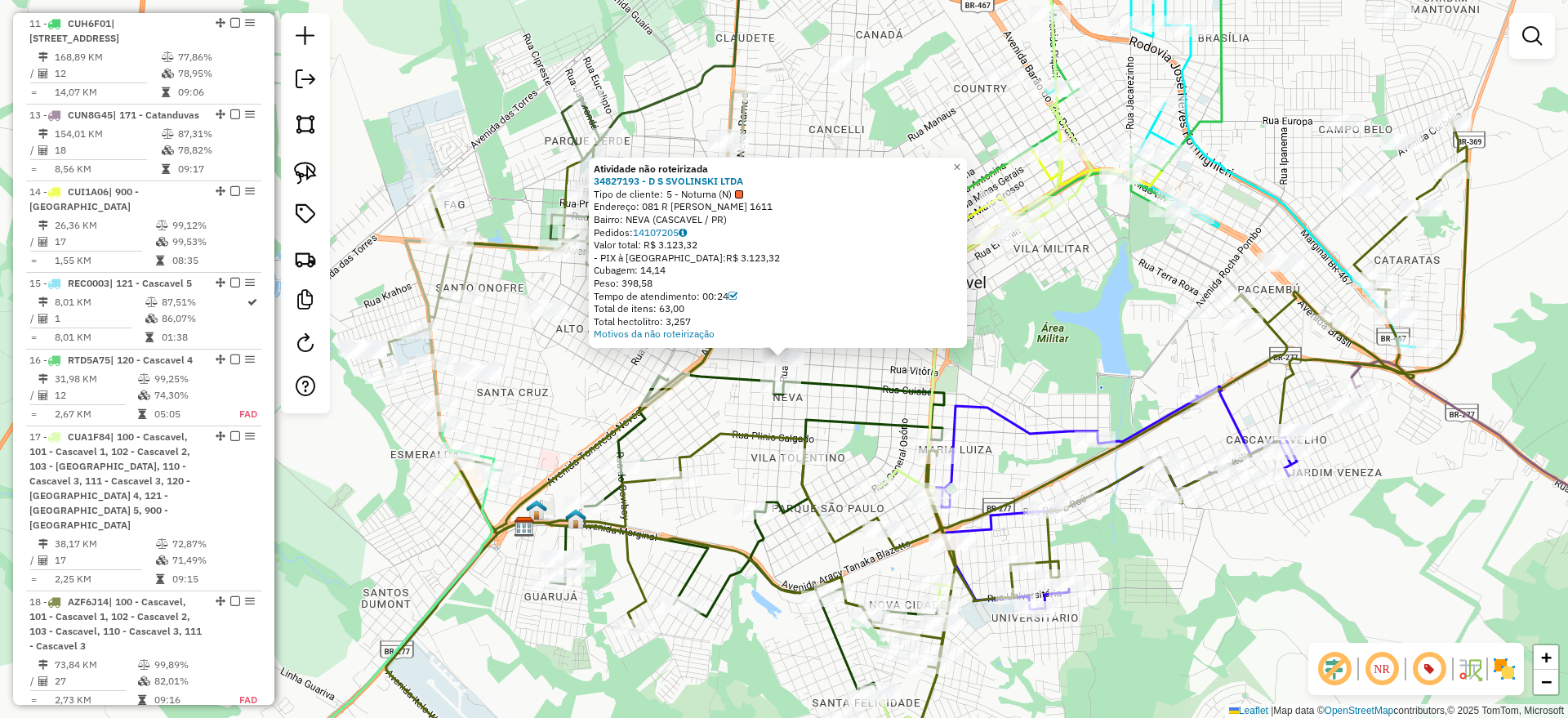
click at [719, 438] on icon at bounding box center [927, 444] width 1082 height 650
select select "**********"
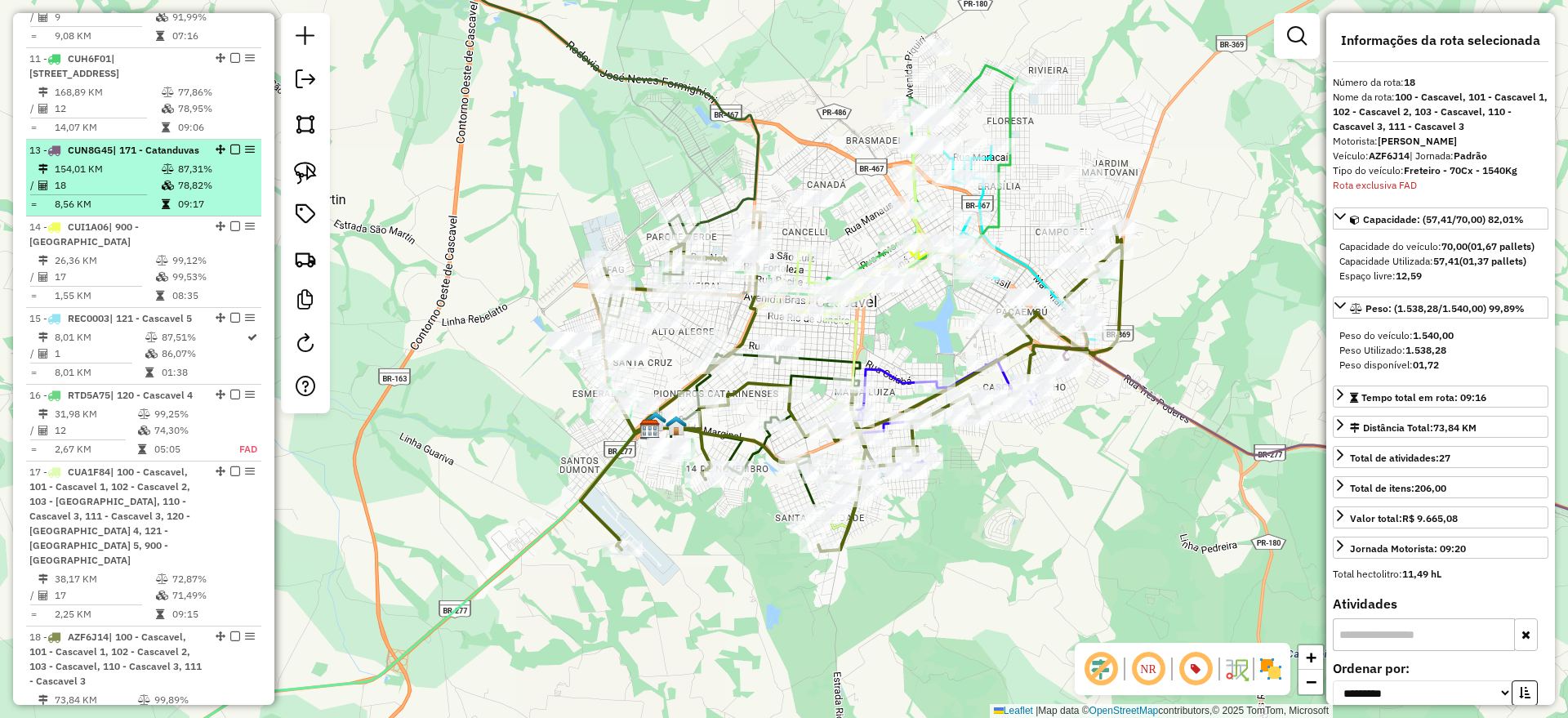
scroll to position [584, 0]
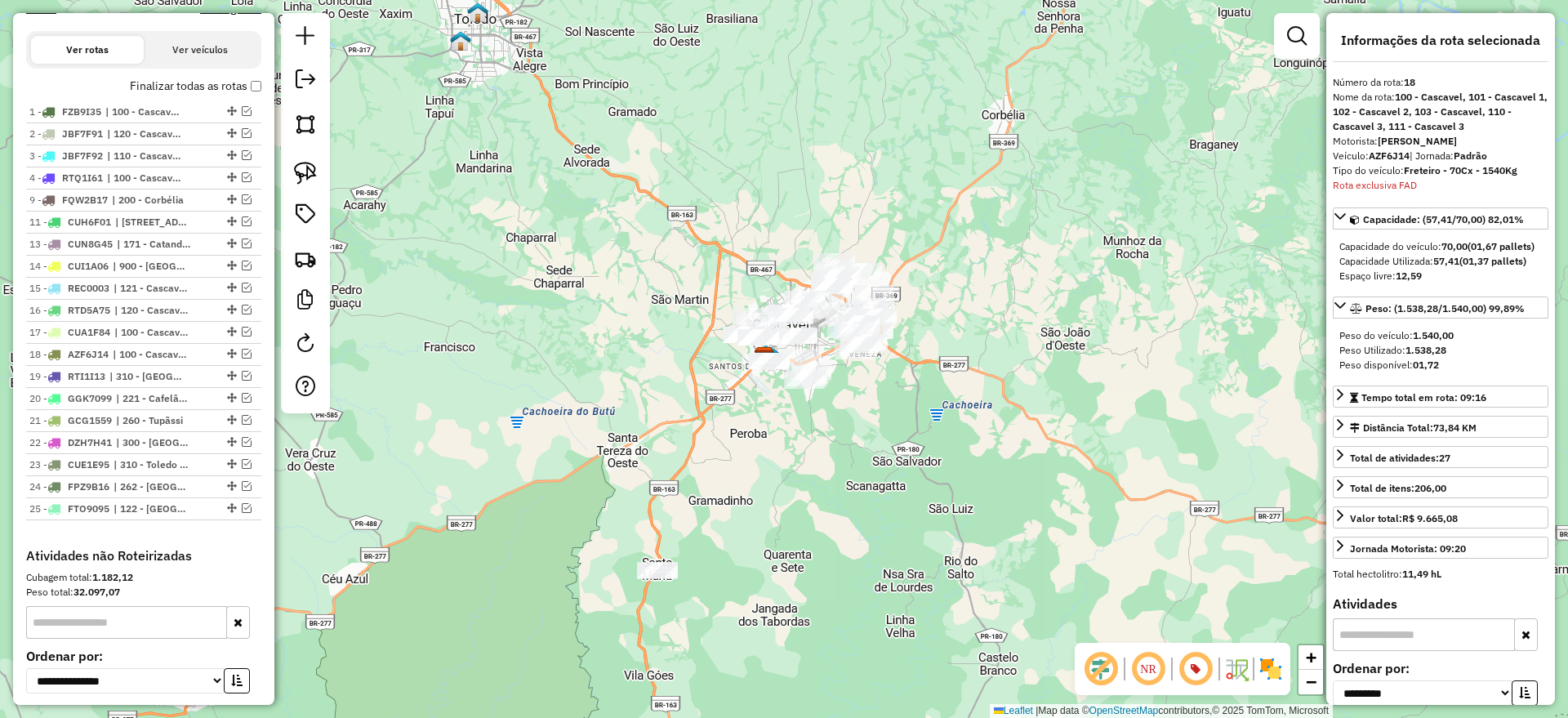
drag, startPoint x: 296, startPoint y: 169, endPoint x: 499, endPoint y: 211, distance: 207.3
click at [297, 169] on img at bounding box center [305, 173] width 23 height 23
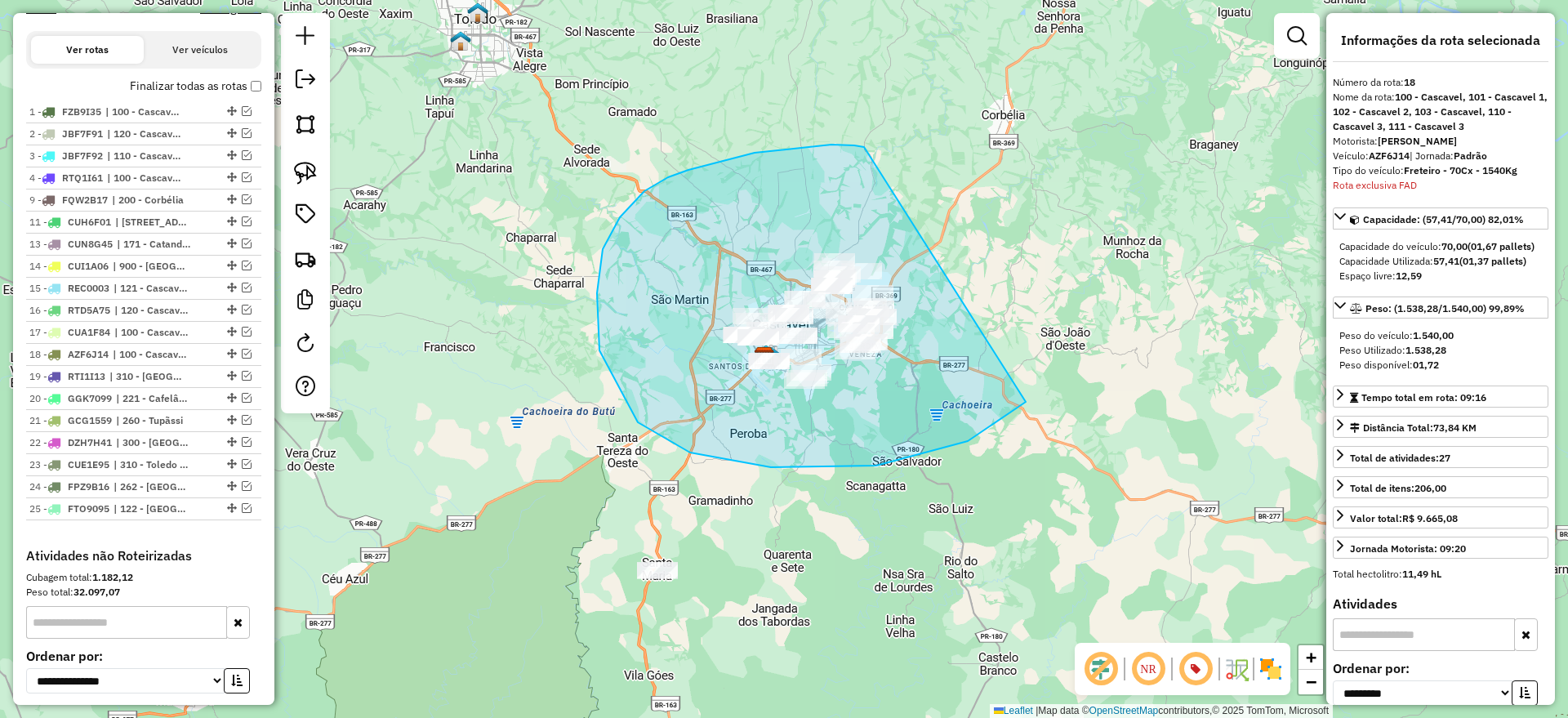
drag, startPoint x: 832, startPoint y: 145, endPoint x: 1068, endPoint y: 231, distance: 251.2
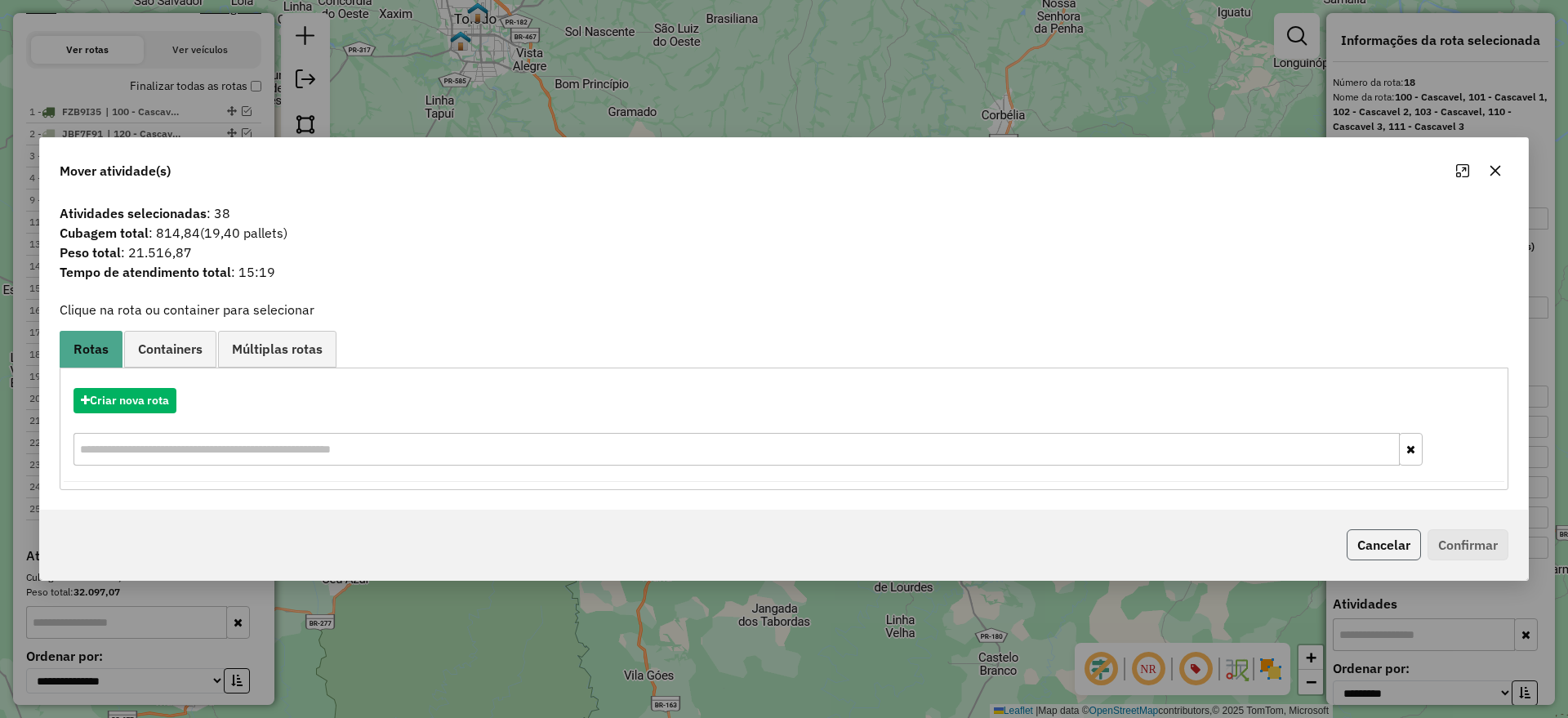
click at [1380, 532] on button "Cancelar" at bounding box center [1383, 545] width 74 height 31
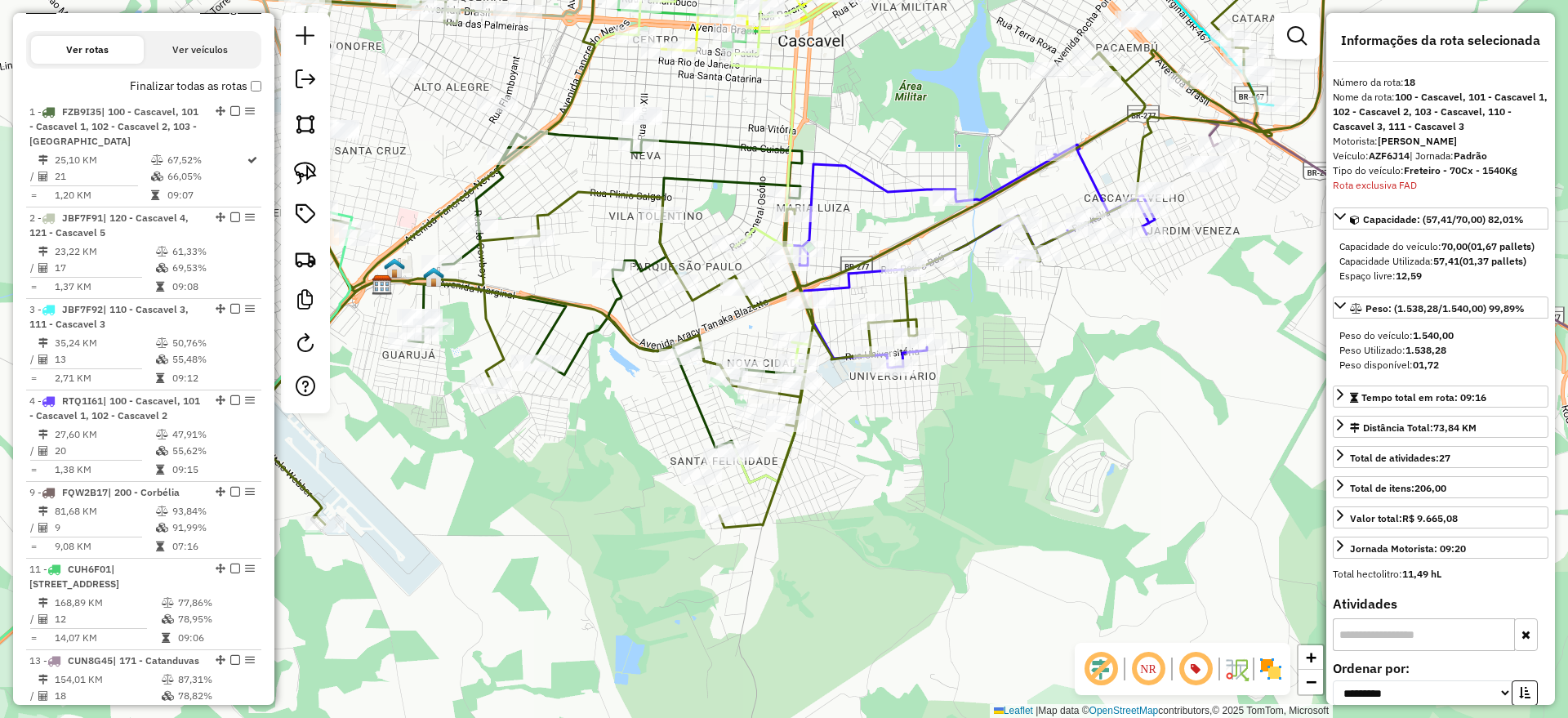
click at [617, 298] on icon at bounding box center [606, 307] width 396 height 351
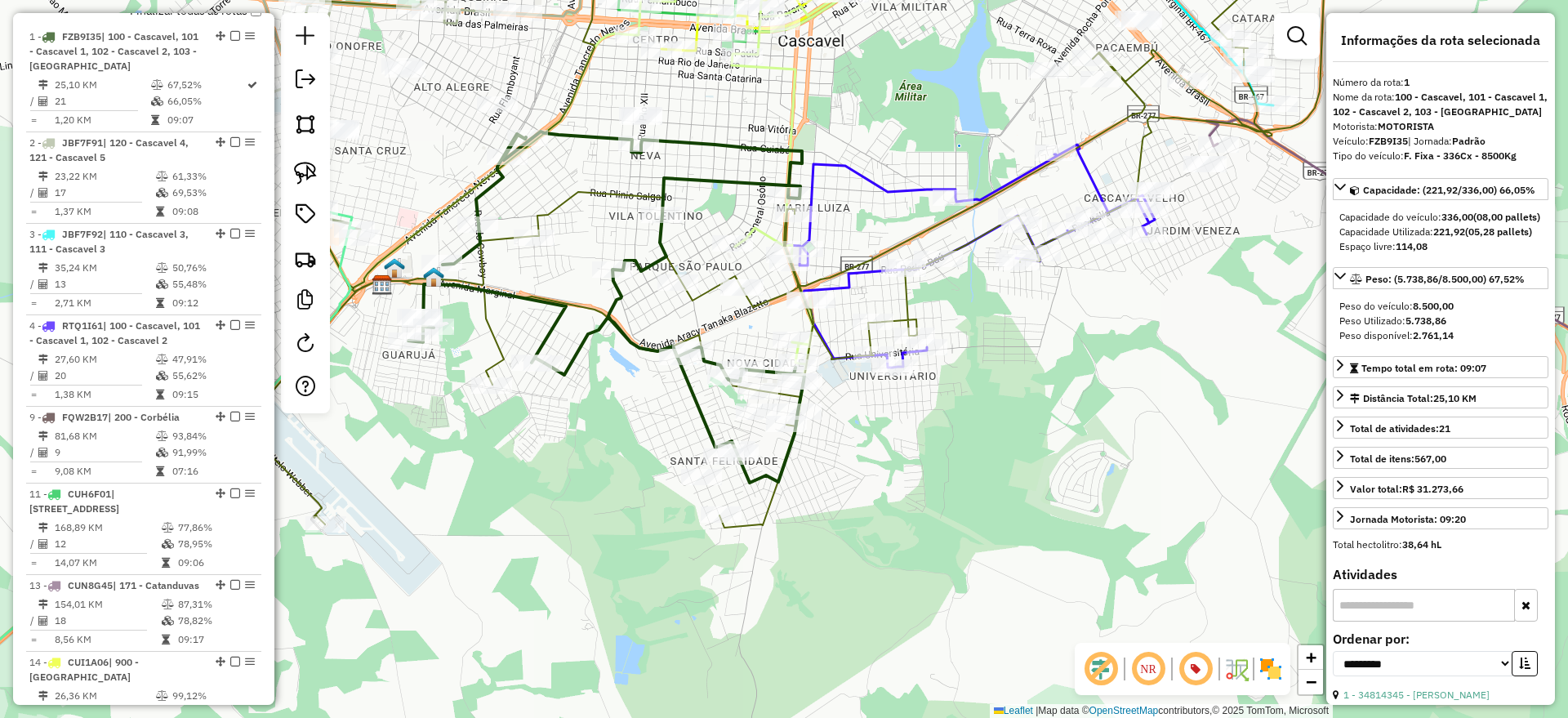
scroll to position [673, 0]
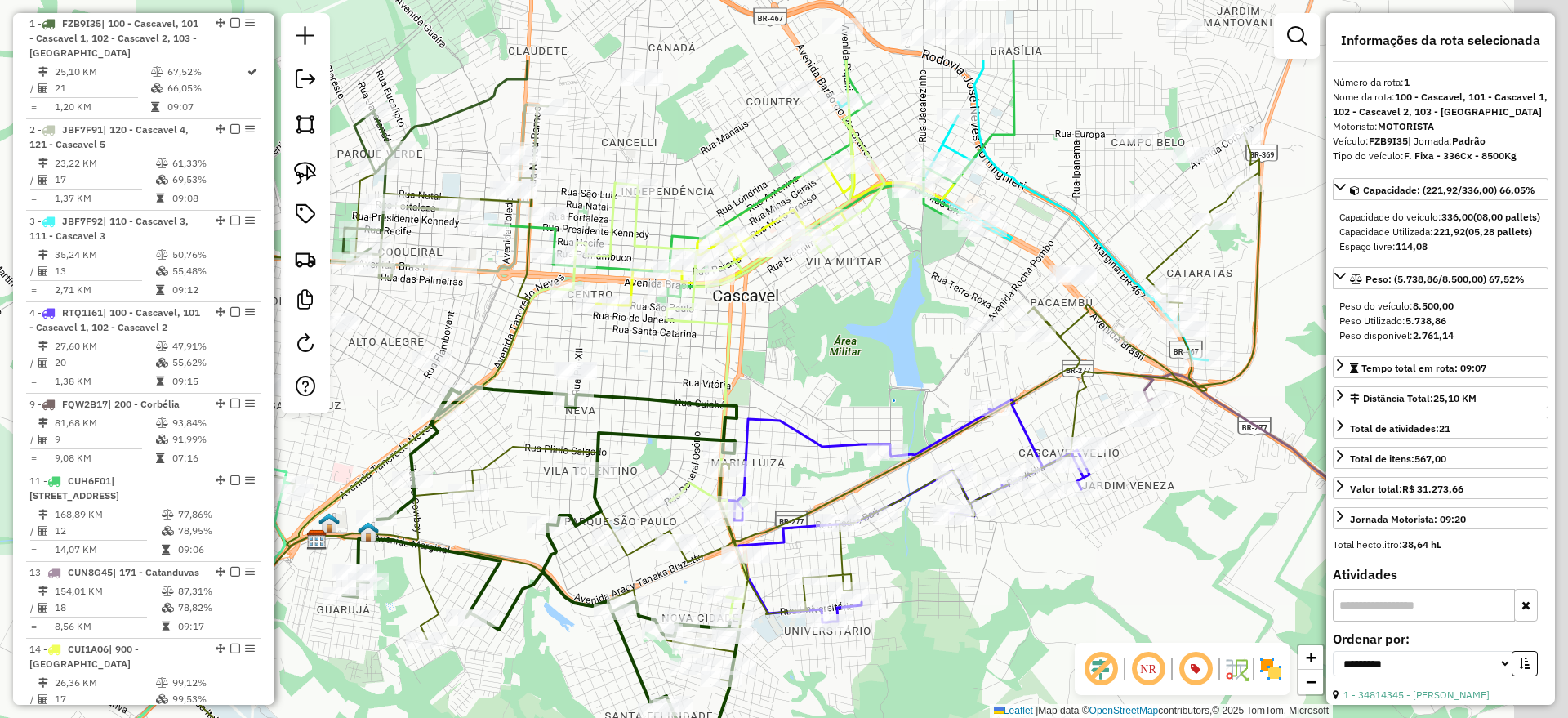
drag, startPoint x: 971, startPoint y: 263, endPoint x: 742, endPoint y: 346, distance: 243.6
click at [810, 363] on div "Janela de atendimento Grade de atendimento Capacidade Transportadoras Veículos …" at bounding box center [784, 359] width 1568 height 718
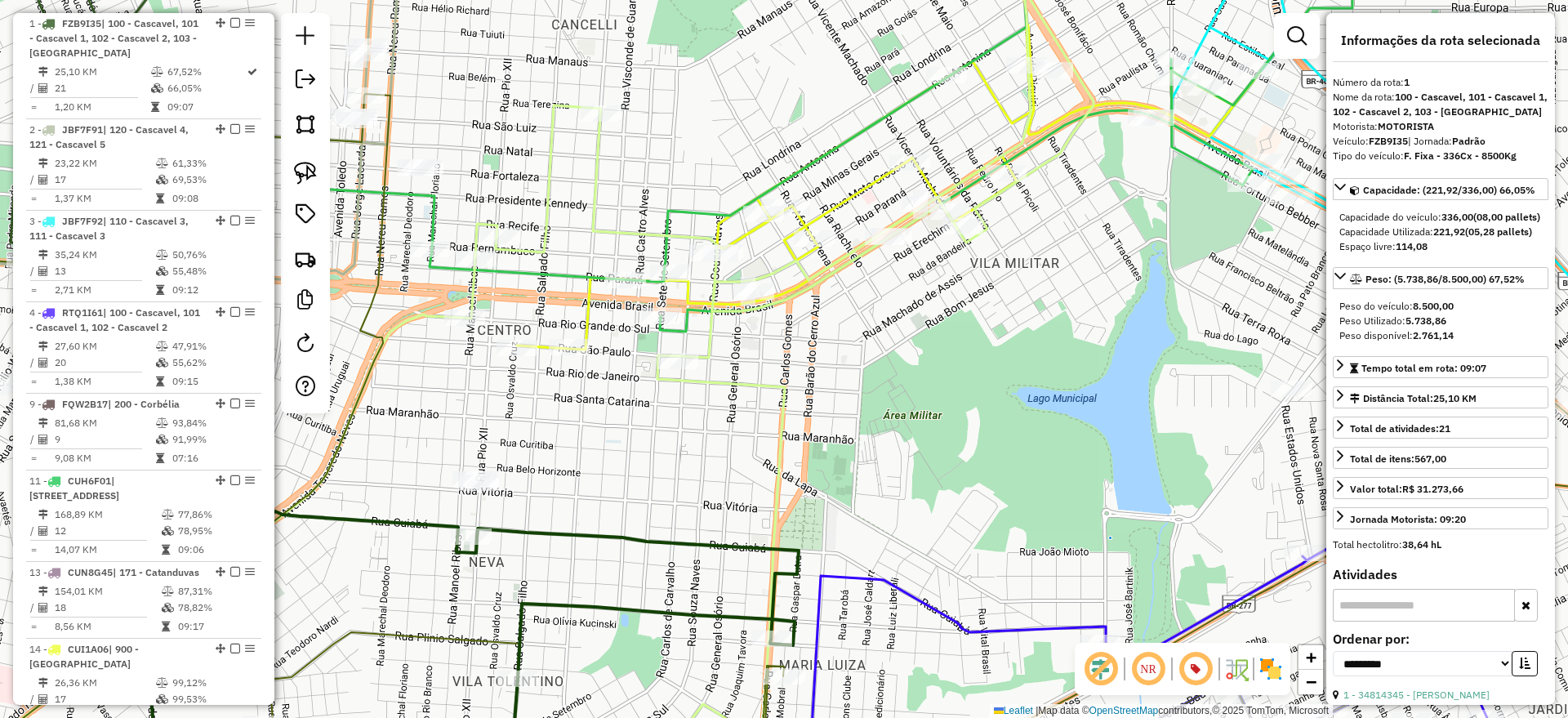
click at [559, 178] on icon at bounding box center [468, 359] width 1250 height 862
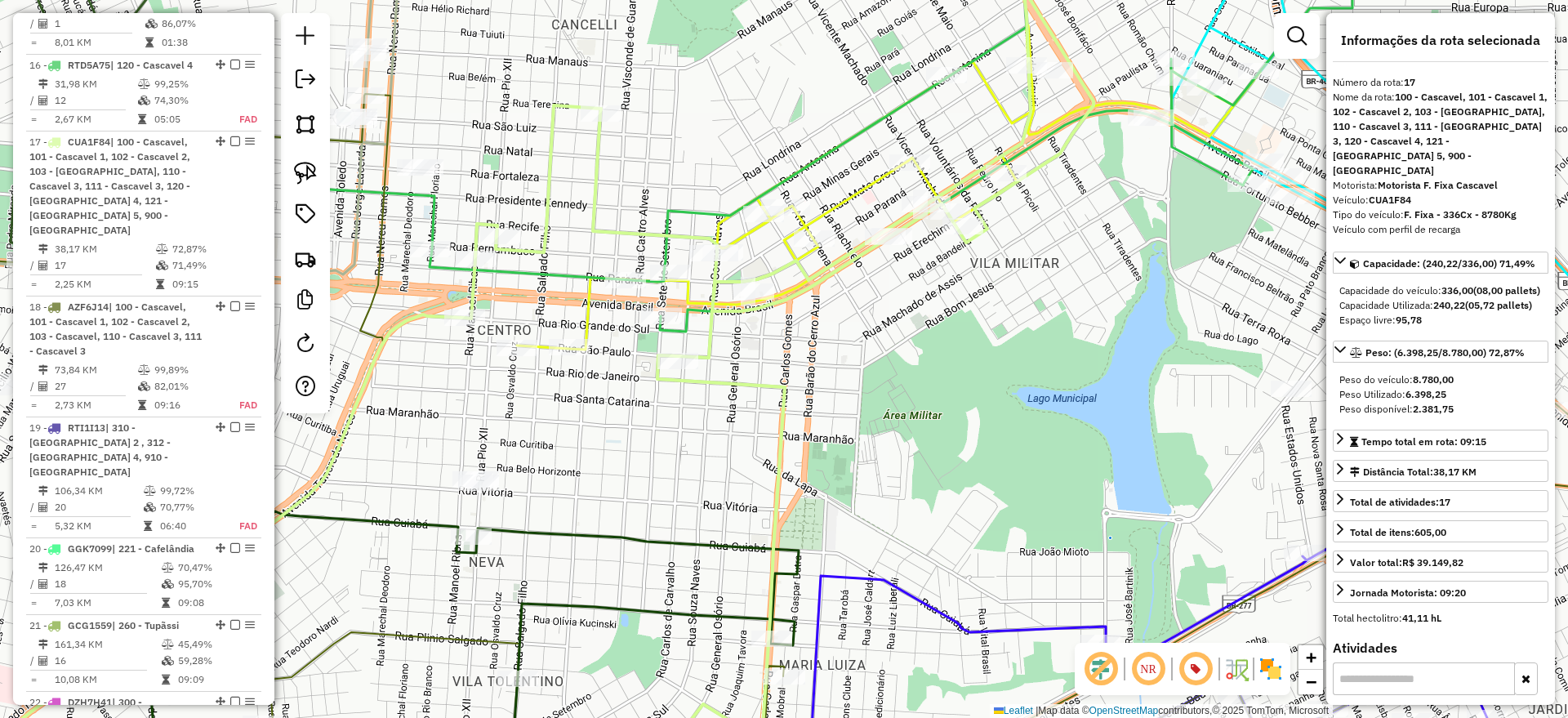
scroll to position [1558, 0]
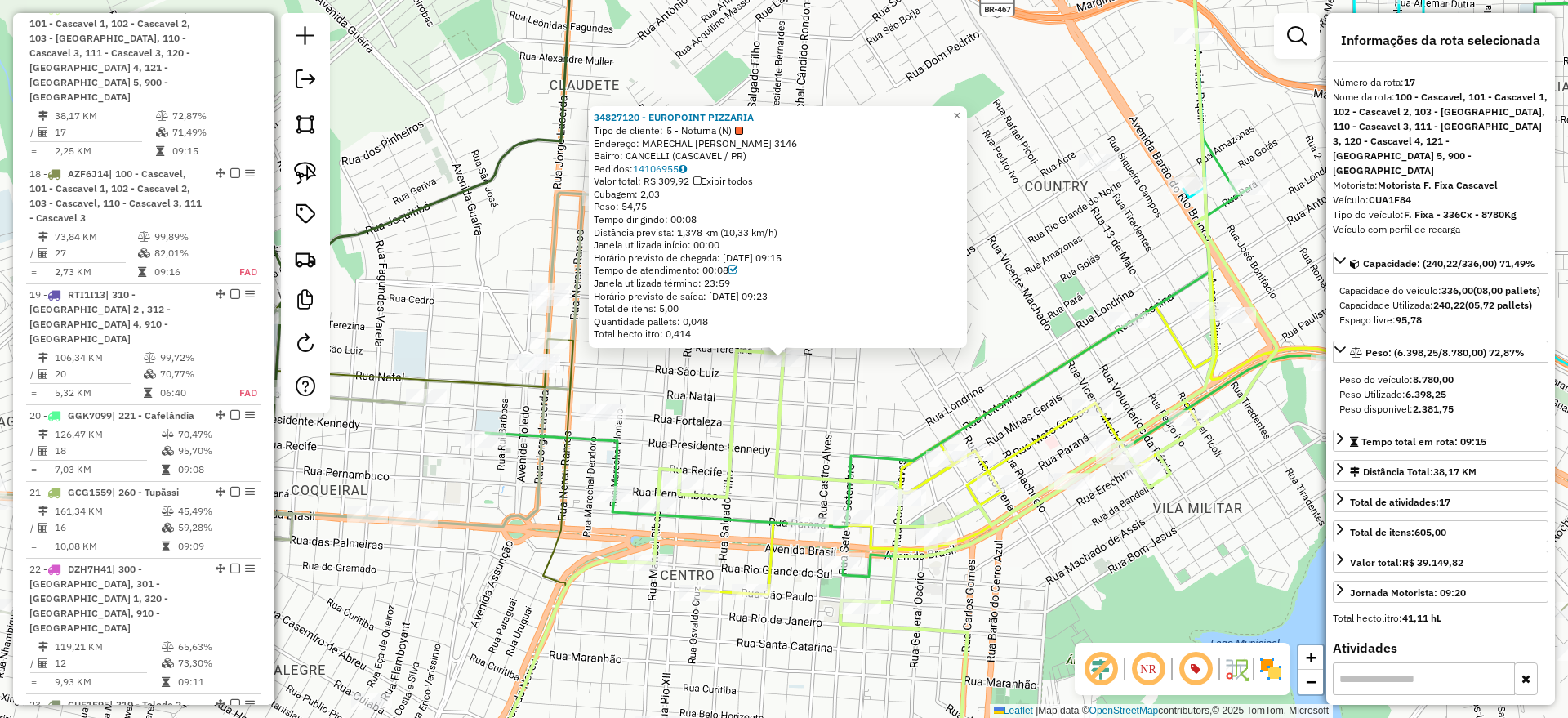
click at [450, 276] on div "34827120 - EUROPOINT PIZZARIA Tipo de cliente: 5 - Noturna (N) Endereço: MARECH…" at bounding box center [784, 359] width 1568 height 718
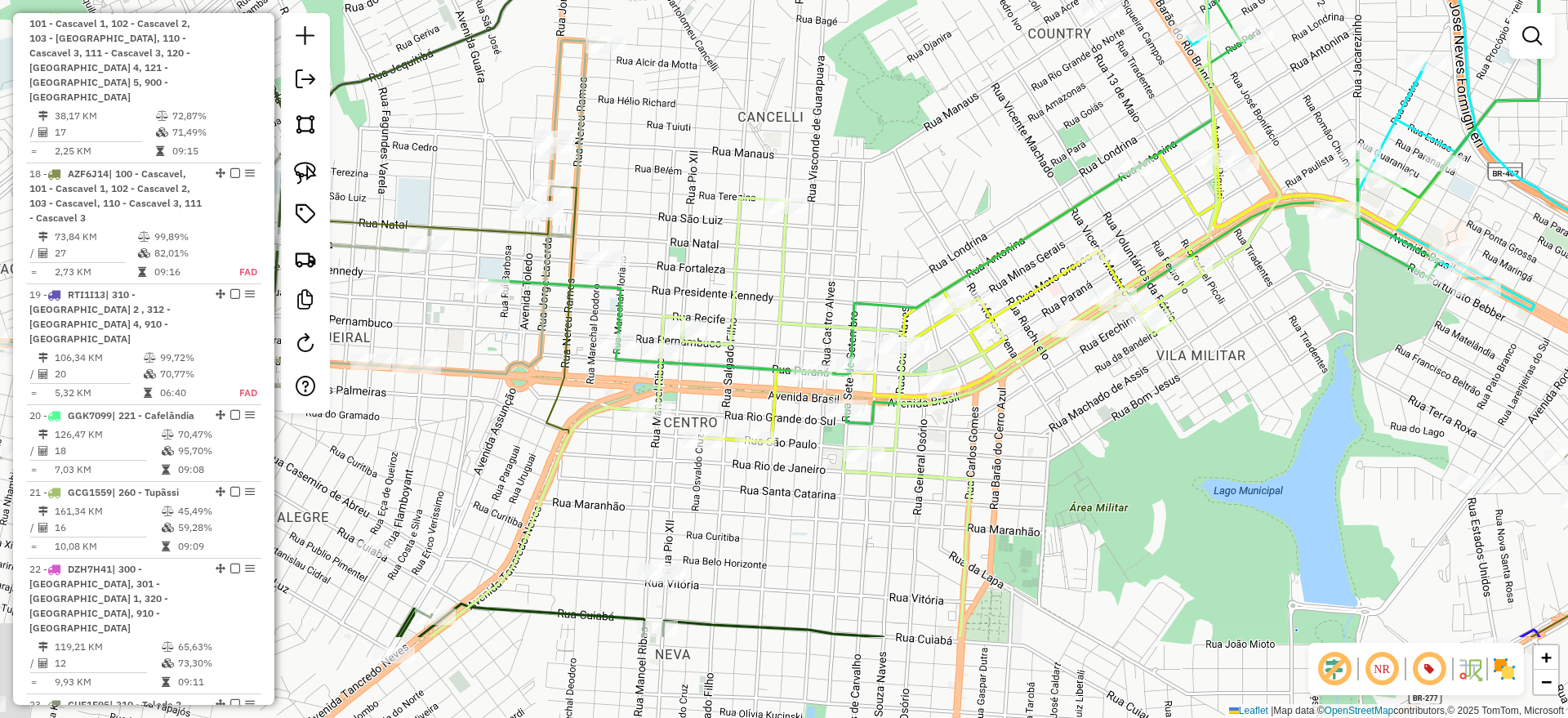
click at [852, 174] on div "Janela de atendimento Grade de atendimento Capacidade Transportadoras Veículos …" at bounding box center [784, 359] width 1568 height 718
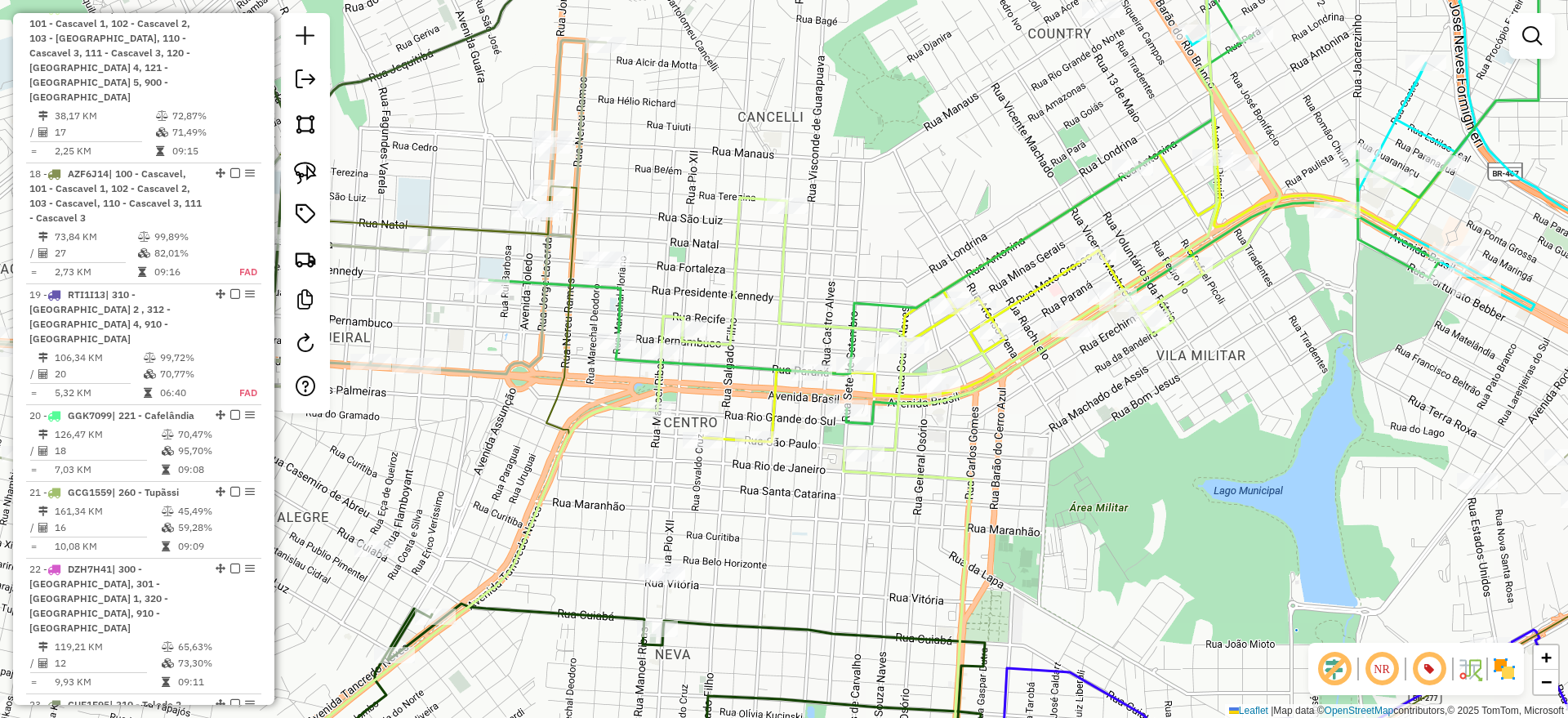
click at [779, 256] on icon at bounding box center [758, 359] width 1043 height 862
select select "**********"
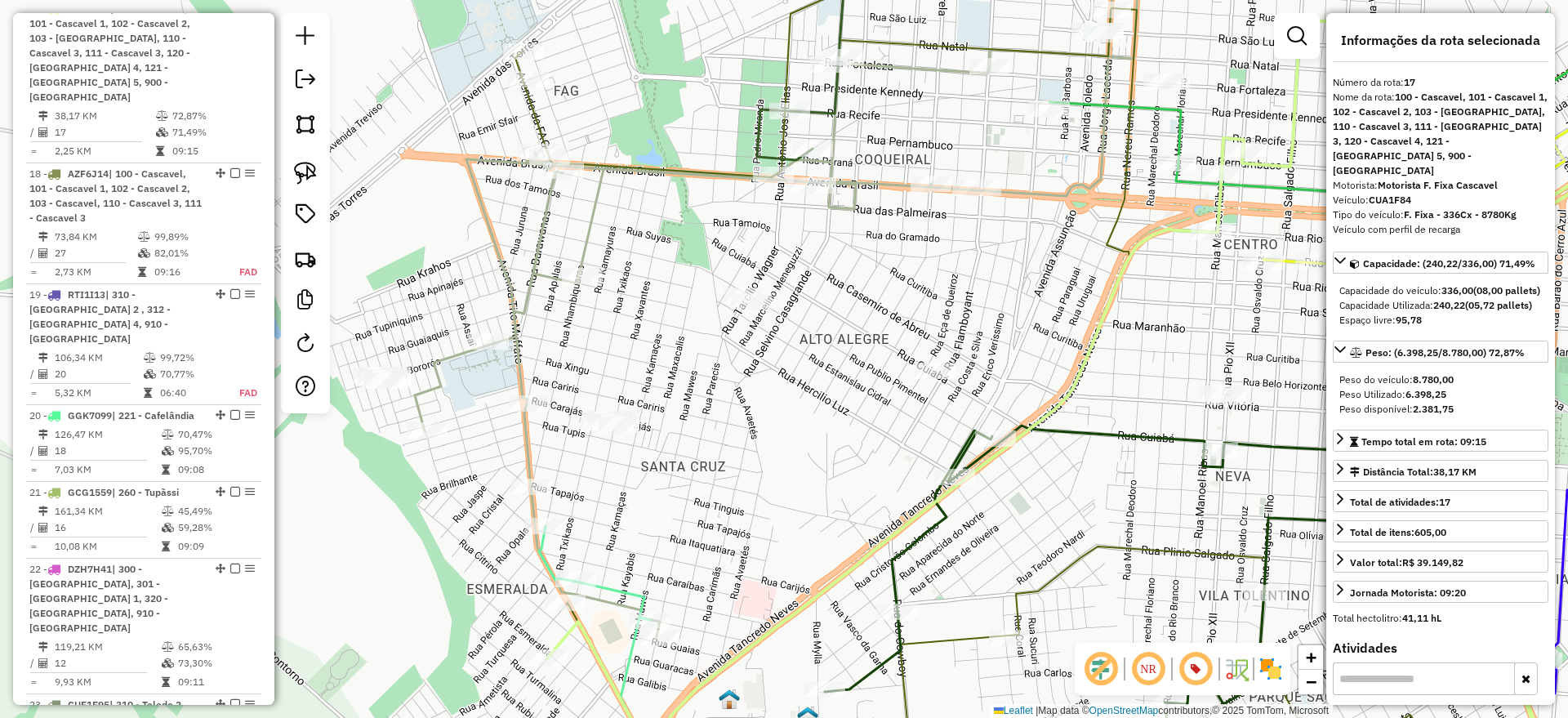
click at [1149, 665] on em at bounding box center [1148, 669] width 39 height 39
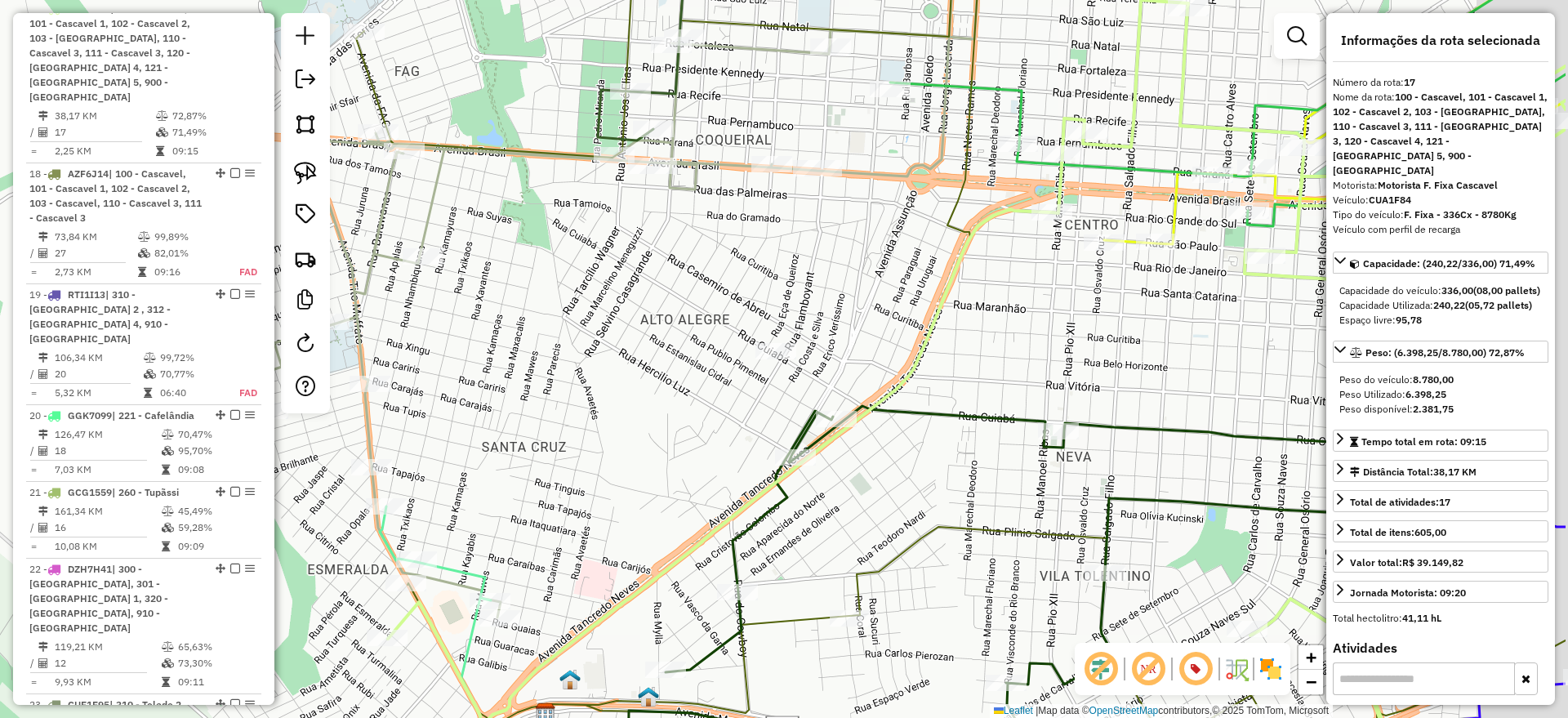
drag, startPoint x: 840, startPoint y: 303, endPoint x: 673, endPoint y: 294, distance: 167.2
click at [665, 270] on div "Janela de atendimento Grade de atendimento Capacidade Transportadoras Veículos …" at bounding box center [784, 359] width 1568 height 718
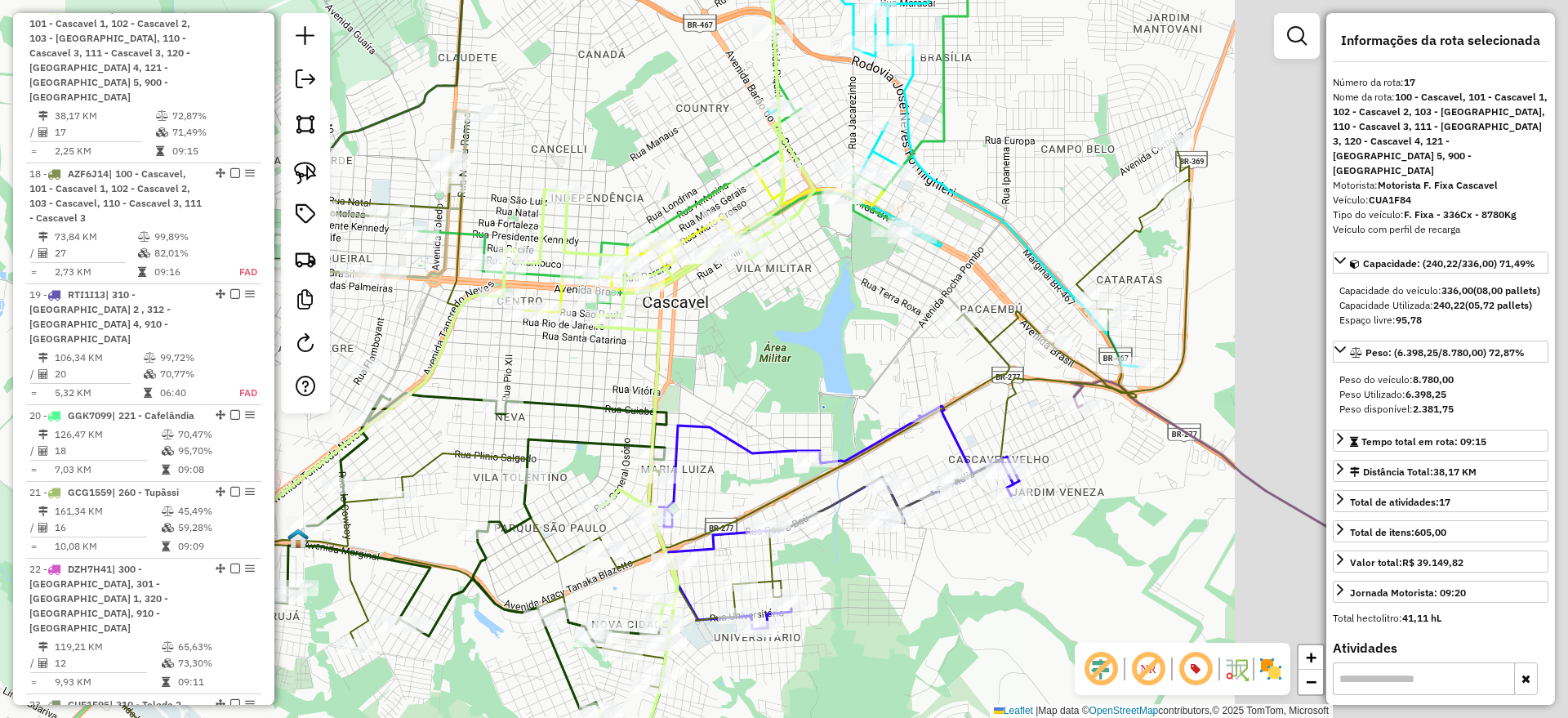
drag, startPoint x: 1110, startPoint y: 339, endPoint x: 746, endPoint y: 357, distance: 364.4
click at [746, 357] on div "Janela de atendimento Grade de atendimento Capacidade Transportadoras Veículos …" at bounding box center [784, 359] width 1568 height 718
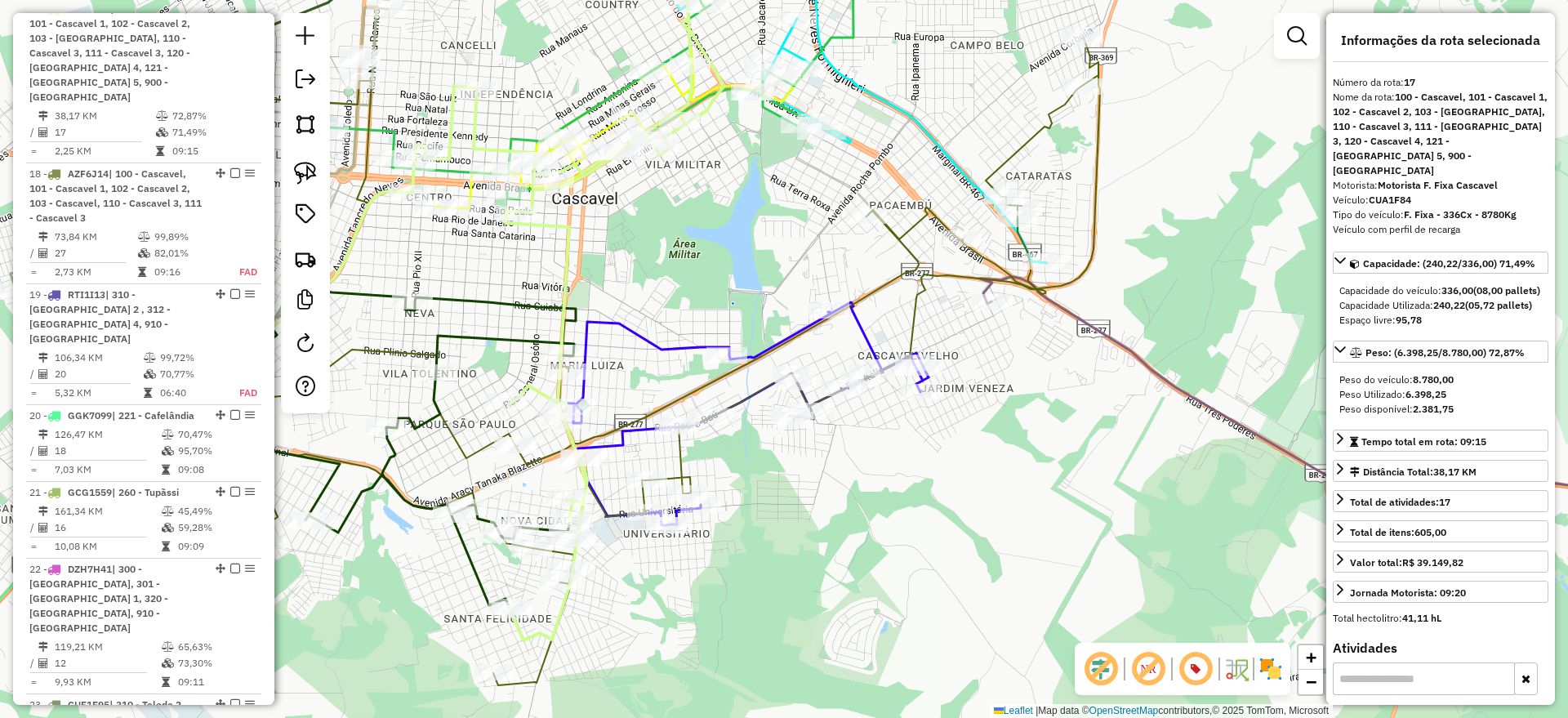
click at [991, 169] on icon at bounding box center [559, 360] width 1082 height 650
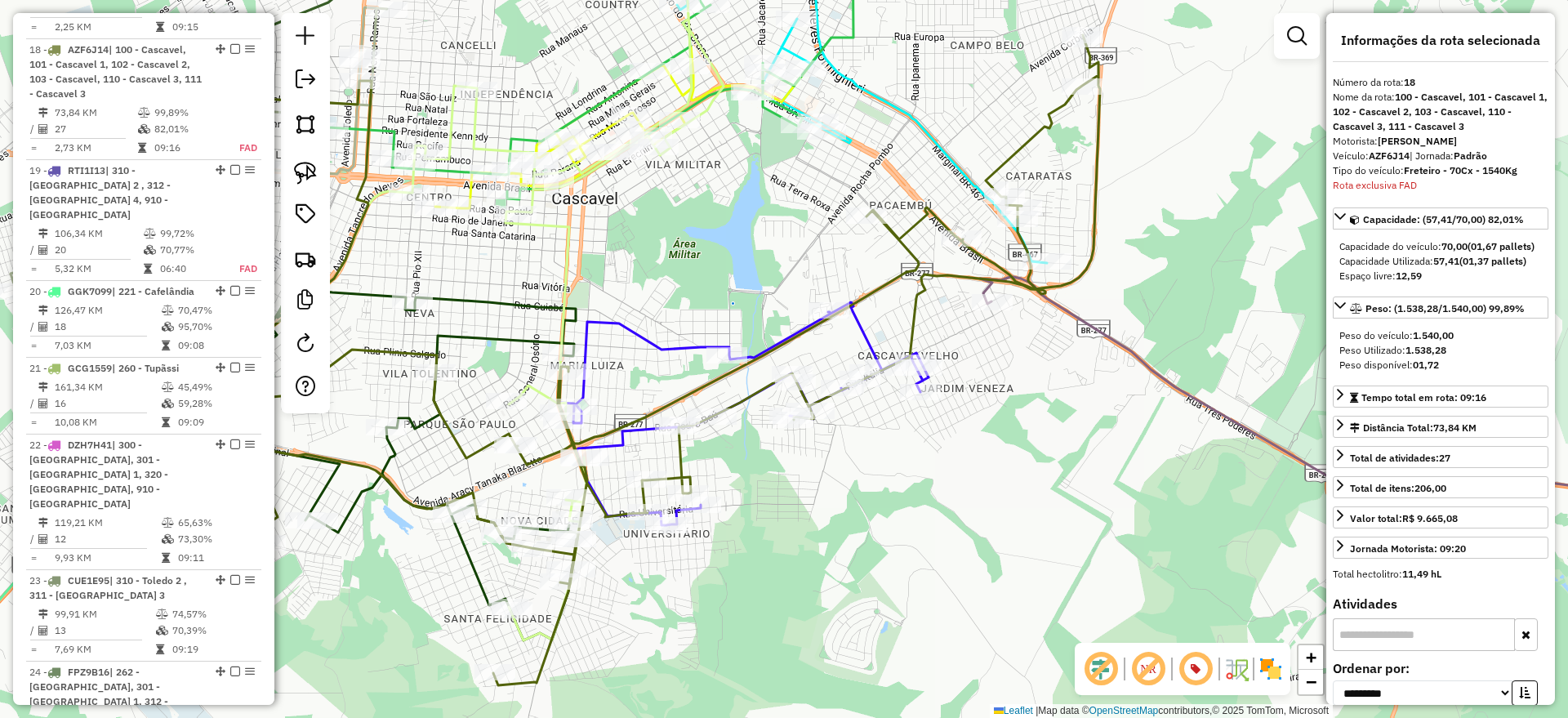
scroll to position [1708, 0]
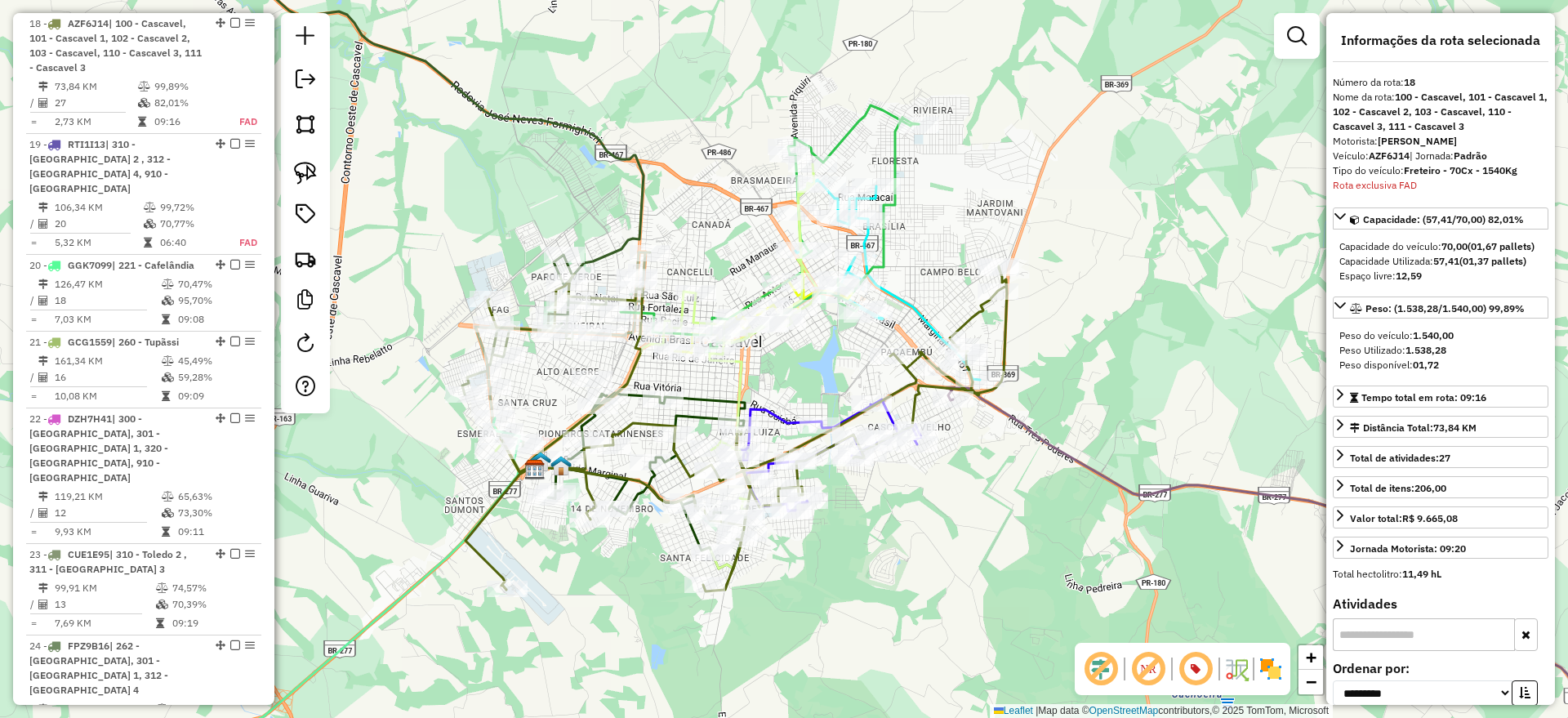
drag, startPoint x: 949, startPoint y: 198, endPoint x: 961, endPoint y: 260, distance: 63.2
click at [961, 260] on div "Janela de atendimento Grade de atendimento Capacidade Transportadoras Veículos …" at bounding box center [784, 359] width 1568 height 718
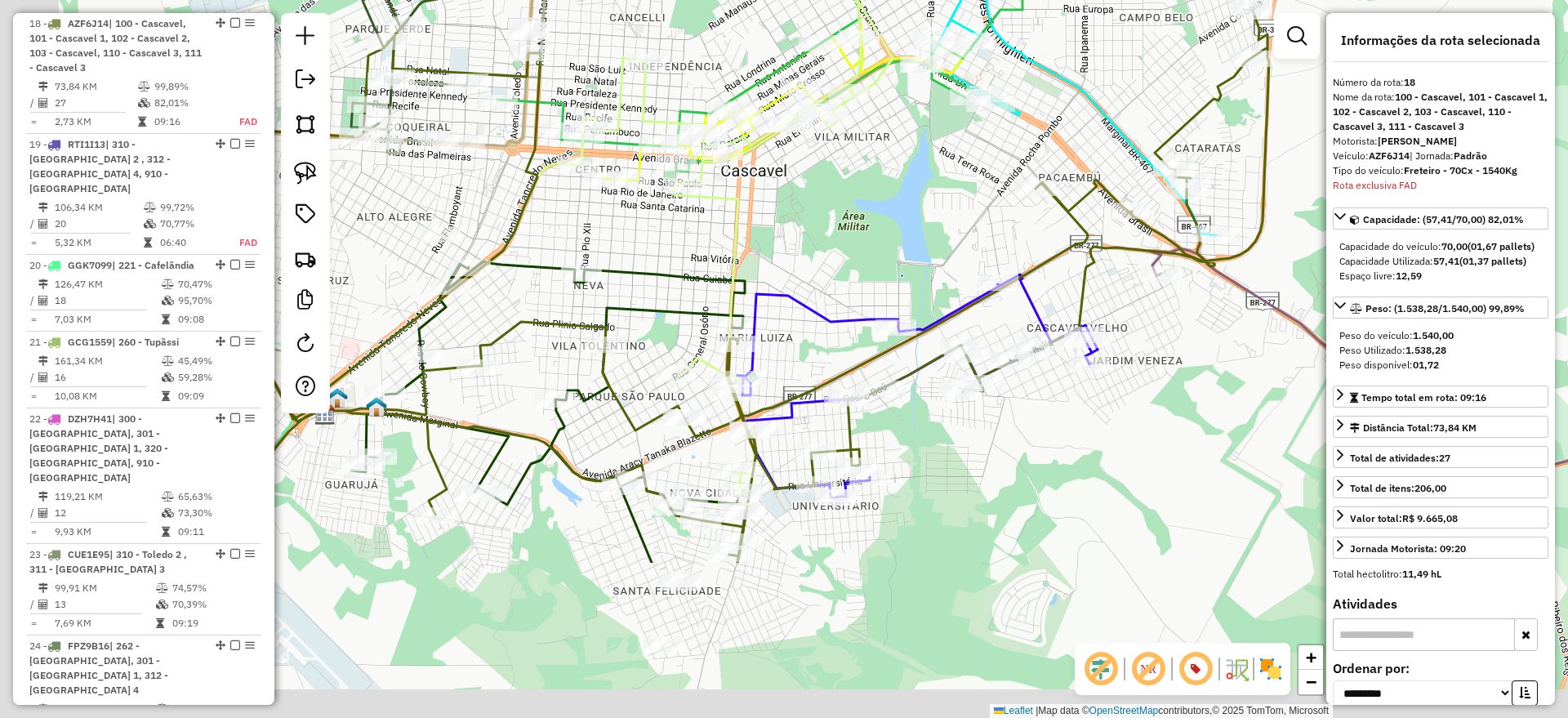
drag, startPoint x: 742, startPoint y: 406, endPoint x: 866, endPoint y: 147, distance: 287.2
click at [914, 147] on div "Janela de atendimento Grade de atendimento Capacidade Transportadoras Veículos …" at bounding box center [784, 359] width 1568 height 718
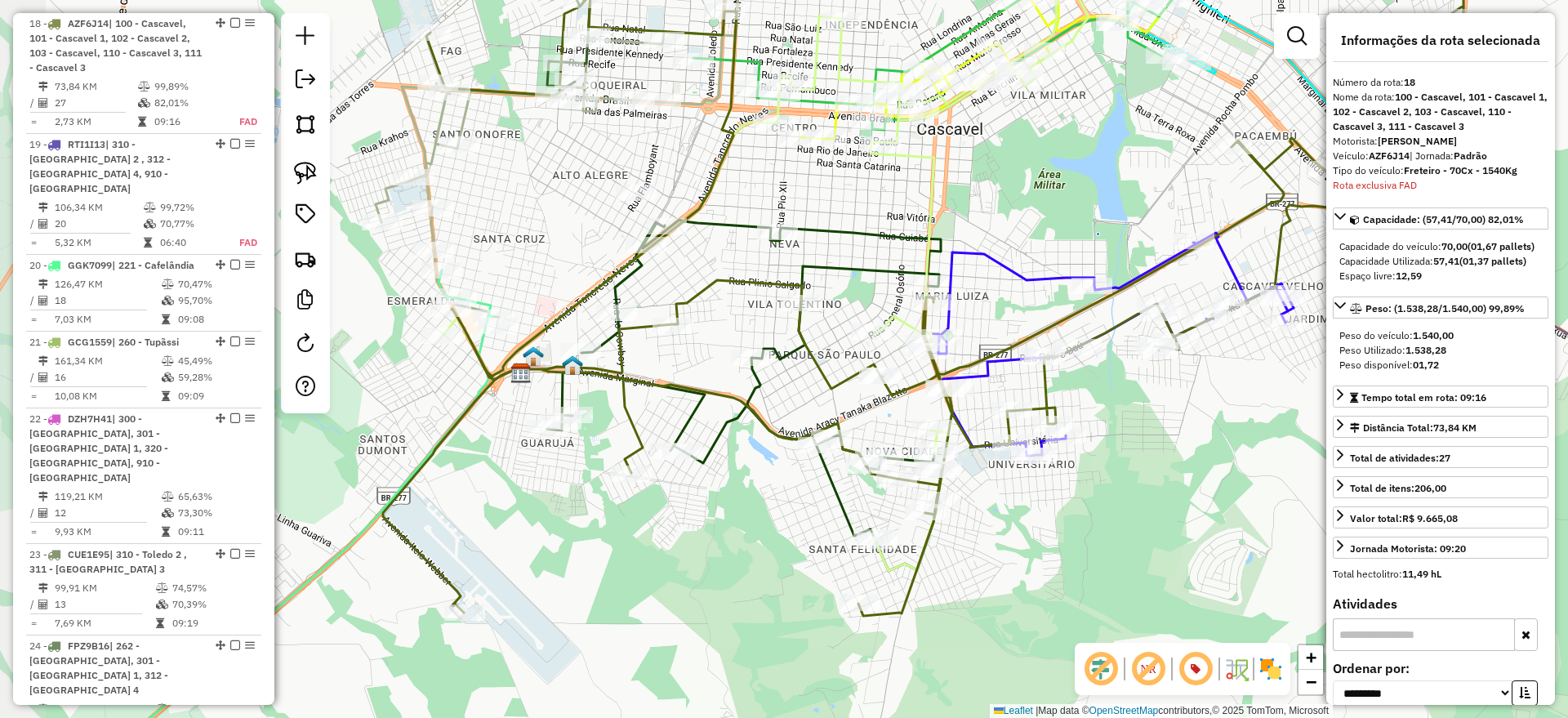
drag, startPoint x: 520, startPoint y: 365, endPoint x: 683, endPoint y: 355, distance: 163.3
click at [712, 356] on div "Janela de atendimento Grade de atendimento Capacidade Transportadoras Veículos …" at bounding box center [784, 359] width 1568 height 718
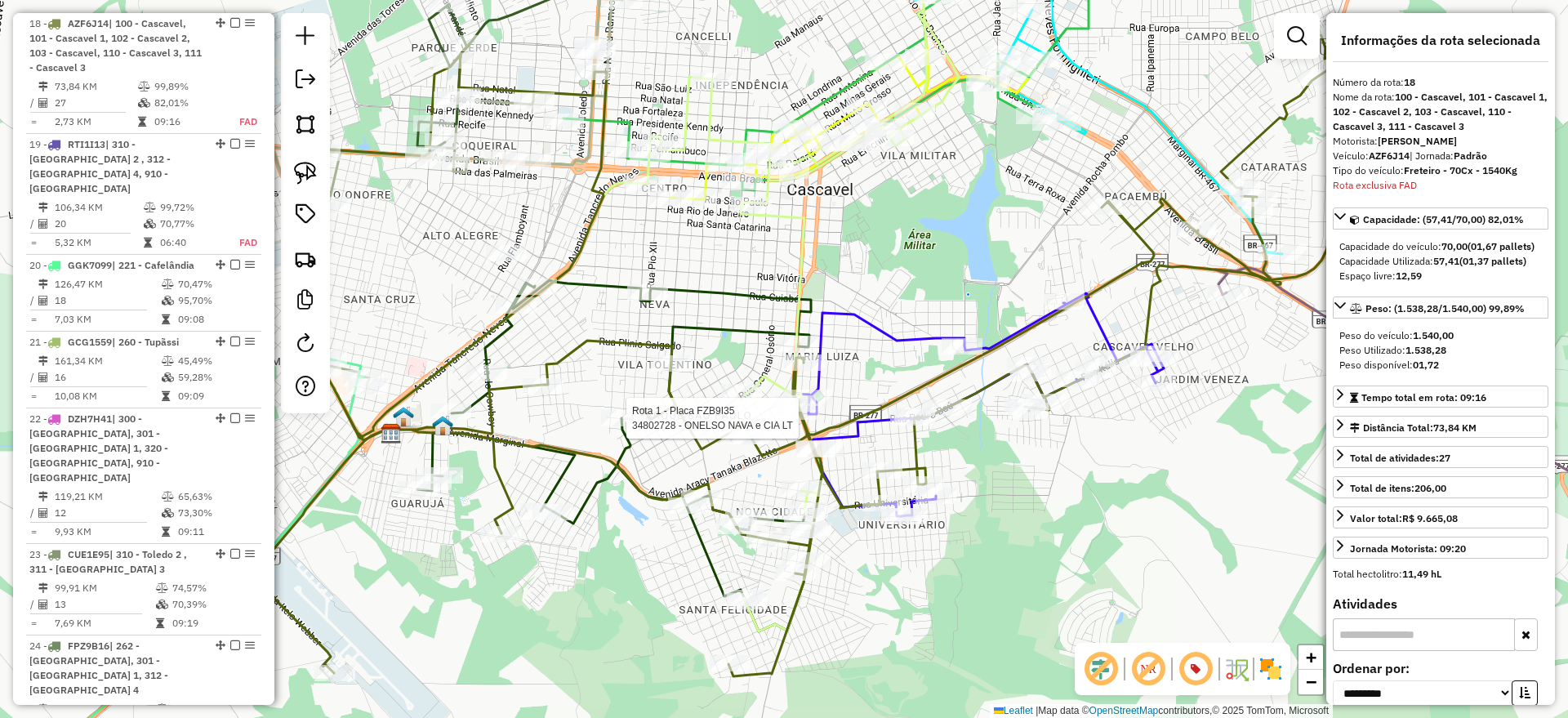
drag, startPoint x: 1111, startPoint y: 509, endPoint x: 953, endPoint y: 557, distance: 165.1
click at [953, 557] on div "Rota 1 - Placa FZB9I35 34802728 - ONELSO NAVA e CIA LT Janela de atendimento Gr…" at bounding box center [784, 359] width 1568 height 718
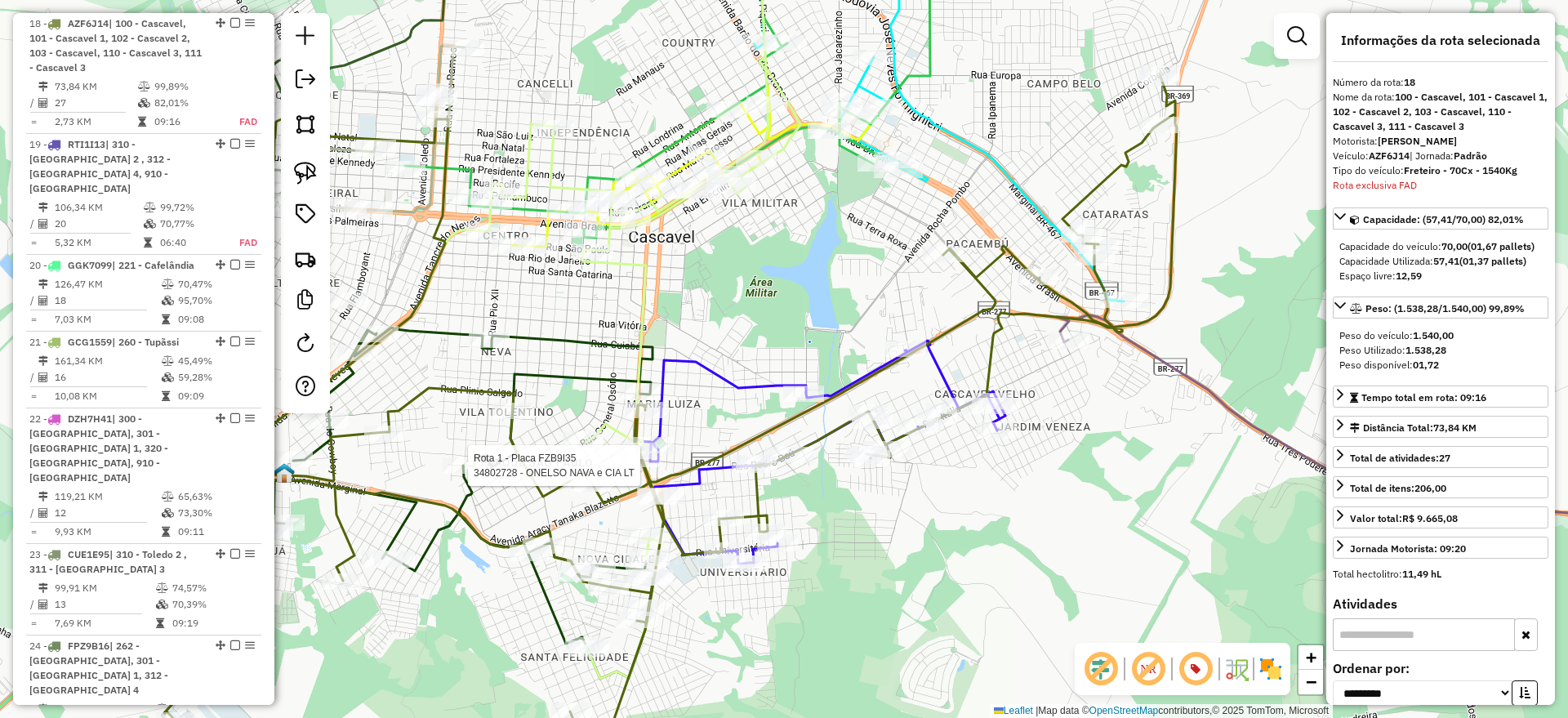
click at [761, 375] on icon at bounding box center [820, 451] width 371 height 223
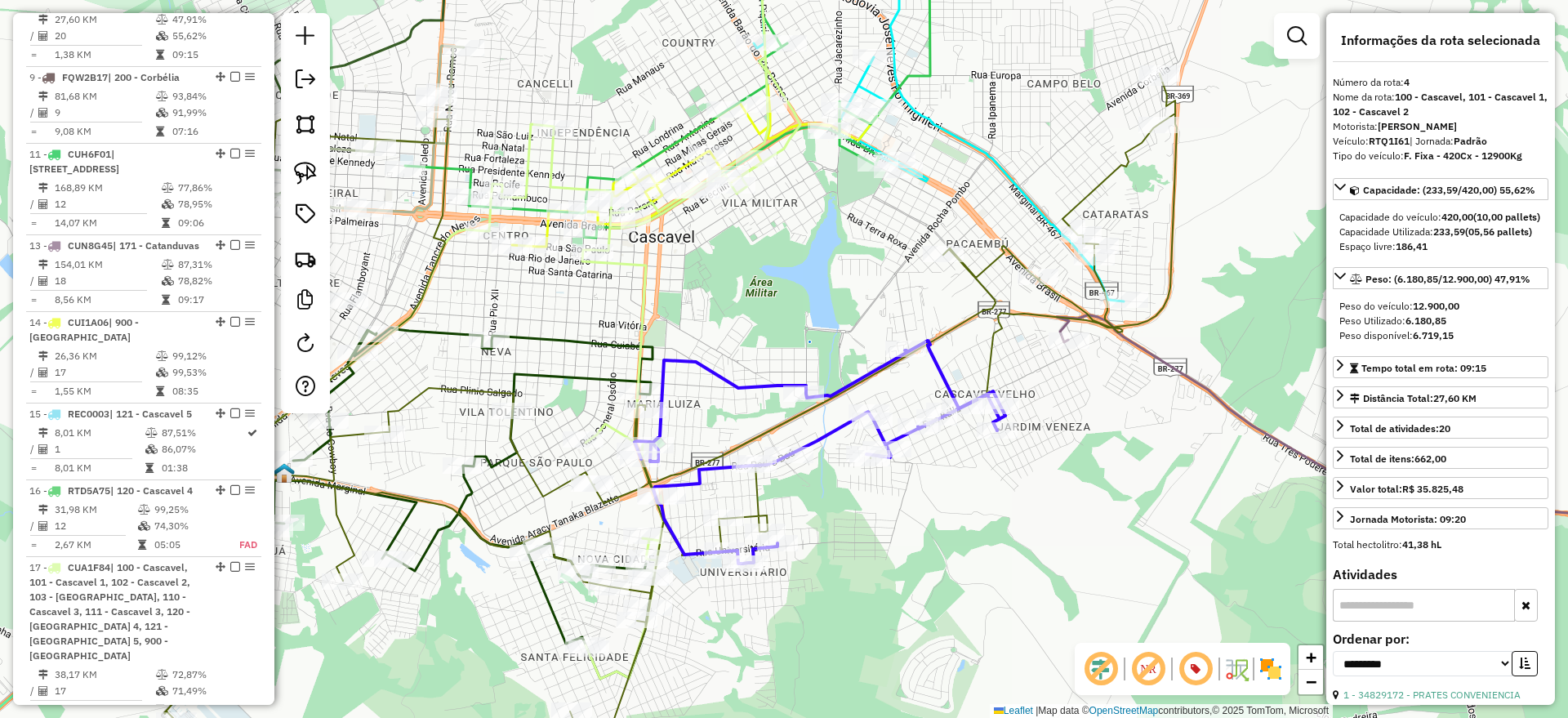
scroll to position [962, 0]
